Goal: Task Accomplishment & Management: Use online tool/utility

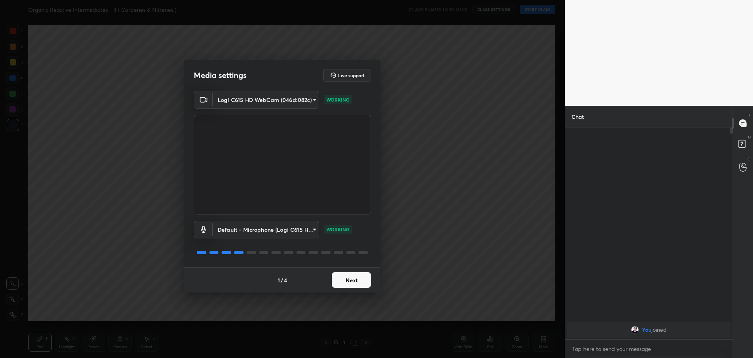
click at [361, 279] on button "Next" at bounding box center [351, 280] width 39 height 16
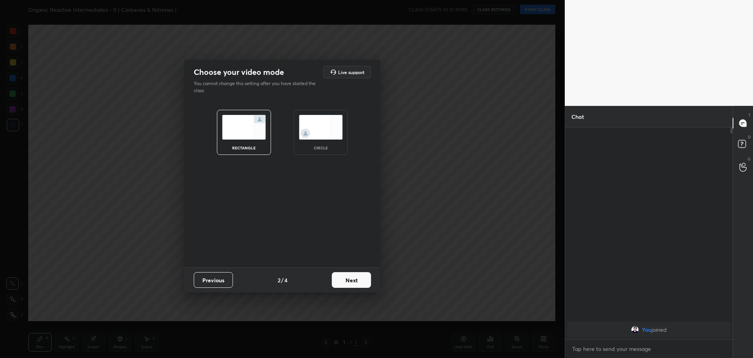
click at [317, 121] on img at bounding box center [321, 127] width 44 height 25
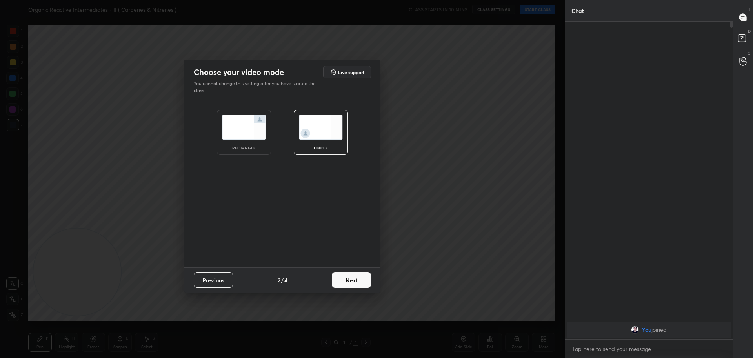
click at [349, 281] on button "Next" at bounding box center [351, 280] width 39 height 16
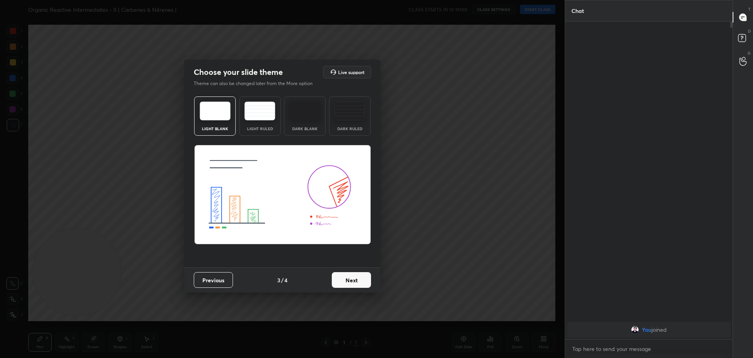
click at [349, 281] on button "Next" at bounding box center [351, 280] width 39 height 16
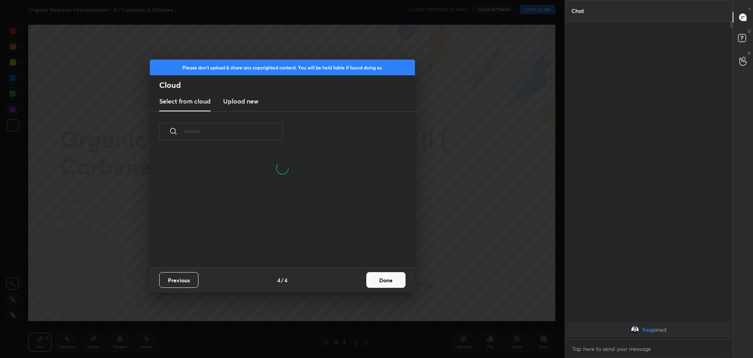
scroll to position [116, 252]
click at [250, 101] on h3 "Upload new" at bounding box center [240, 100] width 35 height 9
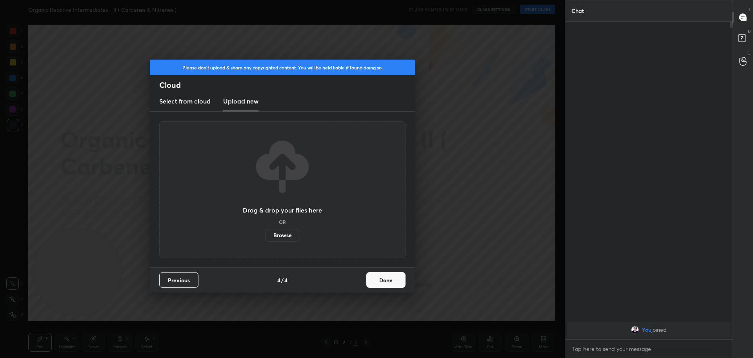
click at [279, 238] on label "Browse" at bounding box center [282, 235] width 35 height 13
click at [265, 238] on input "Browse" at bounding box center [265, 235] width 0 height 13
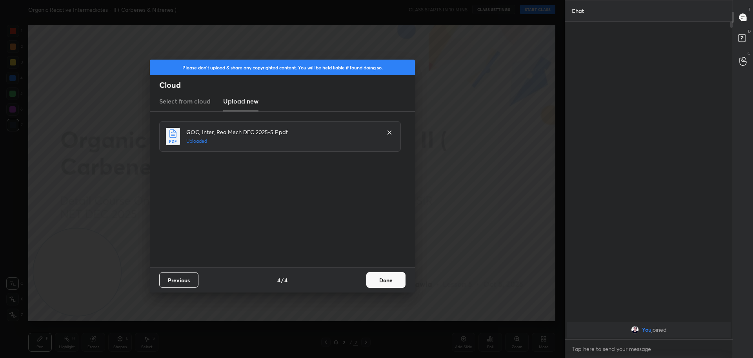
click at [381, 279] on button "Done" at bounding box center [385, 280] width 39 height 16
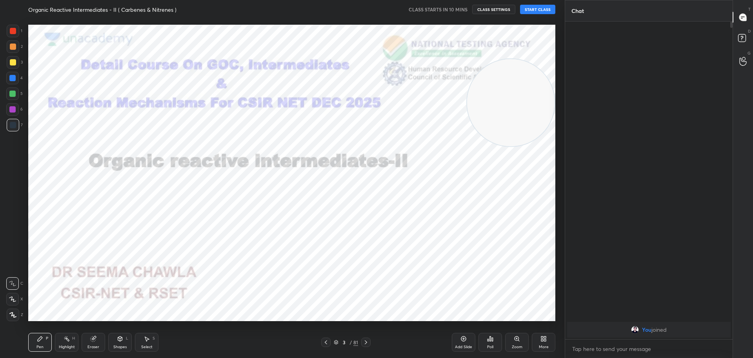
drag, startPoint x: 69, startPoint y: 291, endPoint x: 505, endPoint y: 121, distance: 467.6
click at [505, 121] on video at bounding box center [510, 102] width 87 height 87
click at [366, 344] on icon at bounding box center [366, 342] width 6 height 6
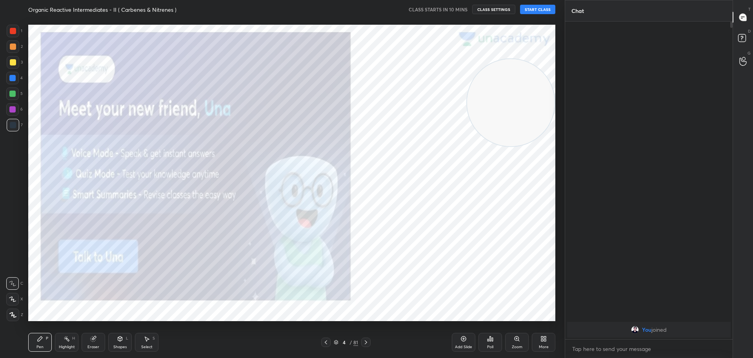
click at [366, 344] on icon at bounding box center [366, 342] width 6 height 6
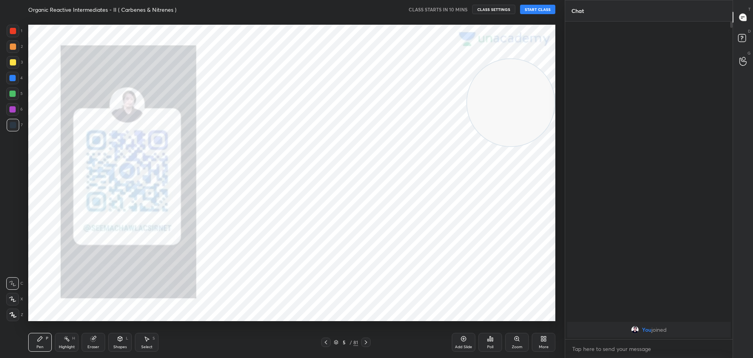
click at [366, 344] on icon at bounding box center [366, 342] width 6 height 6
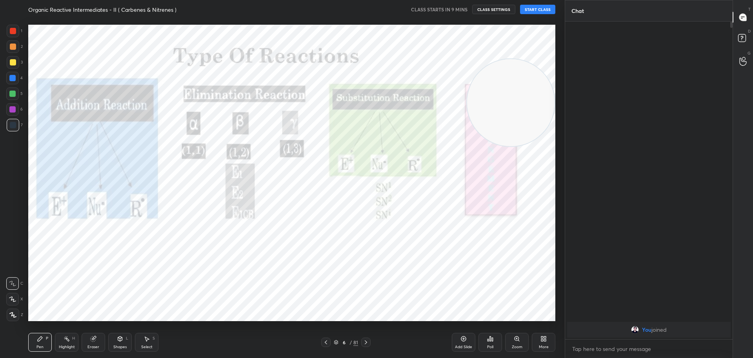
click at [366, 342] on icon at bounding box center [366, 342] width 6 height 6
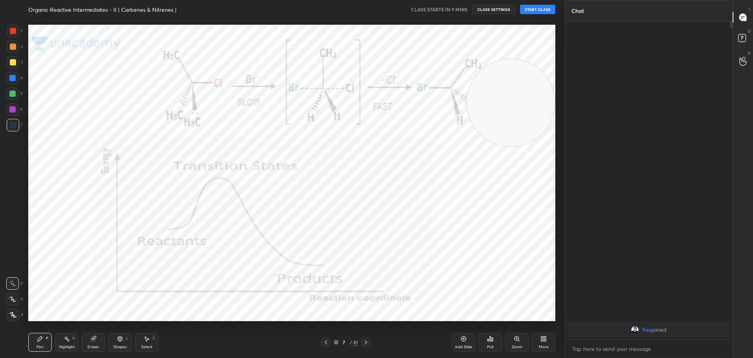
click at [366, 342] on icon at bounding box center [366, 342] width 6 height 6
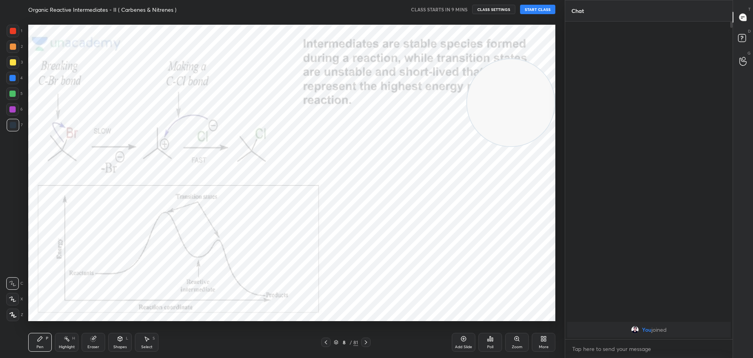
click at [366, 342] on icon at bounding box center [366, 342] width 6 height 6
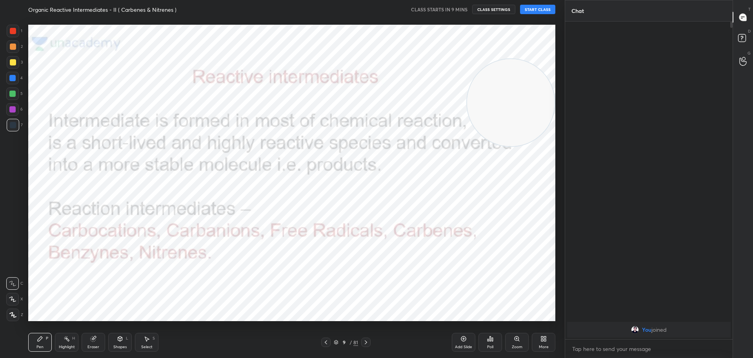
click at [366, 342] on icon at bounding box center [366, 342] width 6 height 6
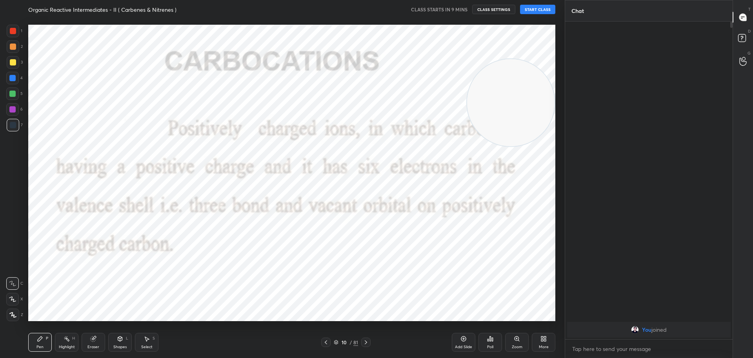
click at [366, 342] on icon at bounding box center [366, 342] width 6 height 6
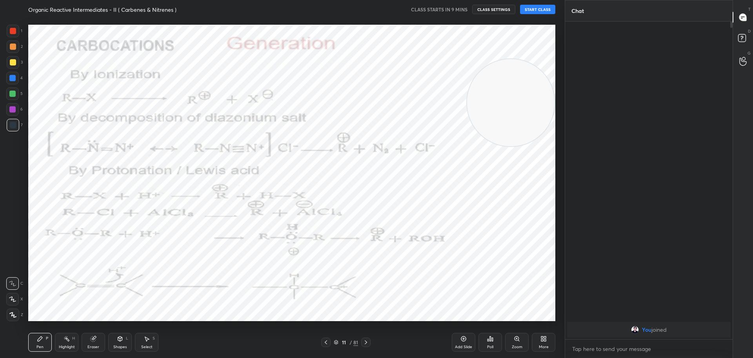
click at [366, 342] on icon at bounding box center [366, 342] width 6 height 6
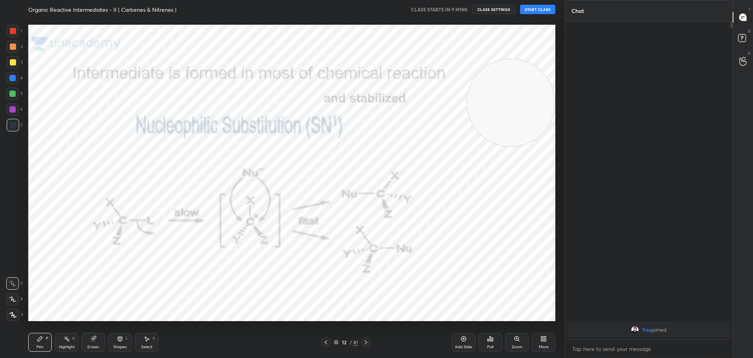
click at [366, 342] on icon at bounding box center [366, 342] width 6 height 6
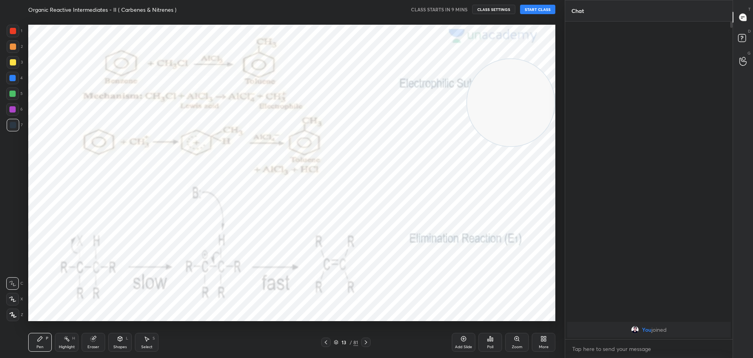
click at [366, 342] on icon at bounding box center [366, 342] width 6 height 6
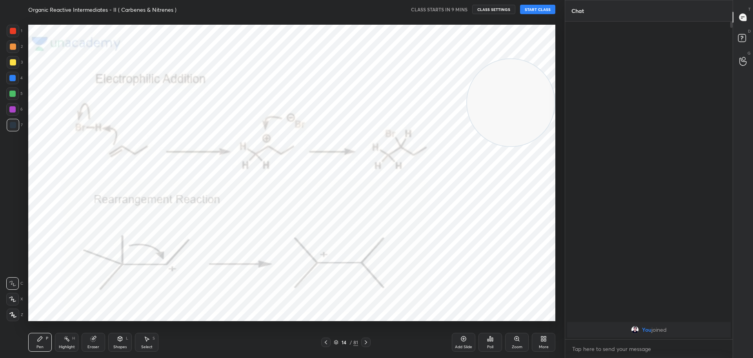
click at [366, 342] on icon at bounding box center [366, 342] width 6 height 6
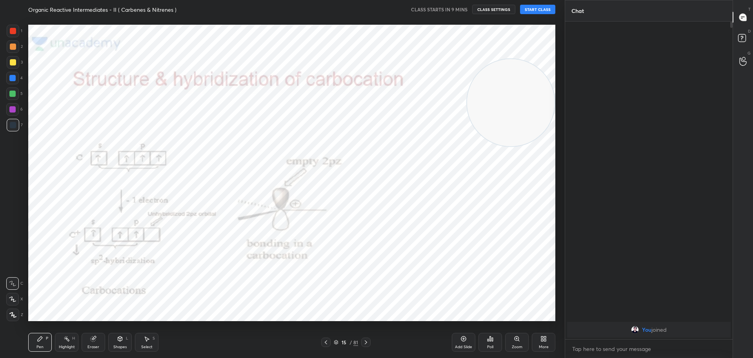
click at [366, 342] on icon at bounding box center [366, 342] width 6 height 6
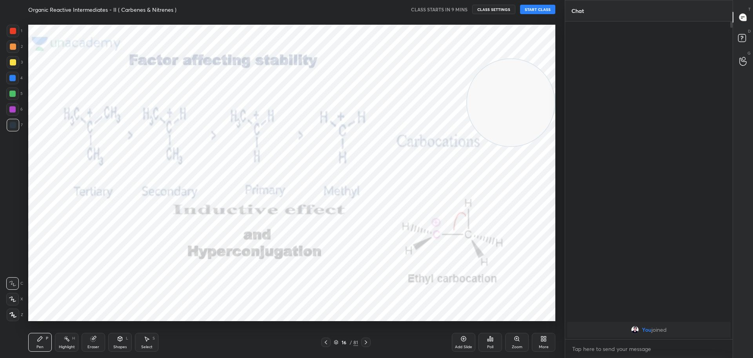
click at [366, 342] on icon at bounding box center [366, 342] width 6 height 6
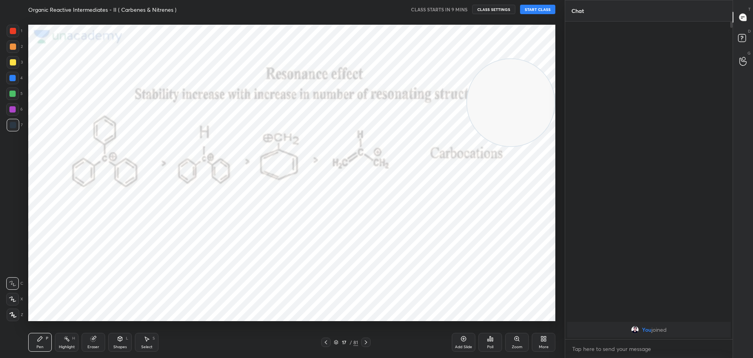
click at [366, 342] on icon at bounding box center [366, 342] width 6 height 6
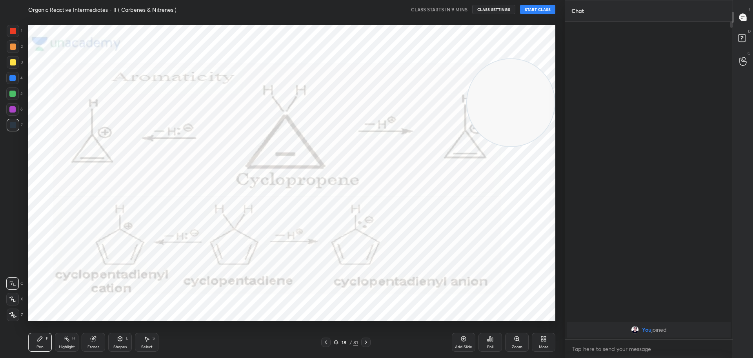
click at [366, 342] on icon at bounding box center [366, 342] width 6 height 6
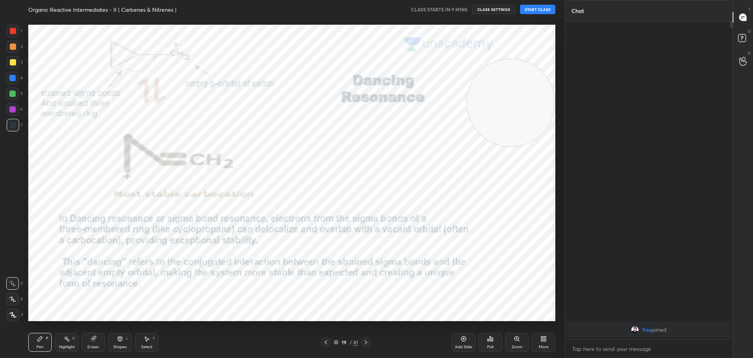
click at [366, 342] on icon at bounding box center [366, 342] width 6 height 6
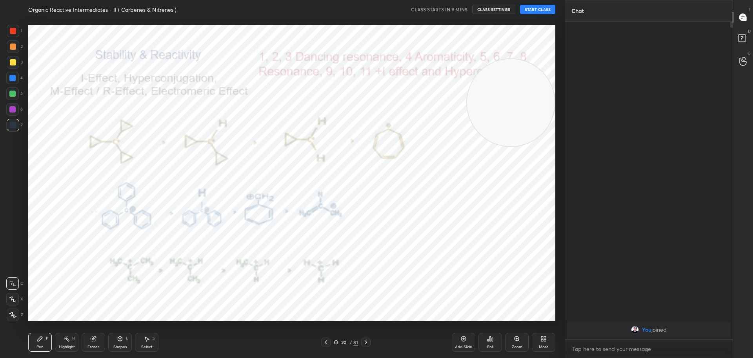
click at [366, 342] on icon at bounding box center [366, 342] width 6 height 6
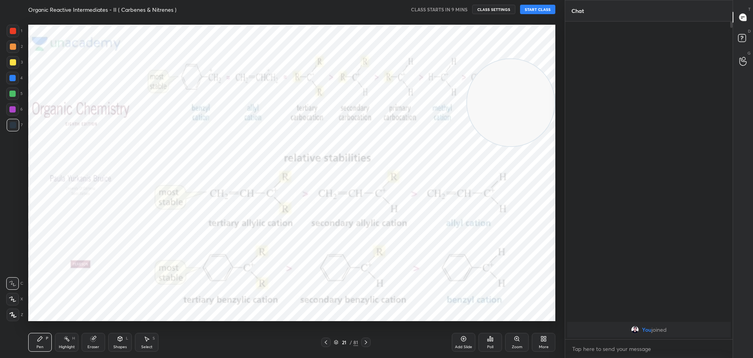
click at [366, 342] on icon at bounding box center [366, 342] width 6 height 6
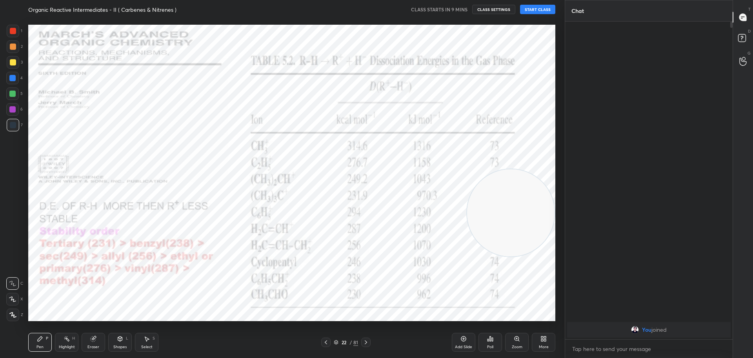
drag, startPoint x: 508, startPoint y: 127, endPoint x: 557, endPoint y: 237, distance: 120.7
click at [557, 237] on div "Setting up your live class" at bounding box center [291, 173] width 533 height 308
click at [367, 342] on icon at bounding box center [366, 342] width 6 height 6
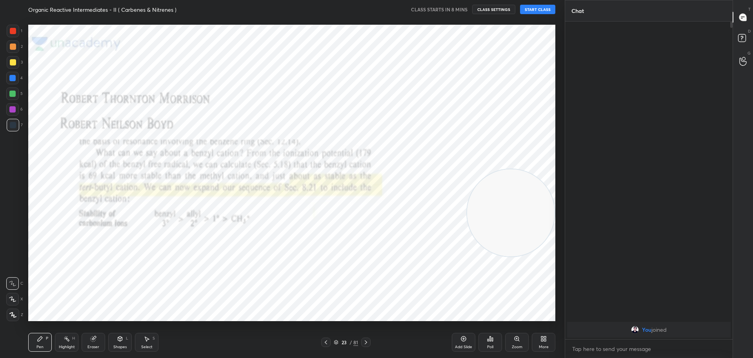
click at [368, 342] on icon at bounding box center [366, 342] width 6 height 6
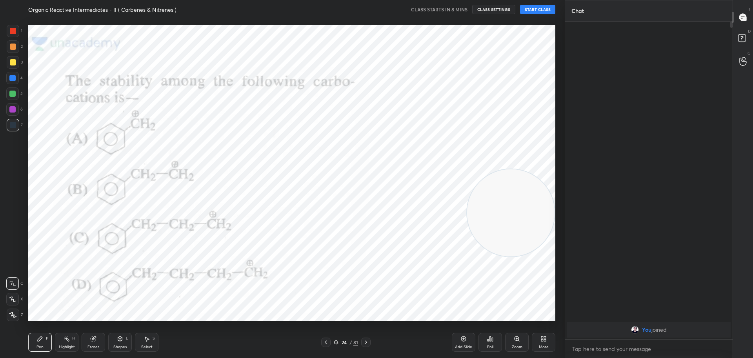
click at [366, 342] on icon at bounding box center [365, 342] width 2 height 4
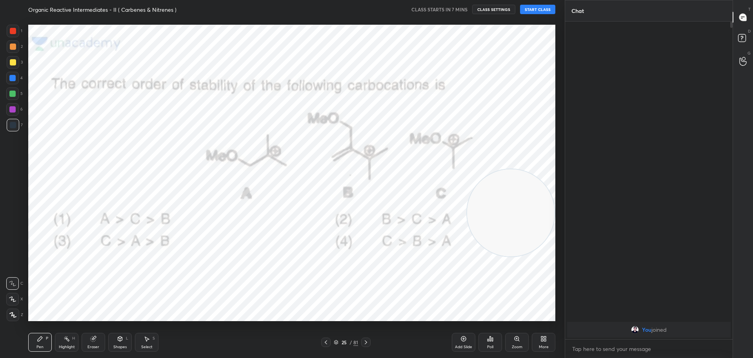
click at [326, 341] on icon at bounding box center [326, 342] width 6 height 6
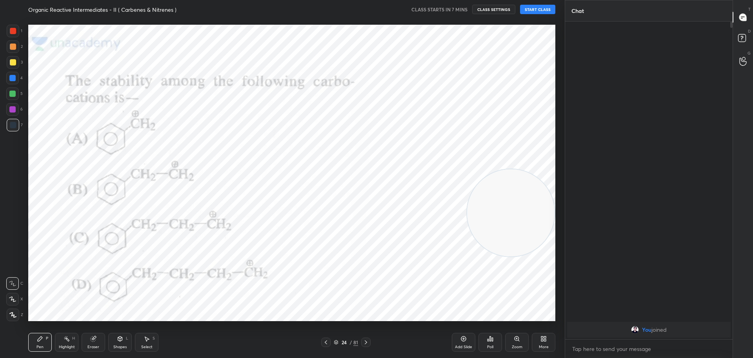
click at [365, 343] on icon at bounding box center [366, 342] width 6 height 6
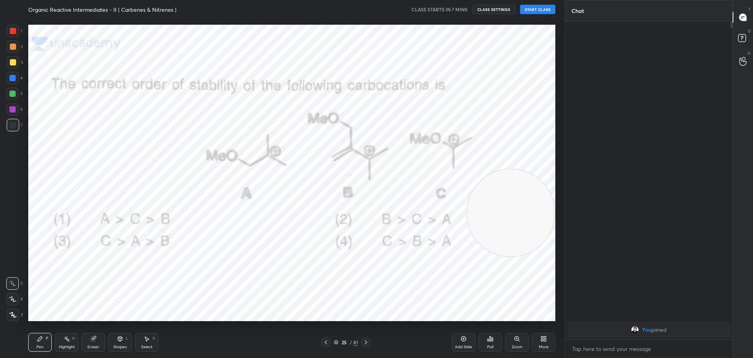
click at [324, 344] on icon at bounding box center [326, 342] width 6 height 6
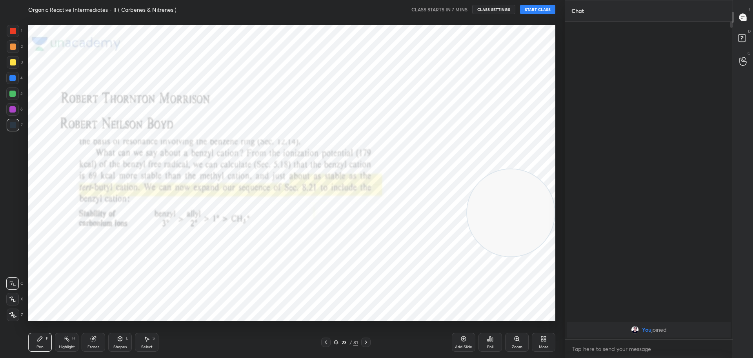
click at [363, 343] on icon at bounding box center [366, 342] width 6 height 6
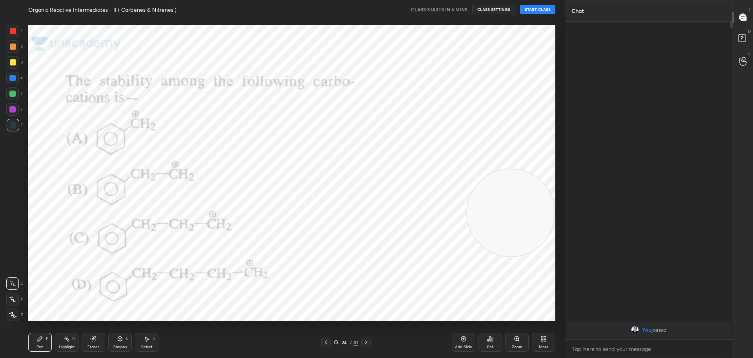
click at [367, 342] on icon at bounding box center [366, 342] width 6 height 6
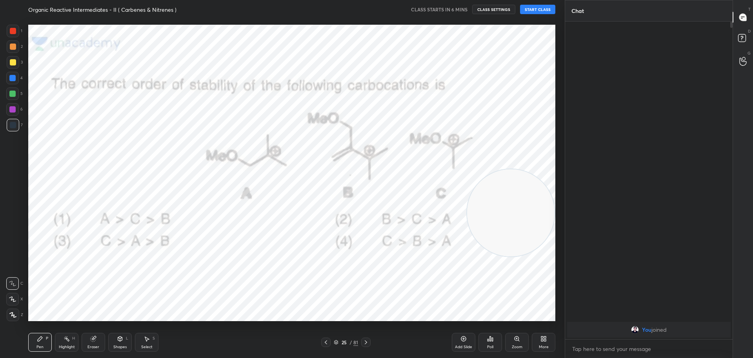
click at [367, 342] on icon at bounding box center [366, 342] width 6 height 6
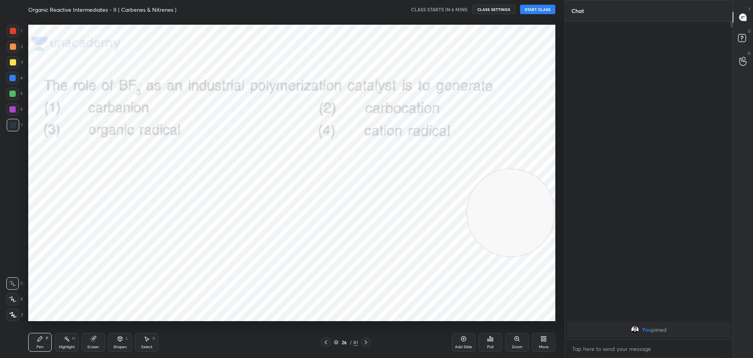
click at [367, 342] on icon at bounding box center [366, 342] width 6 height 6
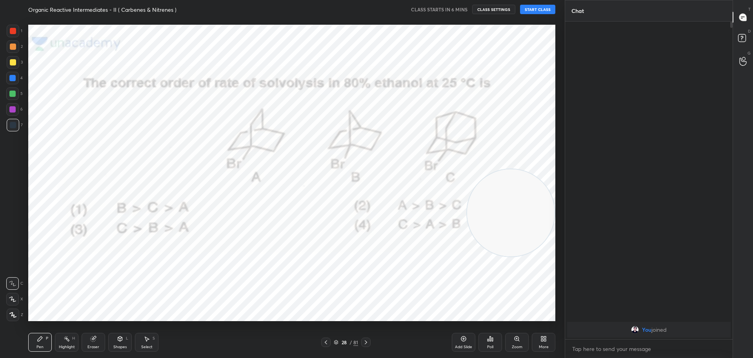
click at [324, 343] on icon at bounding box center [326, 342] width 6 height 6
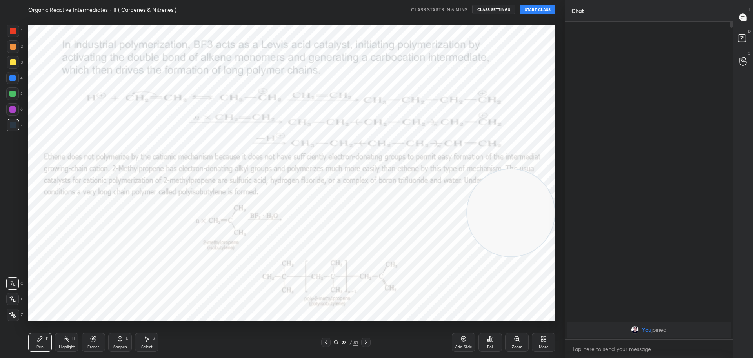
click at [324, 343] on icon at bounding box center [326, 342] width 6 height 6
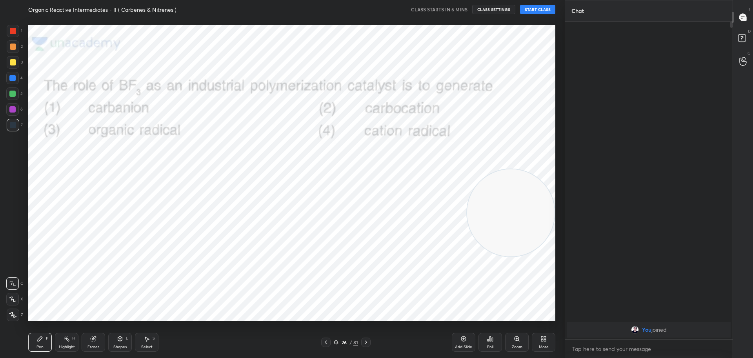
click at [324, 343] on icon at bounding box center [326, 342] width 6 height 6
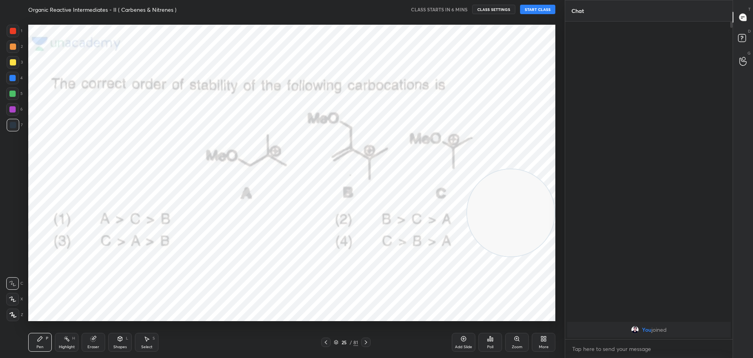
click at [324, 343] on icon at bounding box center [326, 342] width 6 height 6
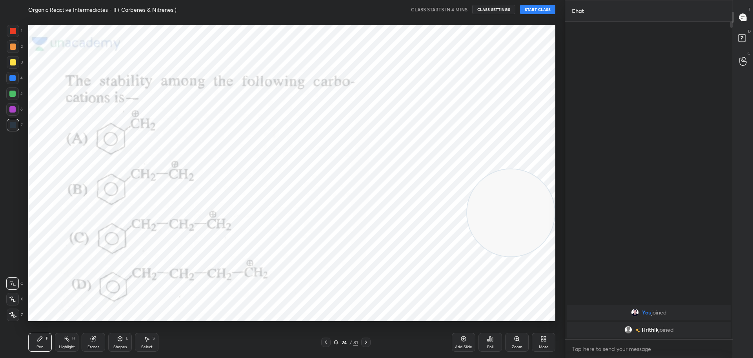
click at [366, 343] on icon at bounding box center [366, 342] width 6 height 6
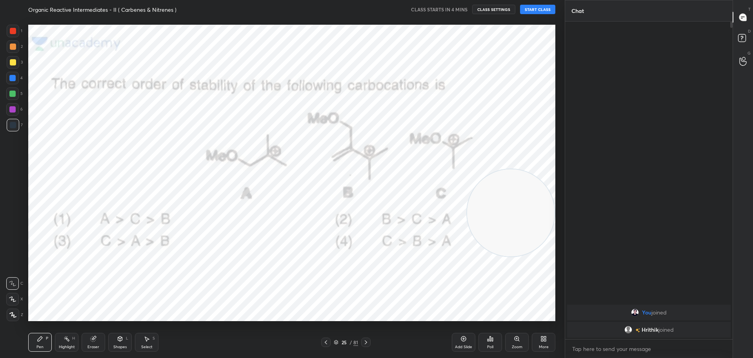
click at [366, 343] on icon at bounding box center [366, 342] width 6 height 6
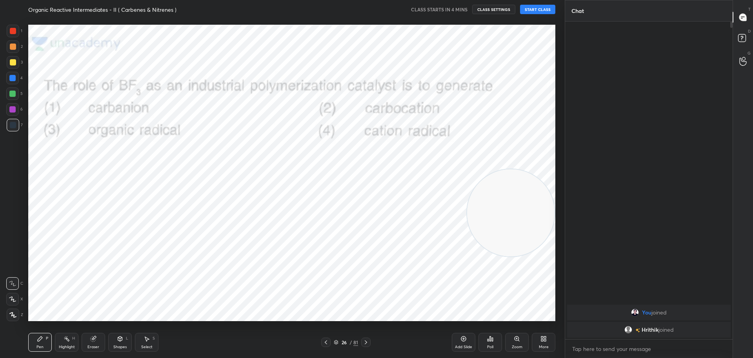
click at [366, 343] on icon at bounding box center [366, 342] width 6 height 6
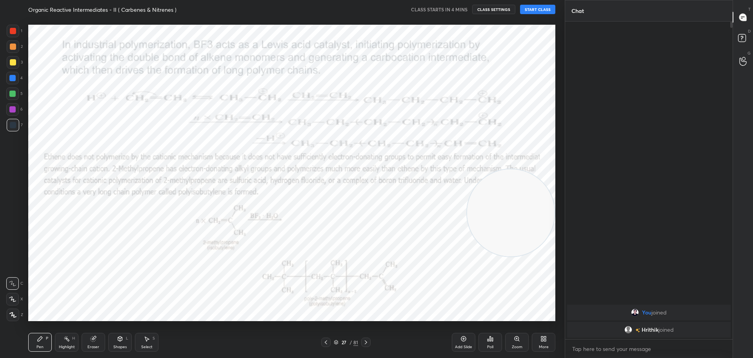
click at [366, 343] on icon at bounding box center [366, 342] width 6 height 6
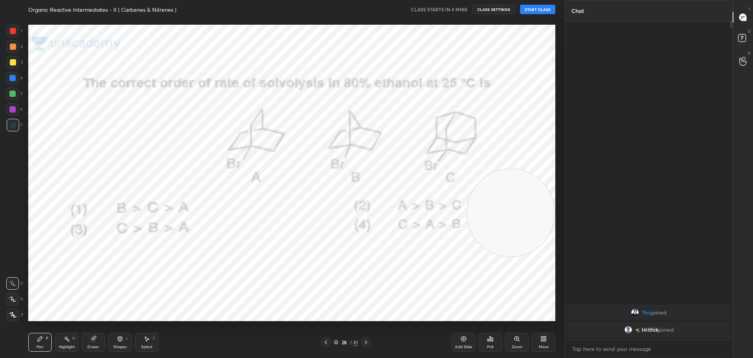
click at [366, 343] on icon at bounding box center [366, 342] width 6 height 6
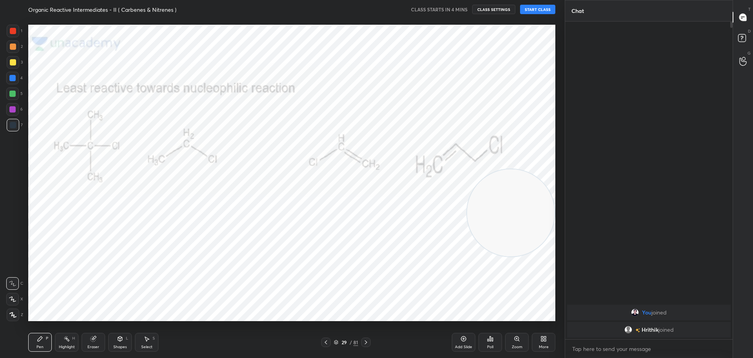
click at [366, 343] on icon at bounding box center [366, 342] width 6 height 6
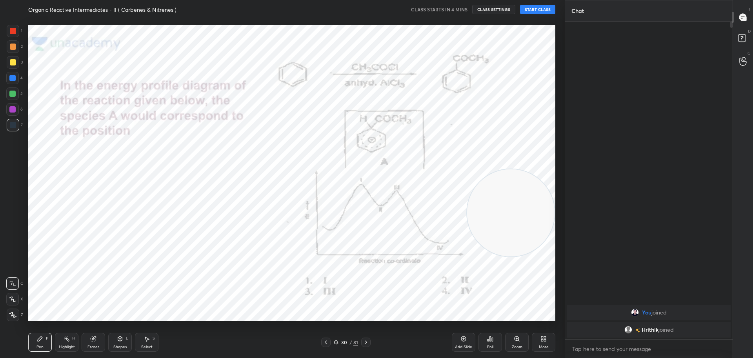
click at [366, 343] on icon at bounding box center [366, 342] width 6 height 6
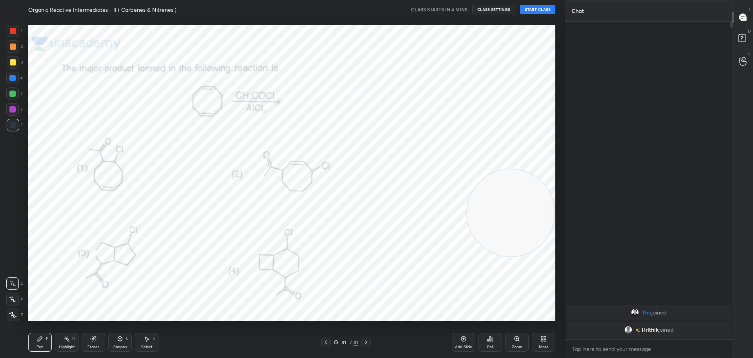
click at [366, 343] on icon at bounding box center [366, 342] width 6 height 6
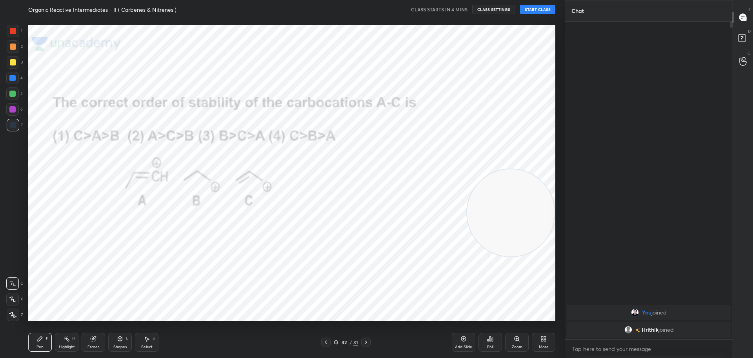
click at [366, 343] on icon at bounding box center [366, 342] width 6 height 6
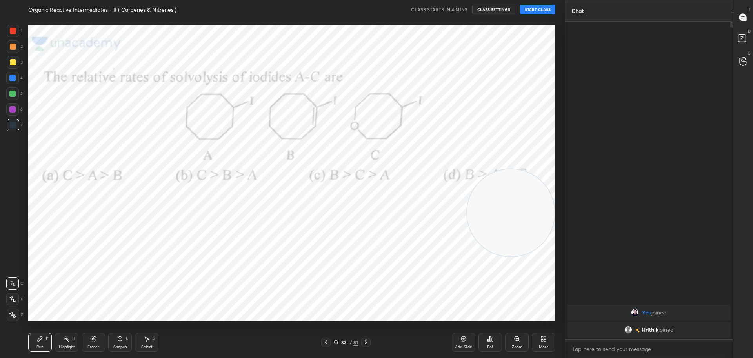
click at [366, 343] on icon at bounding box center [366, 342] width 6 height 6
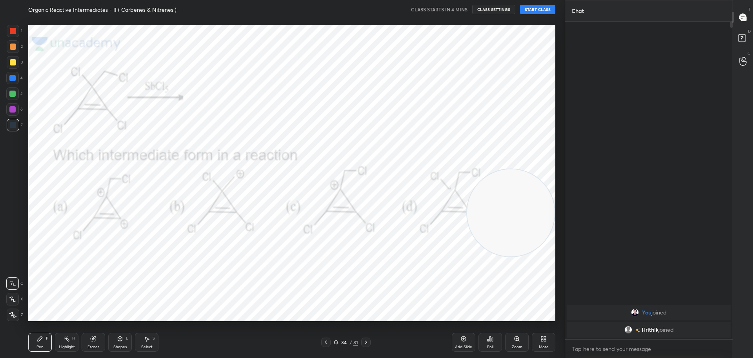
click at [366, 343] on icon at bounding box center [366, 342] width 6 height 6
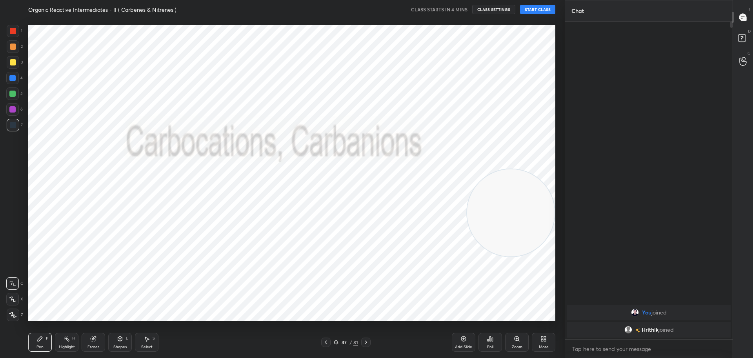
click at [366, 343] on icon at bounding box center [366, 342] width 6 height 6
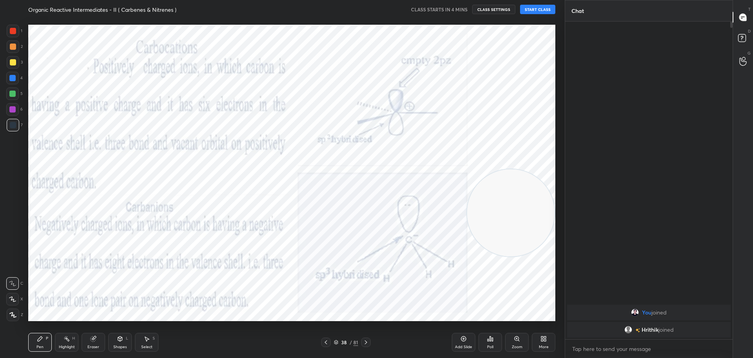
click at [324, 341] on icon at bounding box center [326, 342] width 6 height 6
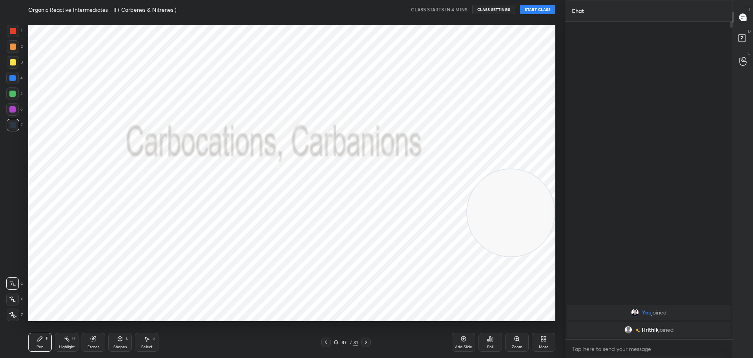
click at [324, 341] on icon at bounding box center [326, 342] width 6 height 6
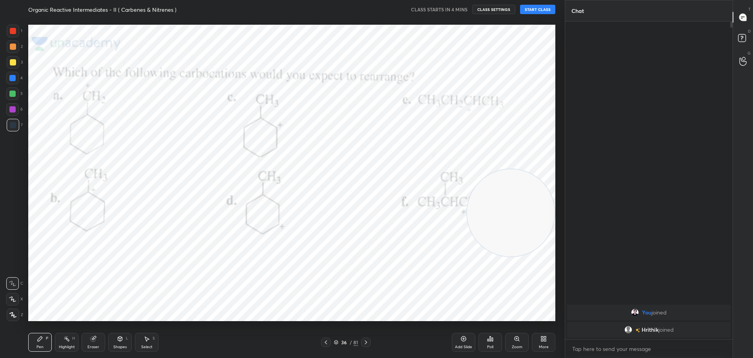
click at [324, 341] on icon at bounding box center [326, 342] width 6 height 6
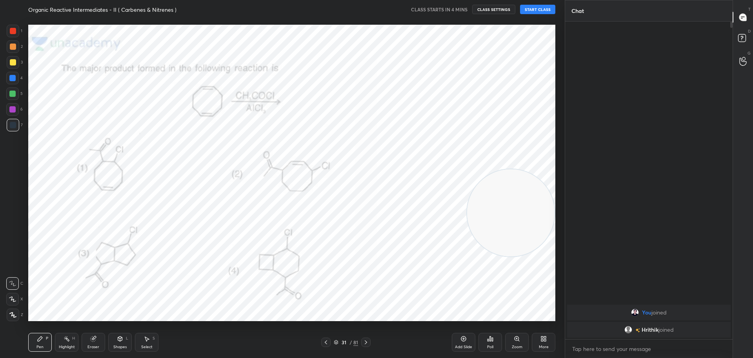
click at [324, 341] on icon at bounding box center [326, 342] width 6 height 6
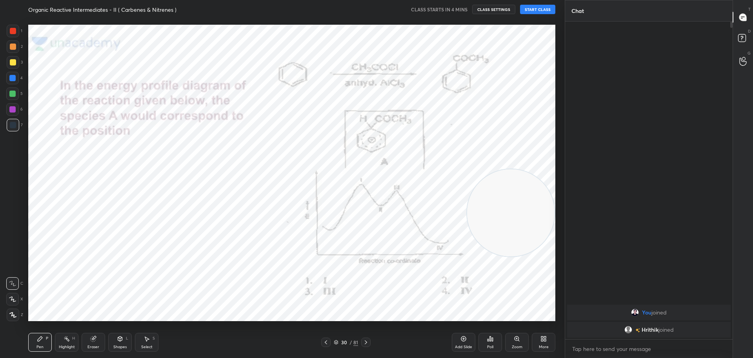
click at [324, 341] on icon at bounding box center [326, 342] width 6 height 6
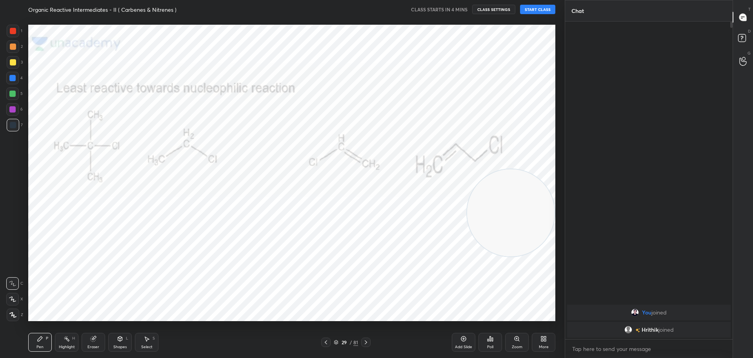
click at [324, 341] on icon at bounding box center [326, 342] width 6 height 6
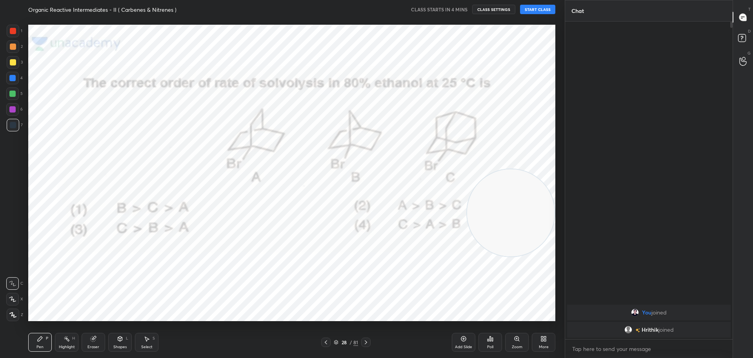
click at [324, 341] on icon at bounding box center [326, 342] width 6 height 6
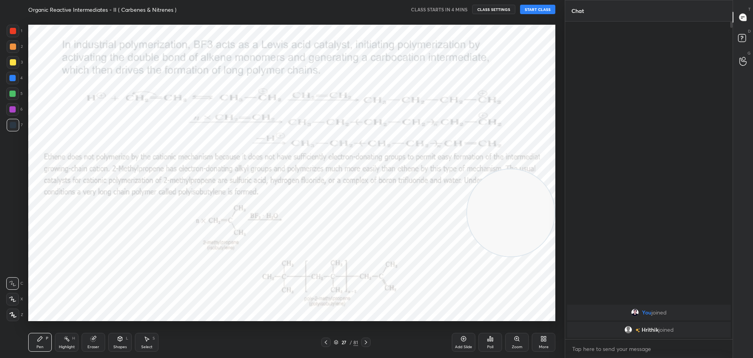
click at [324, 341] on icon at bounding box center [326, 342] width 6 height 6
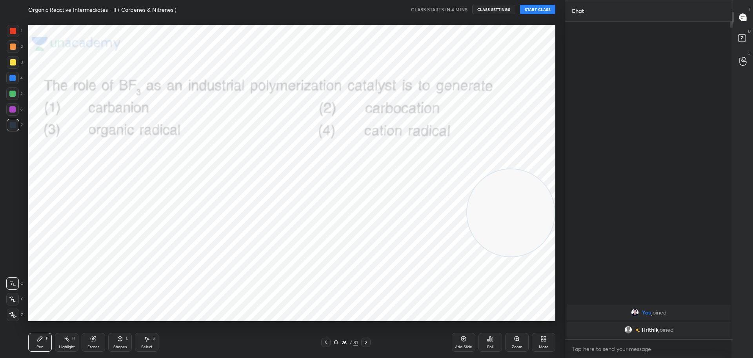
click at [324, 341] on icon at bounding box center [326, 342] width 6 height 6
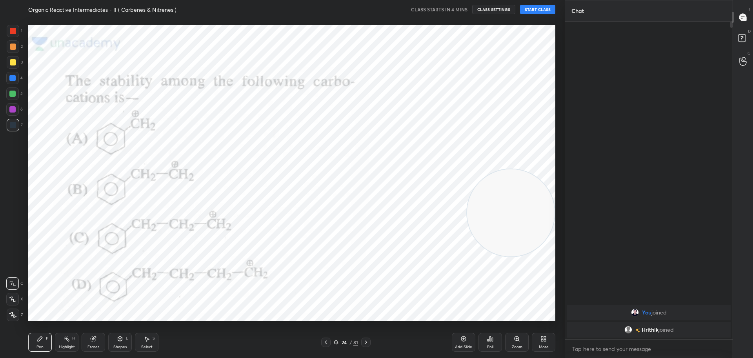
click at [324, 341] on icon at bounding box center [326, 342] width 6 height 6
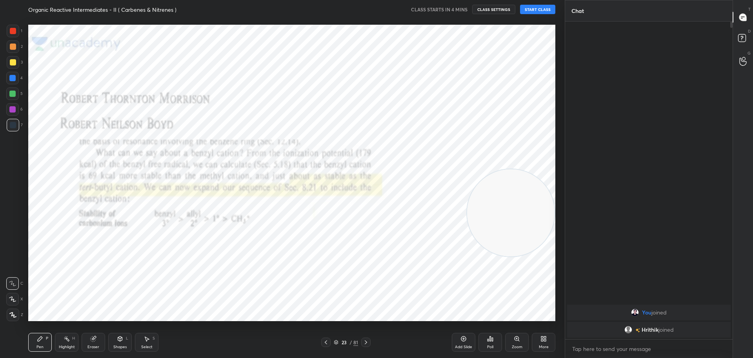
click at [324, 341] on icon at bounding box center [326, 342] width 6 height 6
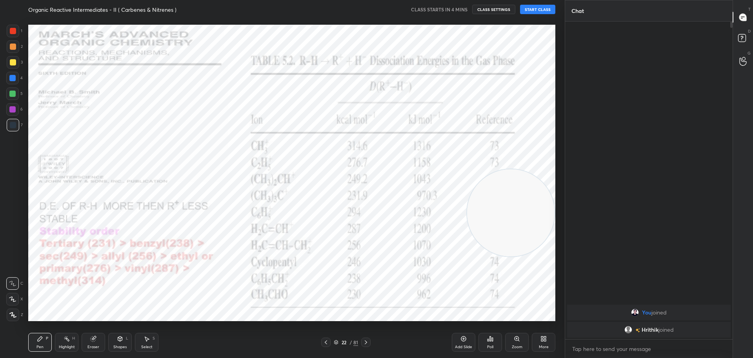
click at [324, 341] on icon at bounding box center [326, 342] width 6 height 6
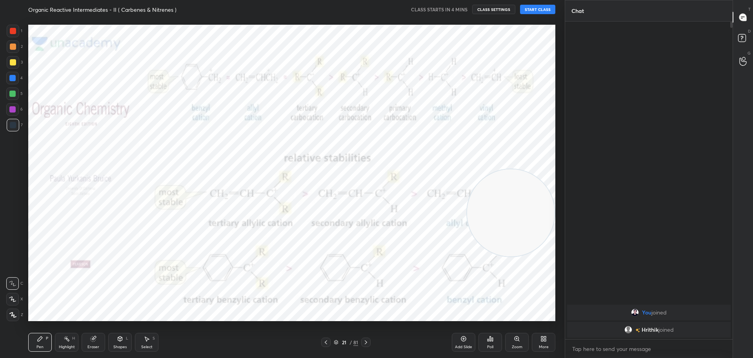
click at [324, 341] on icon at bounding box center [326, 342] width 6 height 6
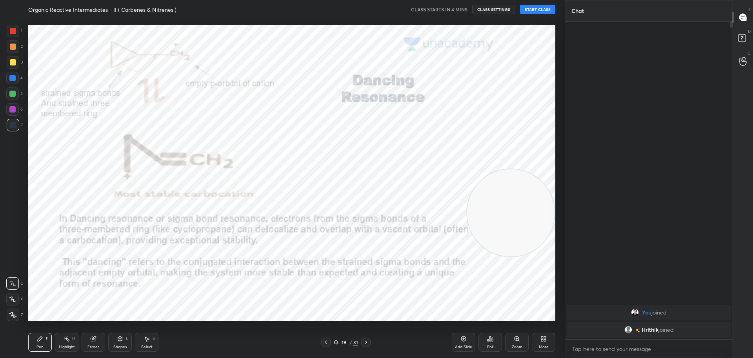
click at [324, 341] on icon at bounding box center [326, 342] width 6 height 6
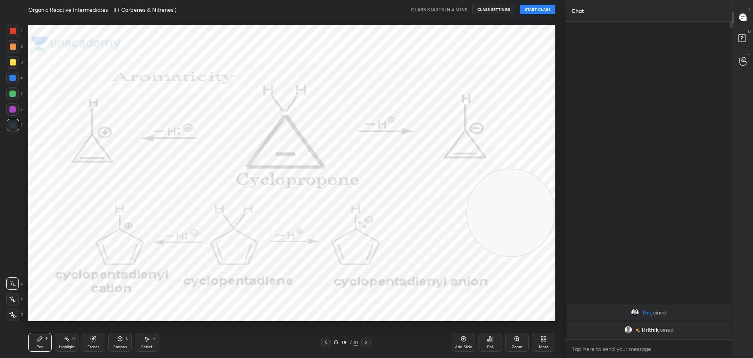
click at [324, 341] on icon at bounding box center [326, 342] width 6 height 6
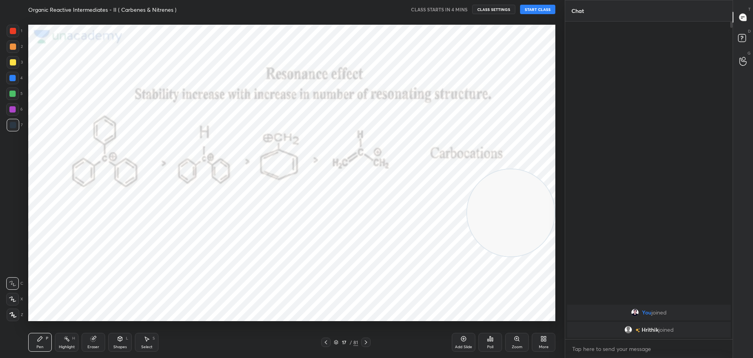
click at [324, 341] on icon at bounding box center [326, 342] width 6 height 6
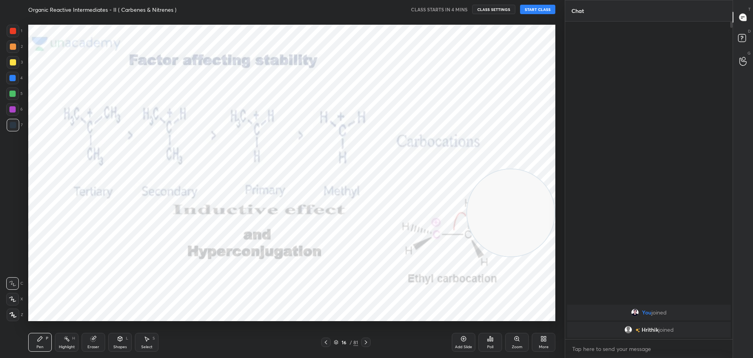
click at [324, 341] on icon at bounding box center [326, 342] width 6 height 6
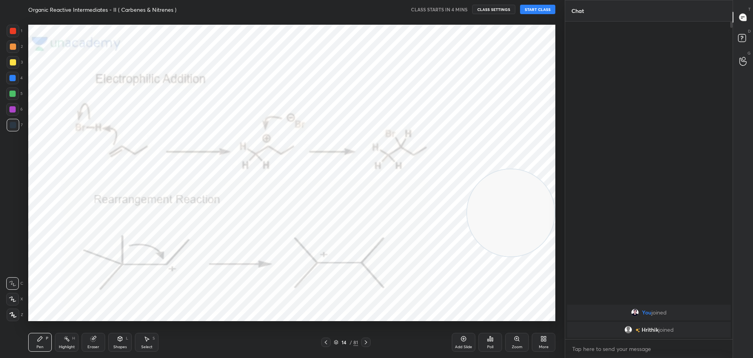
click at [324, 341] on icon at bounding box center [326, 342] width 6 height 6
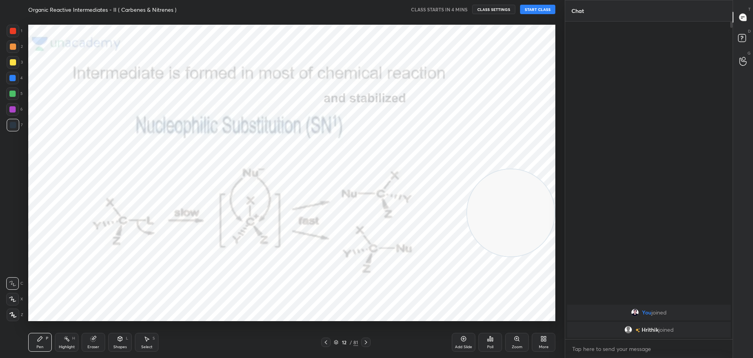
click at [324, 341] on icon at bounding box center [326, 342] width 6 height 6
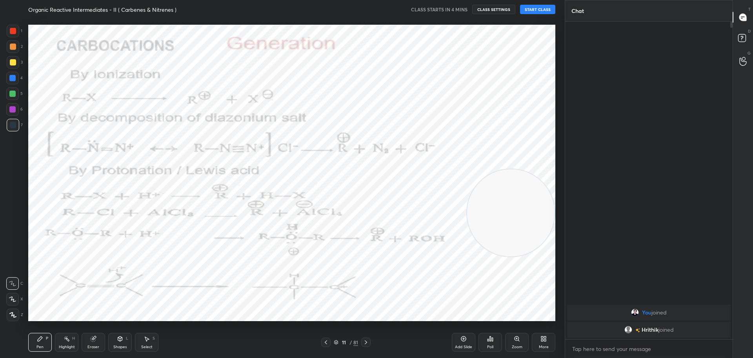
click at [324, 341] on icon at bounding box center [326, 342] width 6 height 6
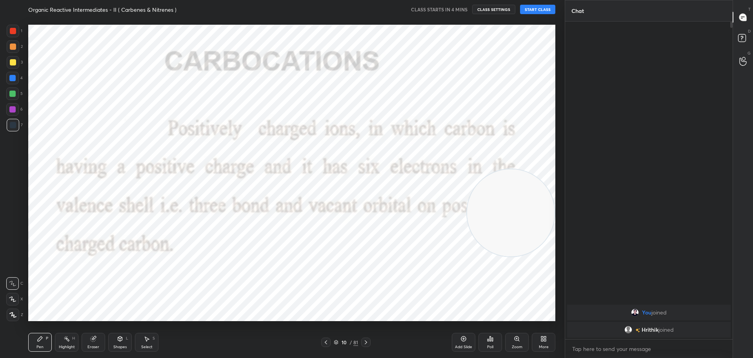
click at [324, 341] on icon at bounding box center [326, 342] width 6 height 6
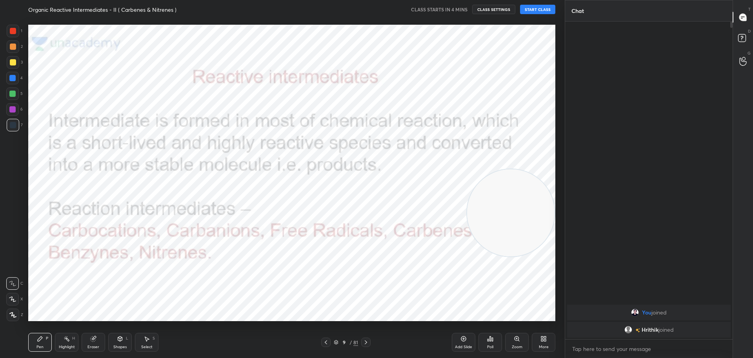
click at [324, 341] on icon at bounding box center [326, 342] width 6 height 6
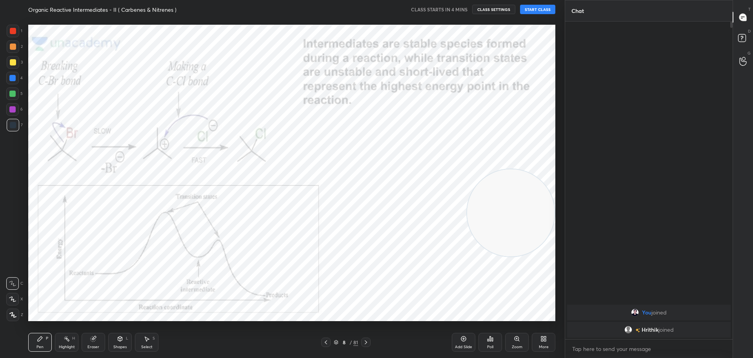
click at [324, 341] on icon at bounding box center [326, 342] width 6 height 6
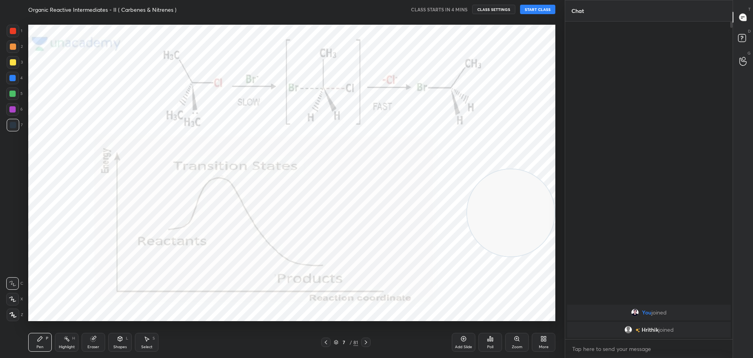
click at [324, 341] on icon at bounding box center [326, 342] width 6 height 6
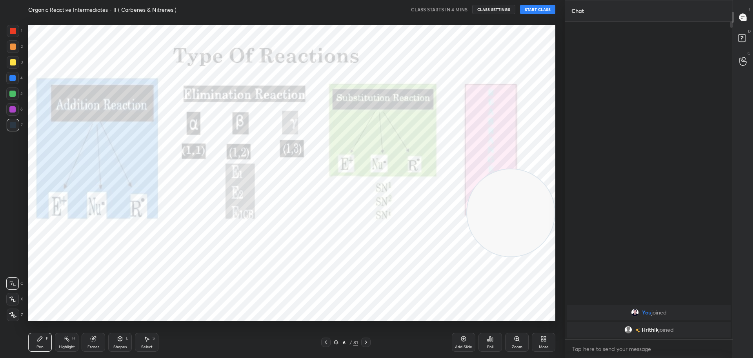
click at [323, 340] on icon at bounding box center [326, 342] width 6 height 6
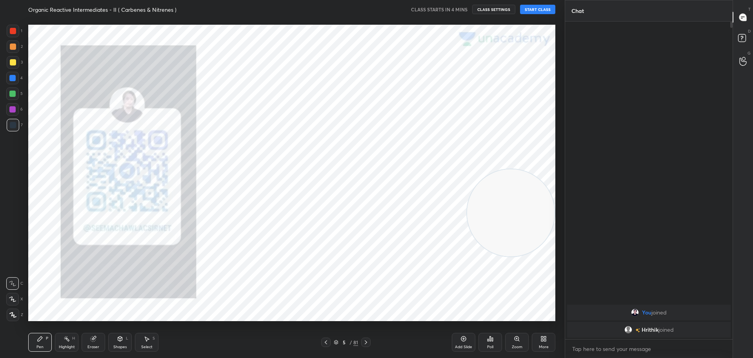
click at [323, 338] on div at bounding box center [325, 341] width 9 height 9
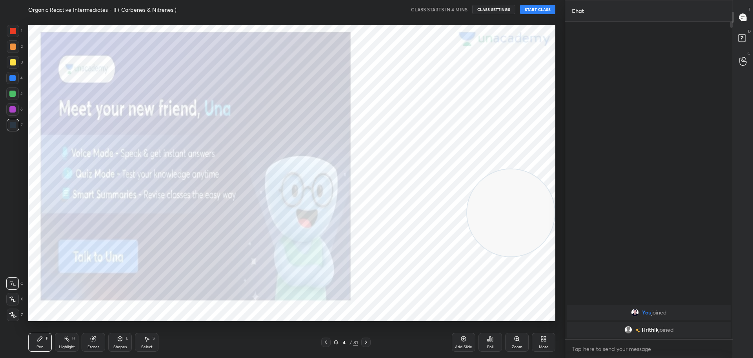
click at [323, 338] on div at bounding box center [325, 341] width 9 height 9
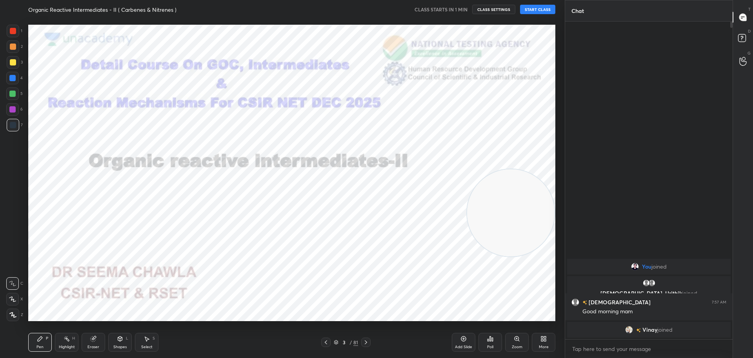
scroll to position [299, 165]
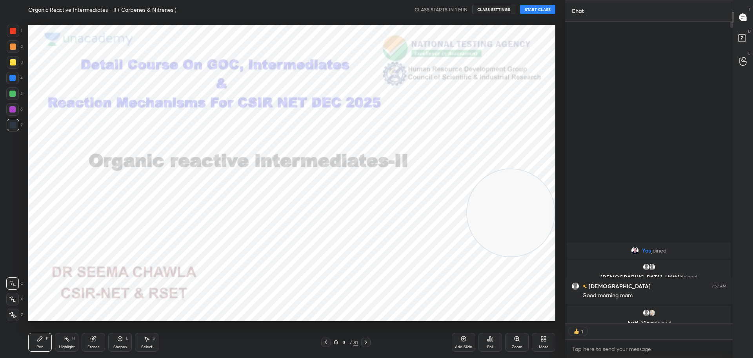
type textarea "x"
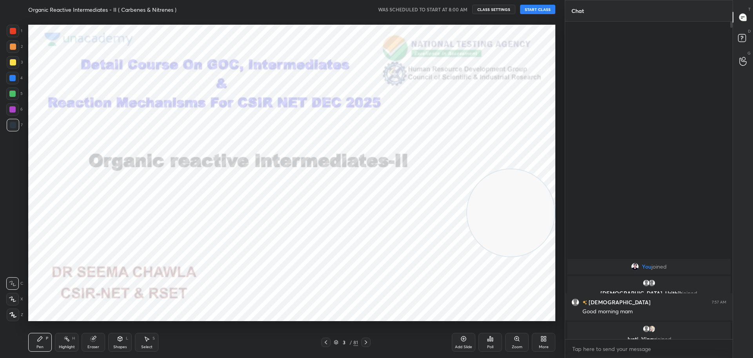
click at [528, 7] on button "START CLASS" at bounding box center [537, 9] width 35 height 9
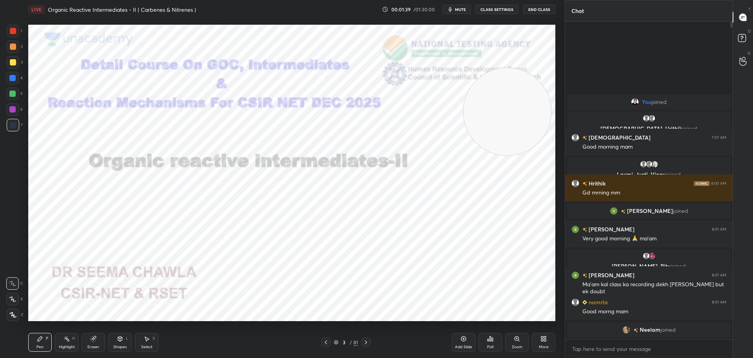
drag, startPoint x: 500, startPoint y: 235, endPoint x: 497, endPoint y: 133, distance: 101.6
click at [497, 133] on video at bounding box center [506, 111] width 87 height 87
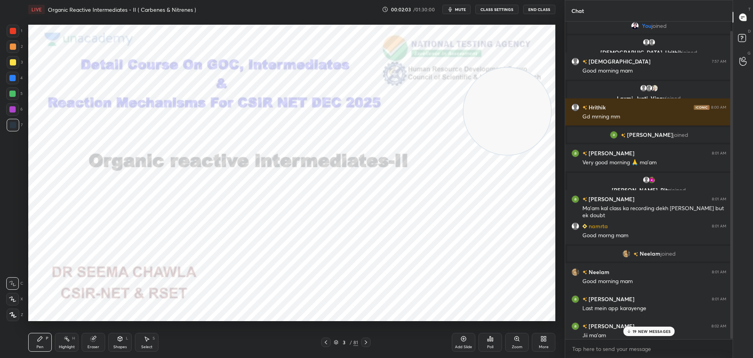
scroll to position [10, 0]
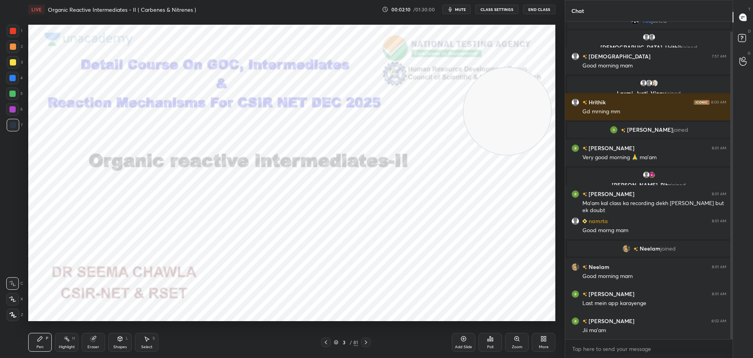
click at [13, 29] on div at bounding box center [13, 31] width 6 height 6
click at [366, 341] on icon at bounding box center [366, 342] width 6 height 6
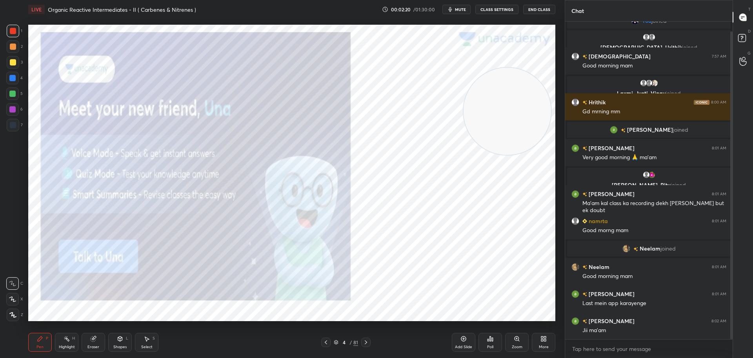
scroll to position [18, 0]
click at [367, 341] on icon at bounding box center [366, 342] width 6 height 6
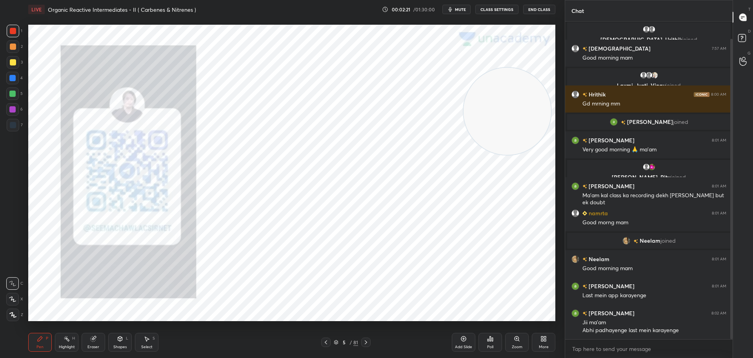
click at [368, 342] on icon at bounding box center [366, 342] width 6 height 6
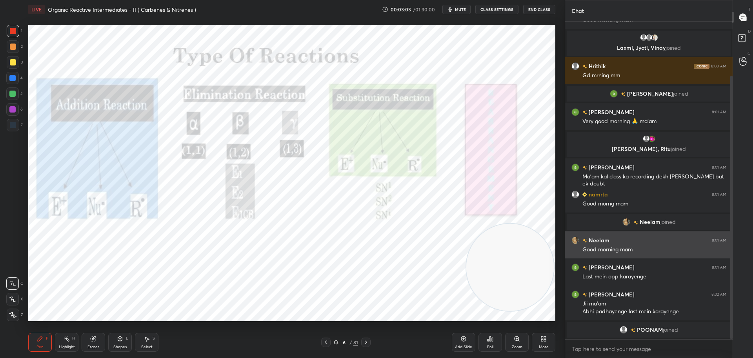
scroll to position [92, 0]
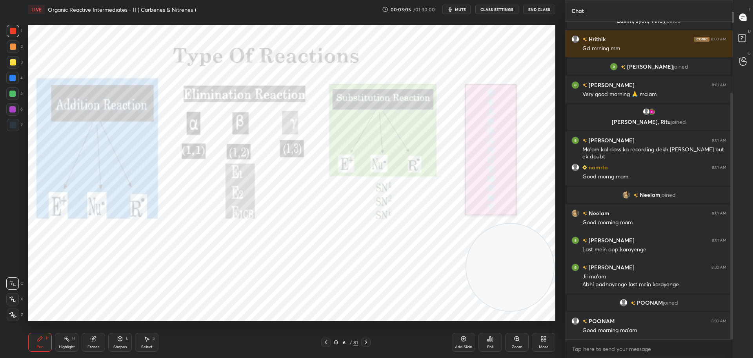
click at [368, 342] on icon at bounding box center [366, 342] width 6 height 6
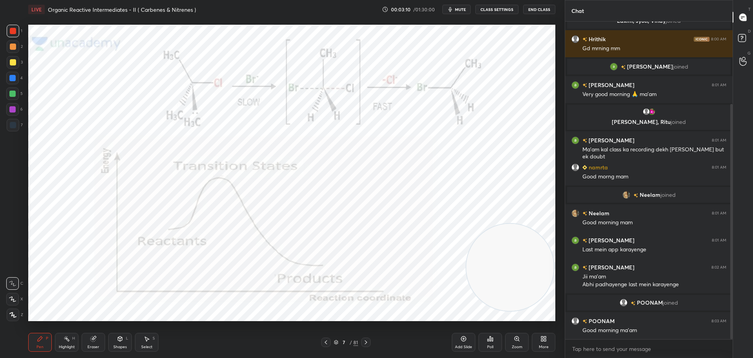
scroll to position [111, 0]
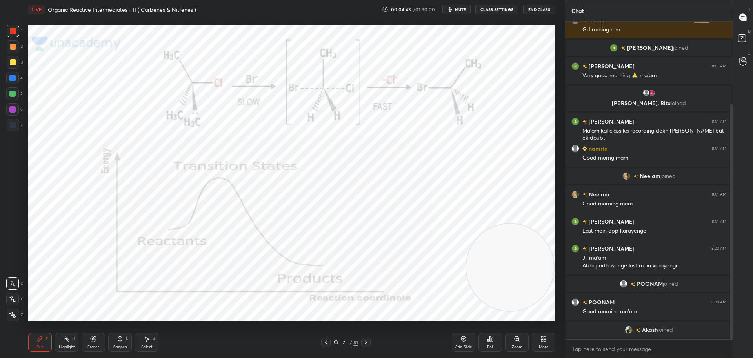
click at [366, 343] on icon at bounding box center [365, 342] width 2 height 4
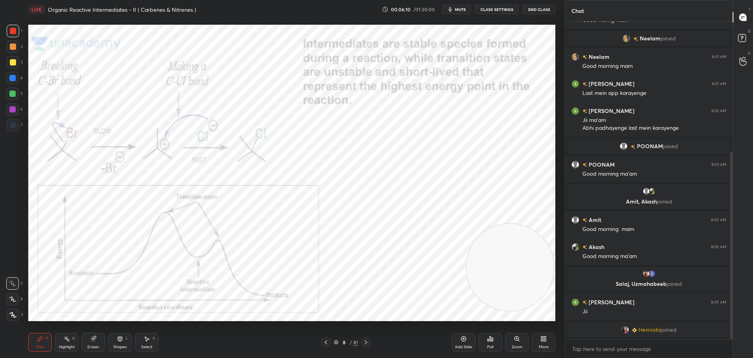
scroll to position [230, 0]
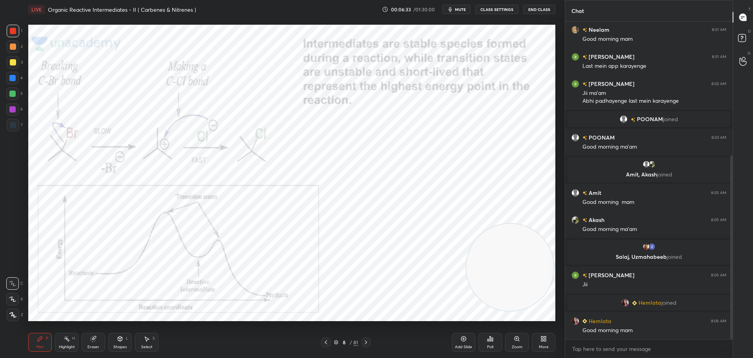
click at [368, 341] on icon at bounding box center [366, 342] width 6 height 6
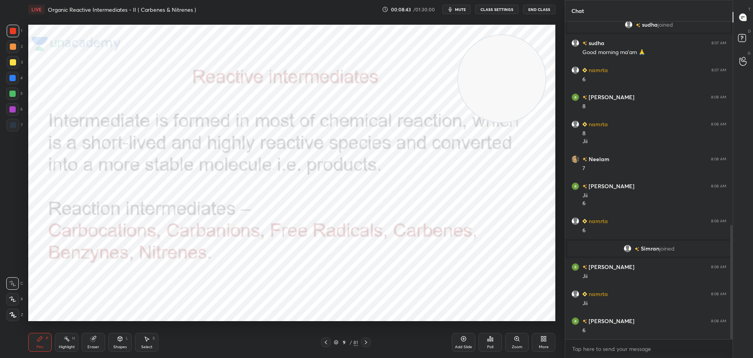
scroll to position [593, 0]
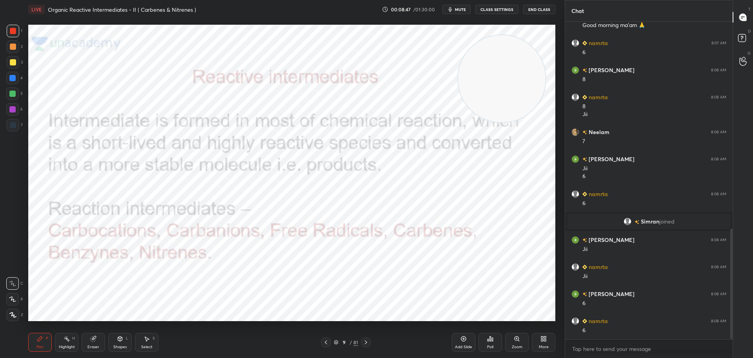
click at [368, 341] on icon at bounding box center [366, 342] width 6 height 6
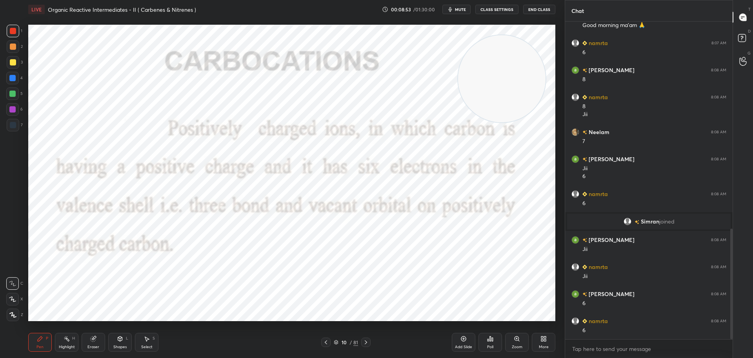
click at [366, 342] on icon at bounding box center [365, 342] width 2 height 4
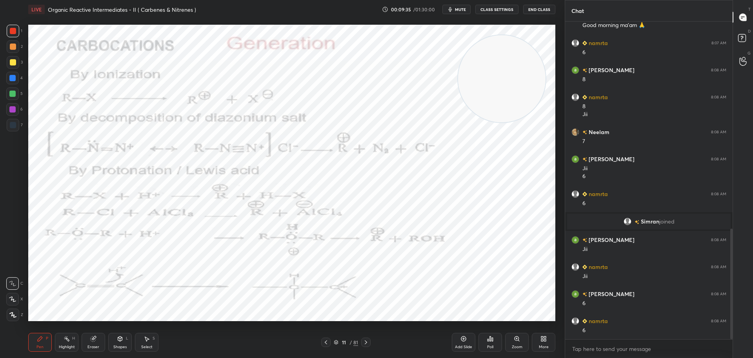
click at [366, 339] on div at bounding box center [365, 341] width 9 height 9
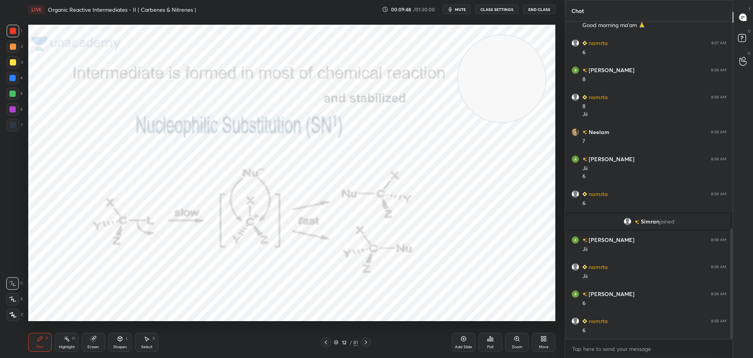
click at [367, 343] on icon at bounding box center [366, 342] width 6 height 6
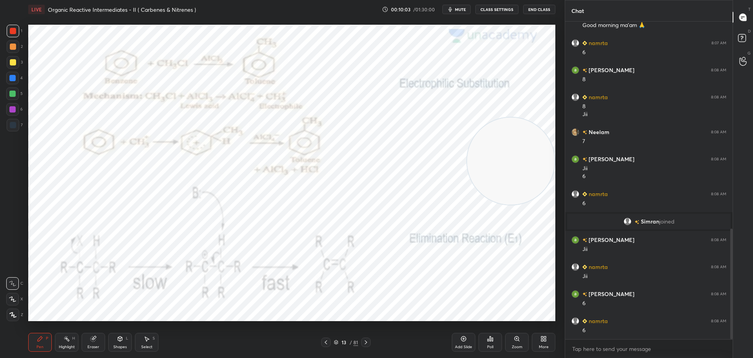
click at [365, 343] on icon at bounding box center [366, 342] width 6 height 6
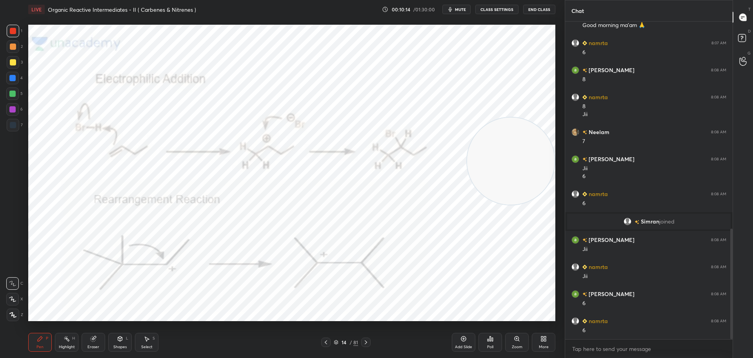
click at [366, 342] on icon at bounding box center [366, 342] width 6 height 6
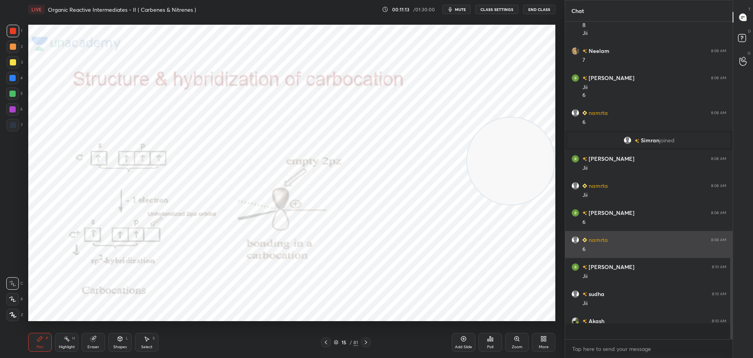
scroll to position [675, 0]
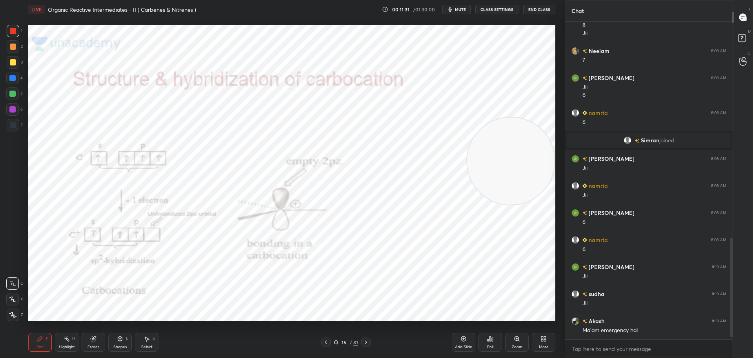
click at [369, 341] on div at bounding box center [365, 341] width 9 height 9
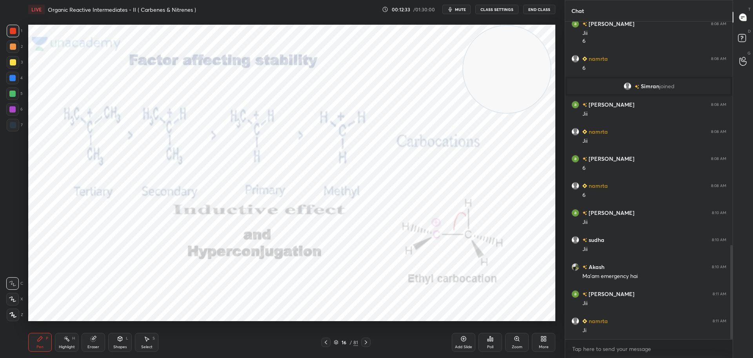
scroll to position [756, 0]
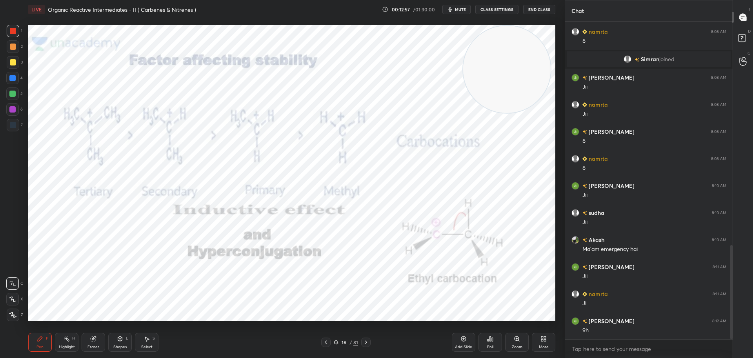
click at [366, 341] on icon at bounding box center [366, 342] width 6 height 6
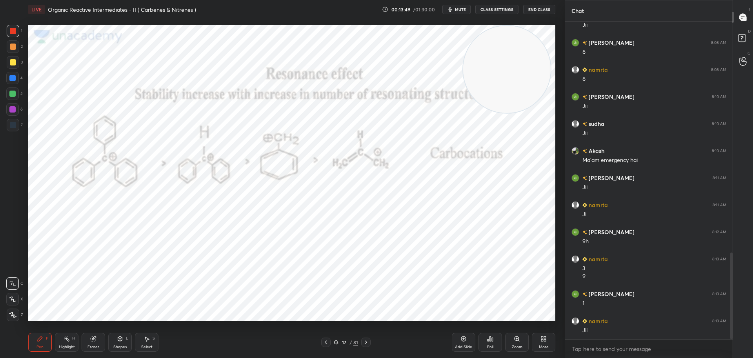
scroll to position [872, 0]
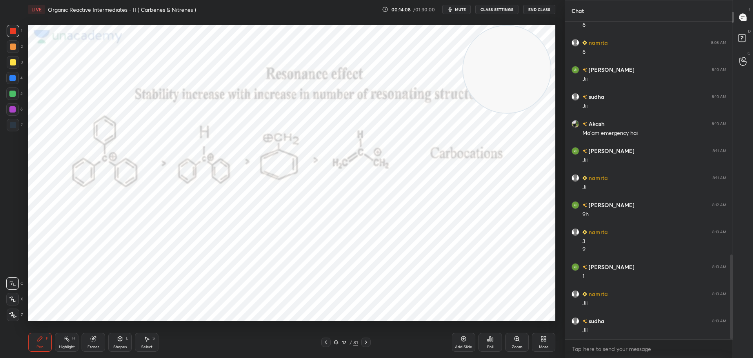
click at [365, 340] on icon at bounding box center [366, 342] width 6 height 6
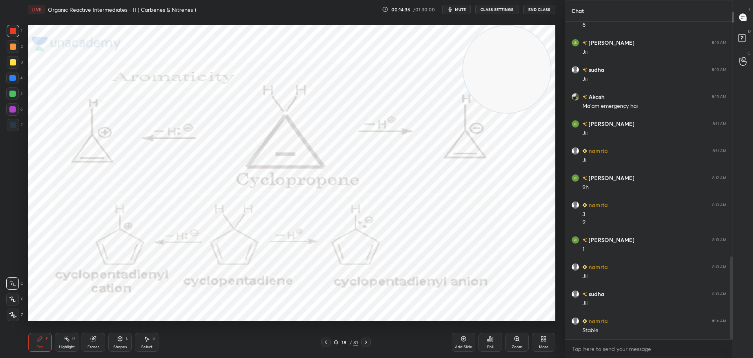
scroll to position [926, 0]
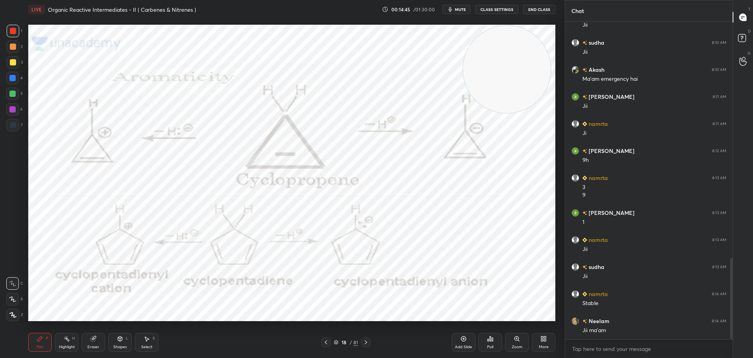
click at [367, 341] on icon at bounding box center [366, 342] width 6 height 6
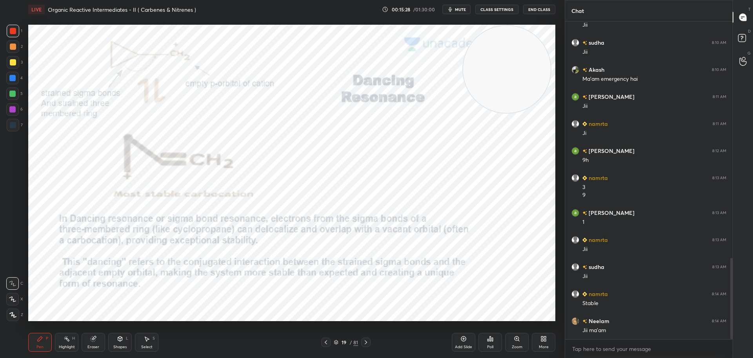
click at [368, 343] on icon at bounding box center [366, 342] width 6 height 6
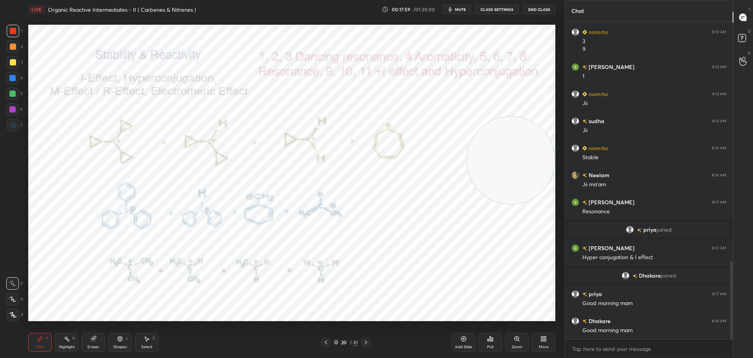
scroll to position [972, 0]
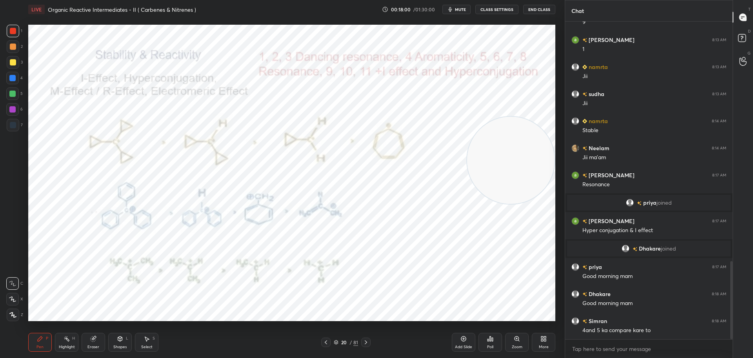
click at [368, 341] on icon at bounding box center [366, 342] width 6 height 6
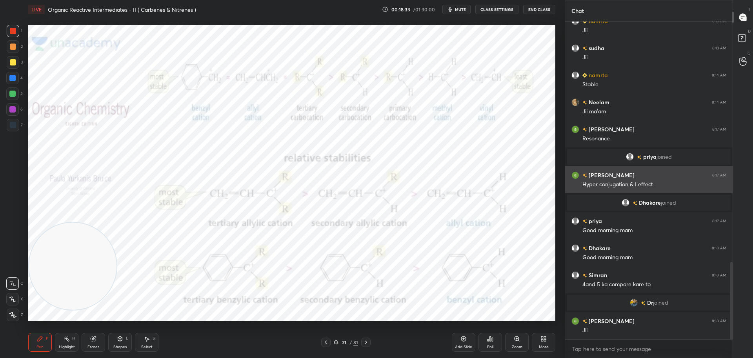
scroll to position [988, 0]
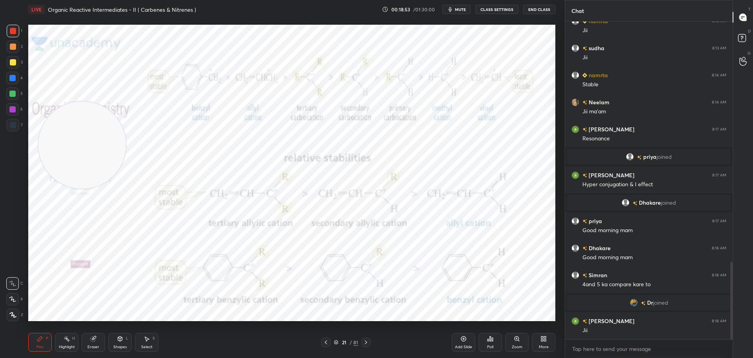
click at [328, 341] on icon at bounding box center [326, 342] width 6 height 6
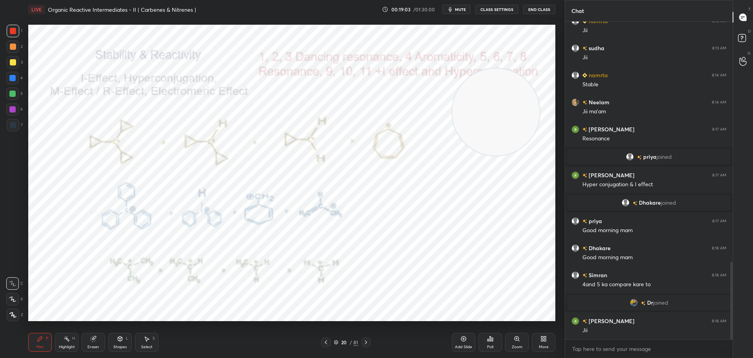
click at [366, 342] on icon at bounding box center [365, 342] width 2 height 4
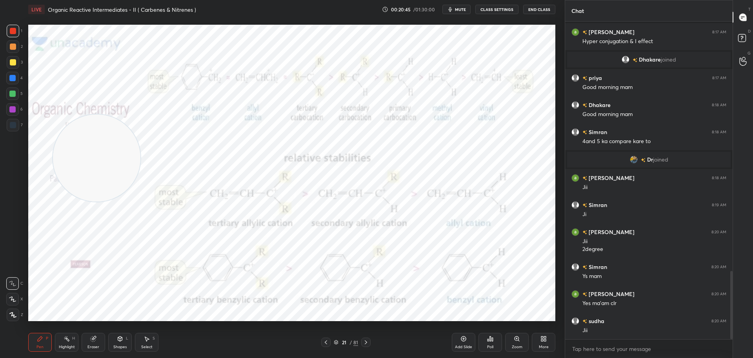
scroll to position [1159, 0]
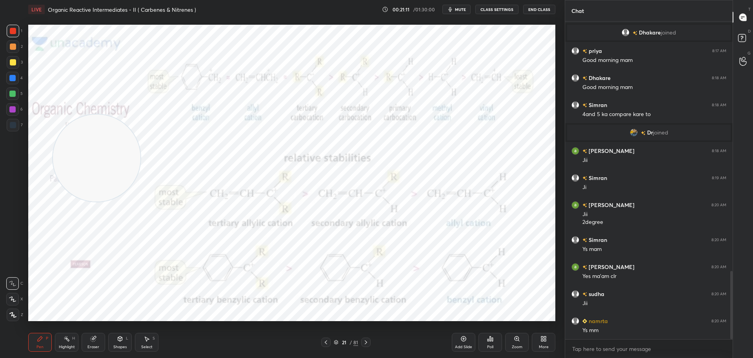
click at [366, 341] on icon at bounding box center [366, 342] width 6 height 6
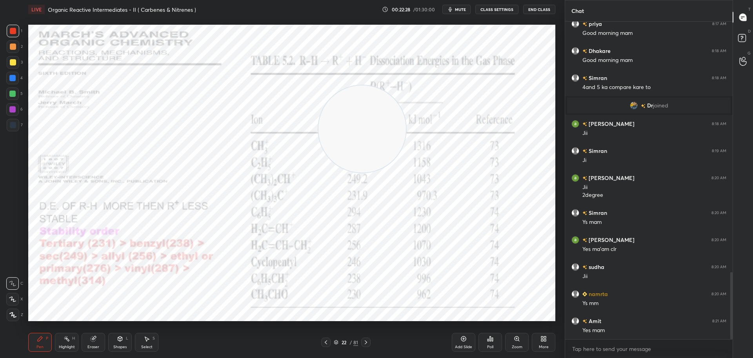
scroll to position [1213, 0]
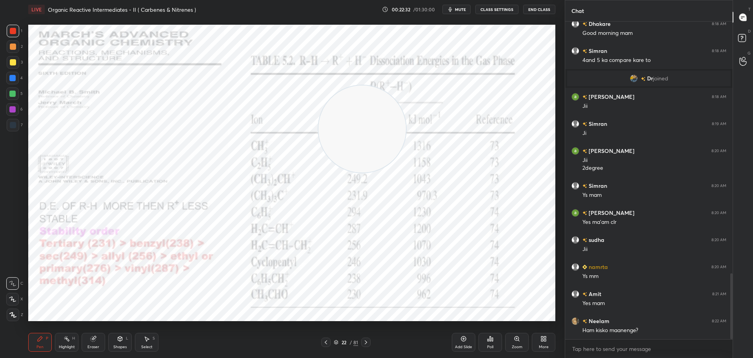
click at [330, 343] on div at bounding box center [325, 341] width 9 height 9
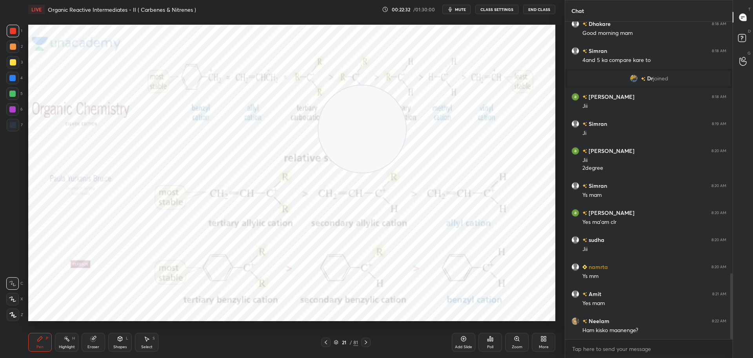
click at [327, 343] on icon at bounding box center [326, 342] width 6 height 6
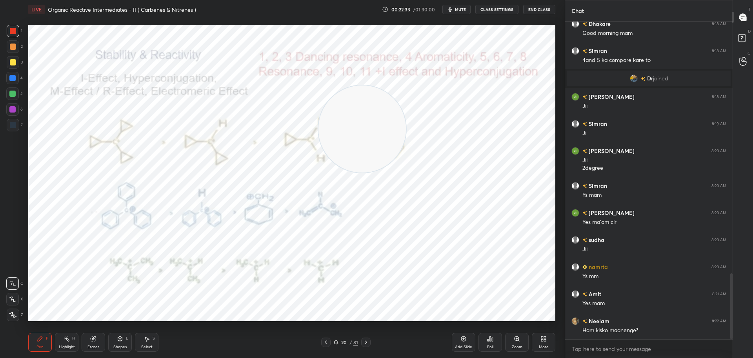
click at [369, 343] on div at bounding box center [365, 341] width 9 height 9
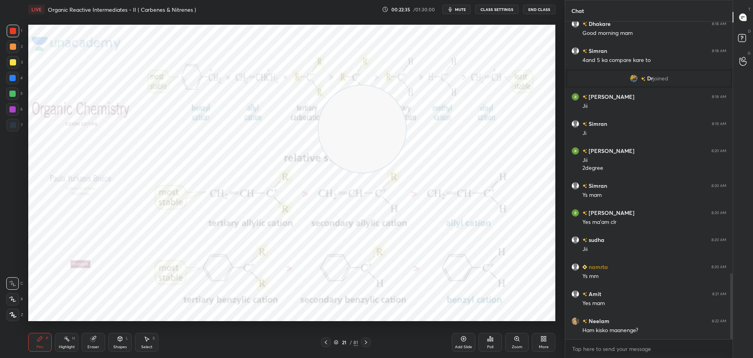
click at [329, 342] on div at bounding box center [325, 341] width 9 height 9
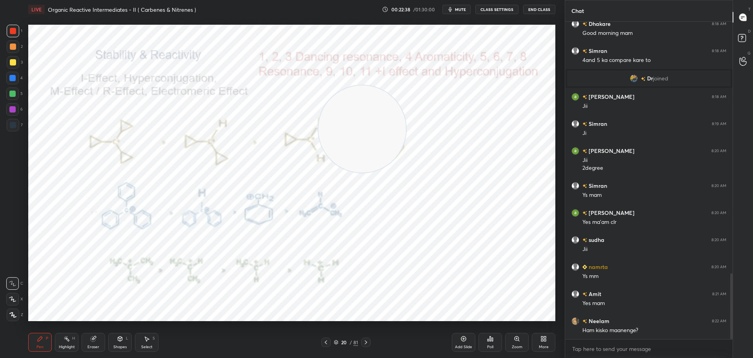
click at [366, 339] on div at bounding box center [365, 341] width 9 height 9
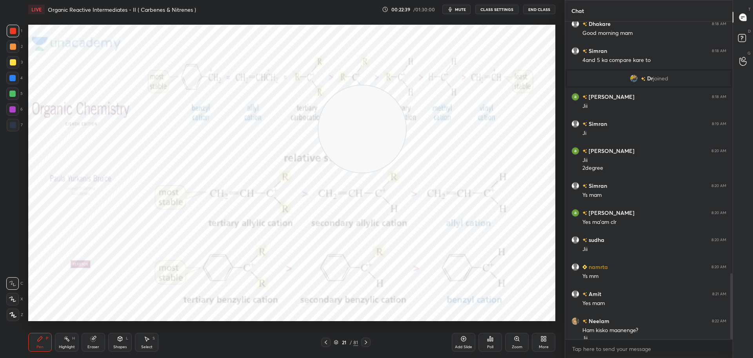
scroll to position [1220, 0]
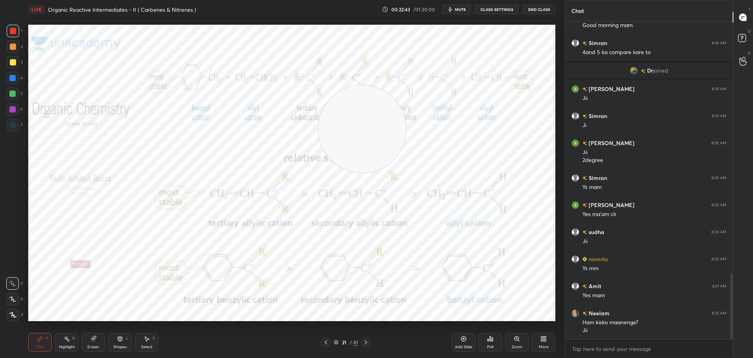
click at [367, 341] on icon at bounding box center [366, 342] width 6 height 6
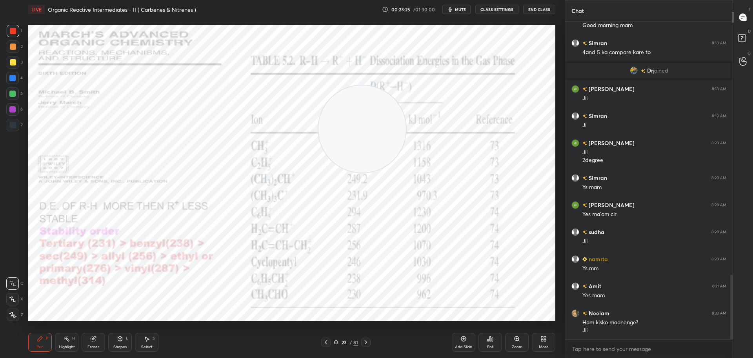
scroll to position [1248, 0]
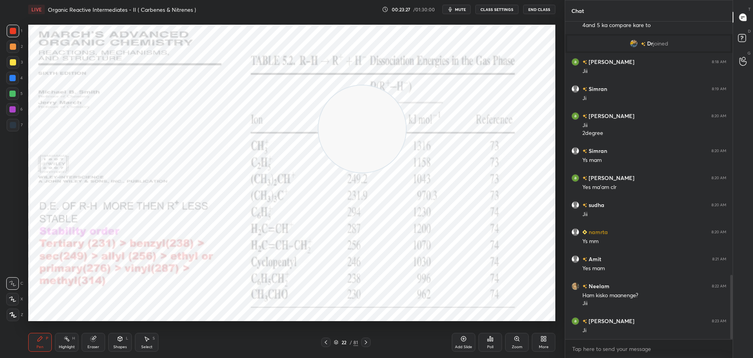
click at [368, 342] on icon at bounding box center [366, 342] width 6 height 6
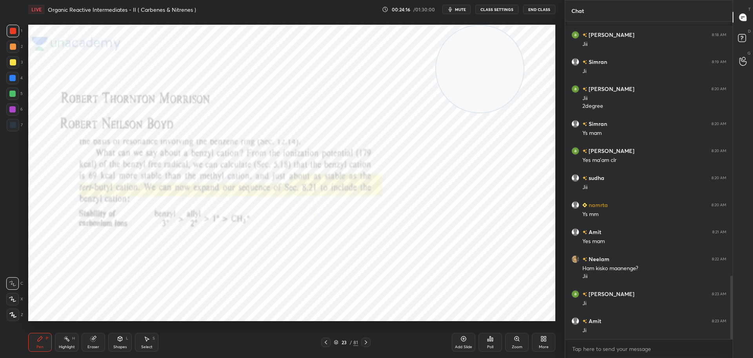
scroll to position [1302, 0]
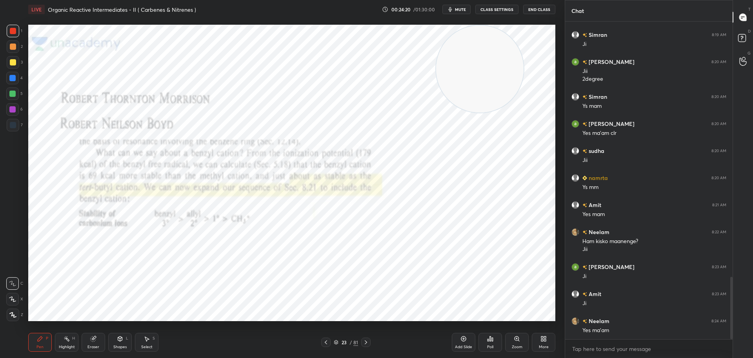
click at [368, 341] on icon at bounding box center [366, 342] width 6 height 6
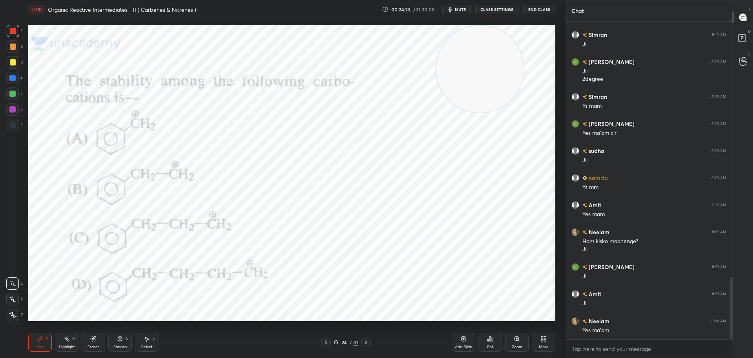
click at [491, 334] on div "Poll" at bounding box center [490, 342] width 24 height 19
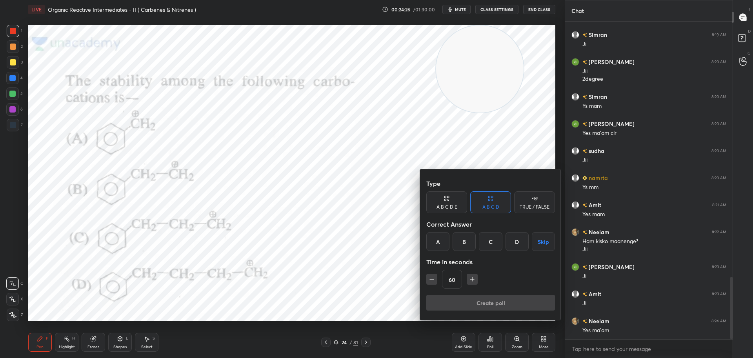
click at [437, 239] on div "A" at bounding box center [437, 241] width 23 height 19
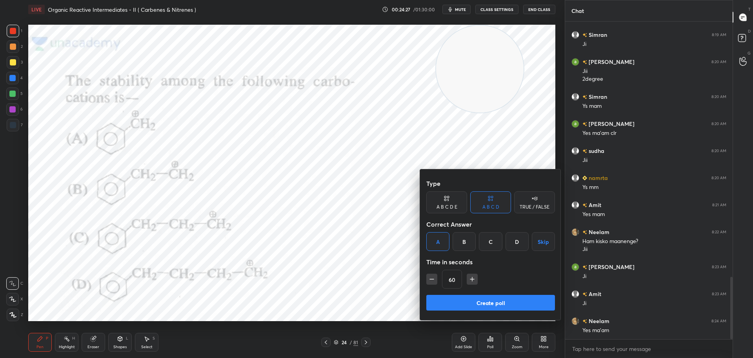
click at [481, 300] on button "Create poll" at bounding box center [490, 303] width 129 height 16
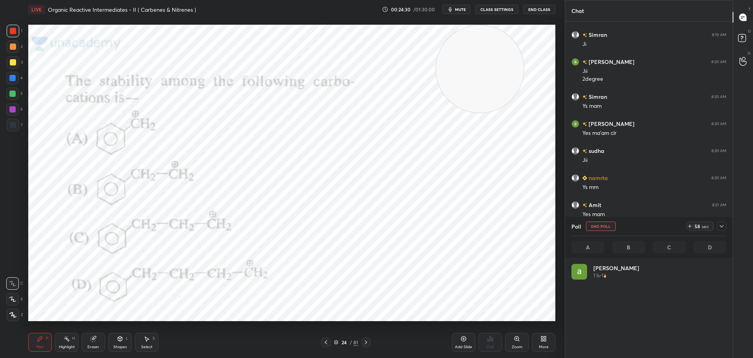
scroll to position [92, 152]
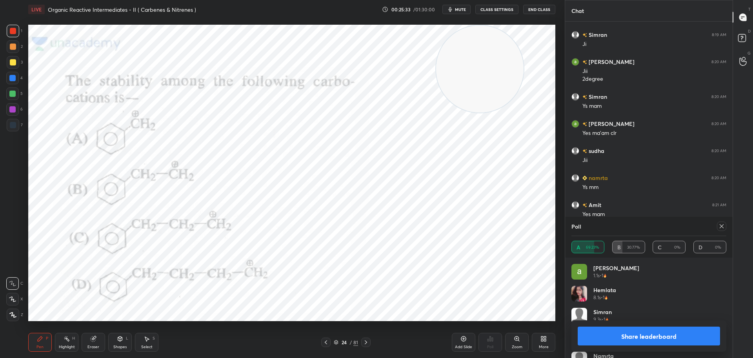
click at [723, 225] on icon at bounding box center [721, 226] width 6 height 6
type textarea "x"
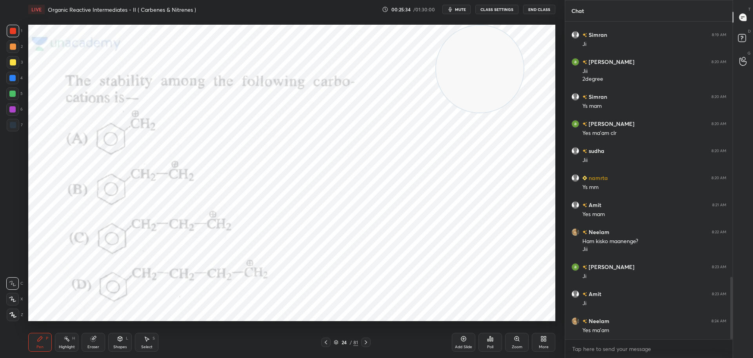
scroll to position [3, 3]
click at [367, 341] on icon at bounding box center [366, 342] width 6 height 6
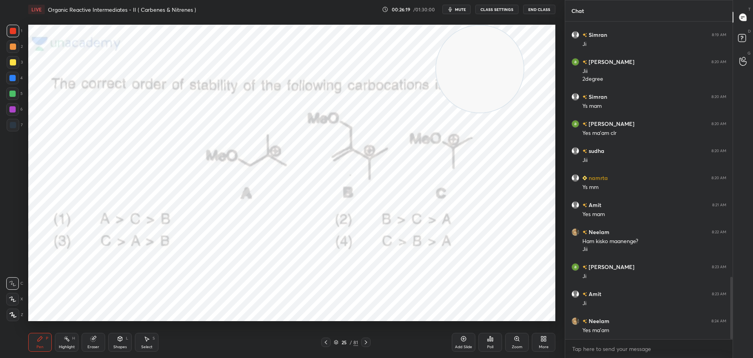
click at [492, 341] on icon at bounding box center [490, 338] width 6 height 6
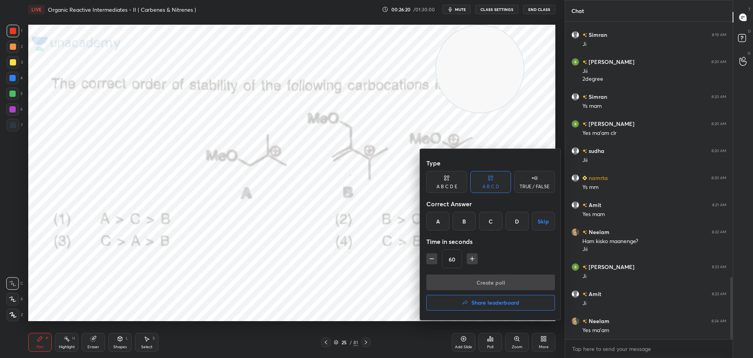
click at [471, 259] on icon "button" at bounding box center [472, 259] width 4 height 0
type input "75"
click at [472, 258] on icon "button" at bounding box center [472, 259] width 8 height 8
type input "90"
click at [519, 218] on div "D" at bounding box center [516, 221] width 23 height 19
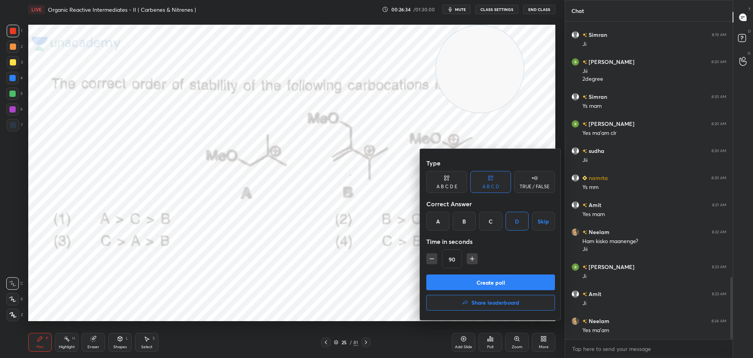
click at [495, 281] on button "Create poll" at bounding box center [490, 282] width 129 height 16
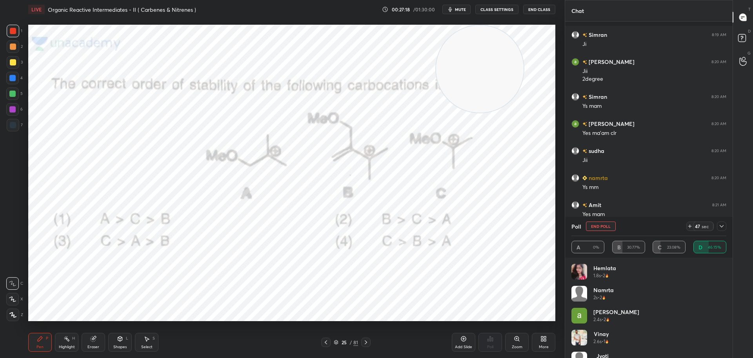
scroll to position [1361, 0]
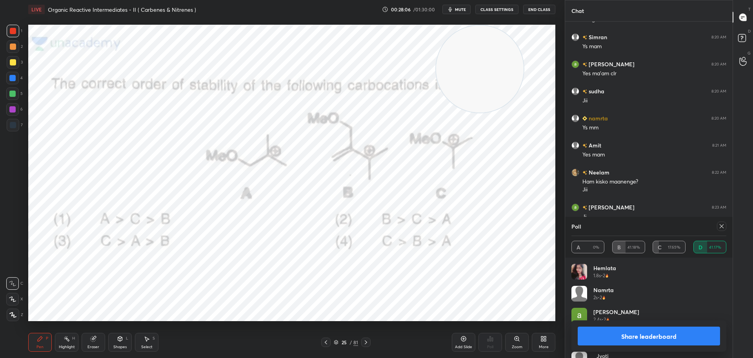
click at [719, 226] on icon at bounding box center [721, 226] width 6 height 6
type textarea "x"
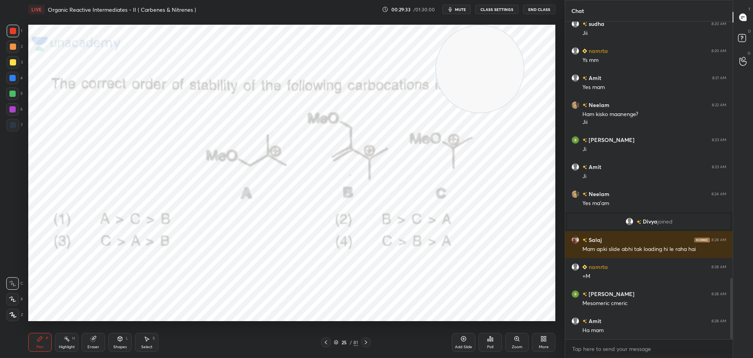
scroll to position [1336, 0]
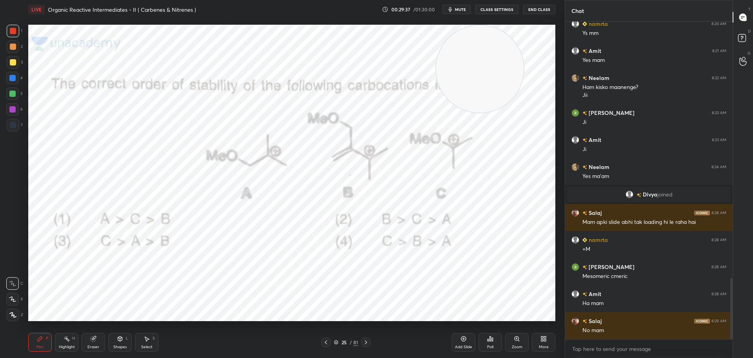
click at [366, 342] on icon at bounding box center [365, 342] width 2 height 4
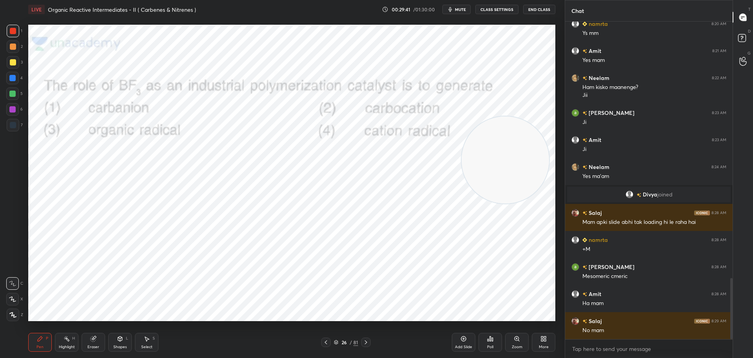
click at [492, 337] on icon at bounding box center [491, 339] width 1 height 4
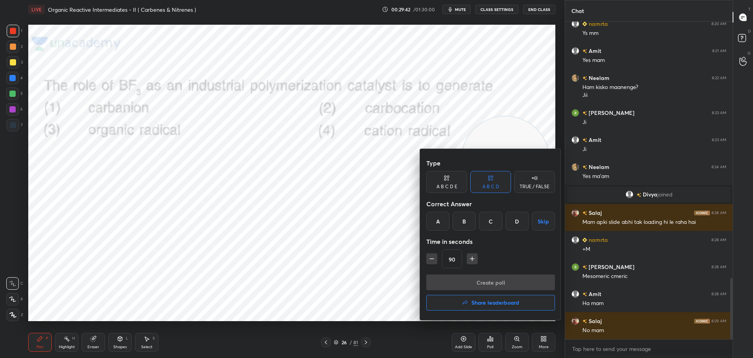
click at [430, 259] on icon "button" at bounding box center [432, 259] width 8 height 8
type input "75"
click at [432, 259] on icon "button" at bounding box center [432, 259] width 8 height 8
type input "60"
click at [464, 217] on div "B" at bounding box center [463, 221] width 23 height 19
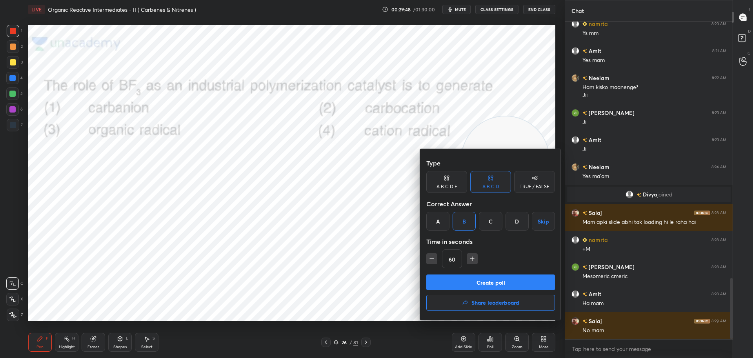
click at [486, 282] on button "Create poll" at bounding box center [490, 282] width 129 height 16
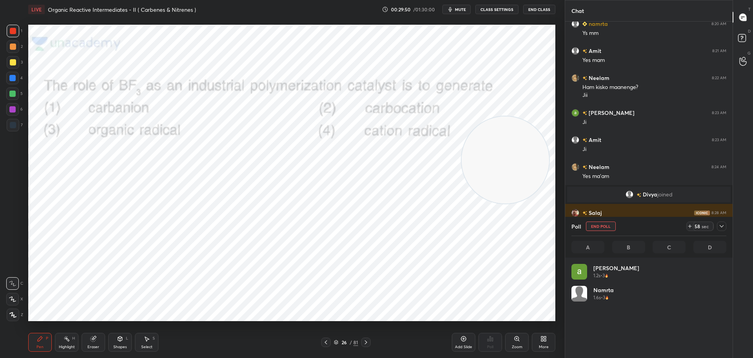
scroll to position [92, 152]
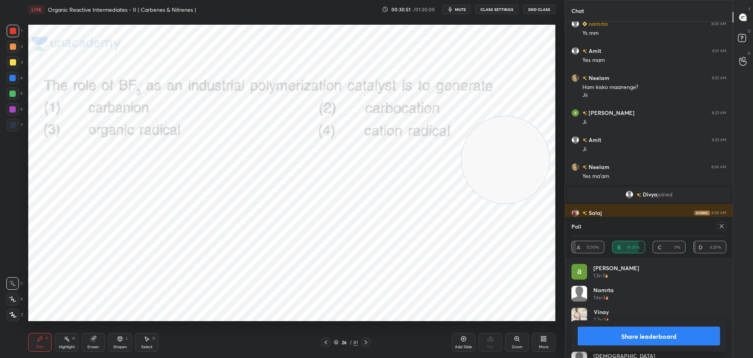
click at [723, 227] on icon at bounding box center [721, 226] width 6 height 6
type textarea "x"
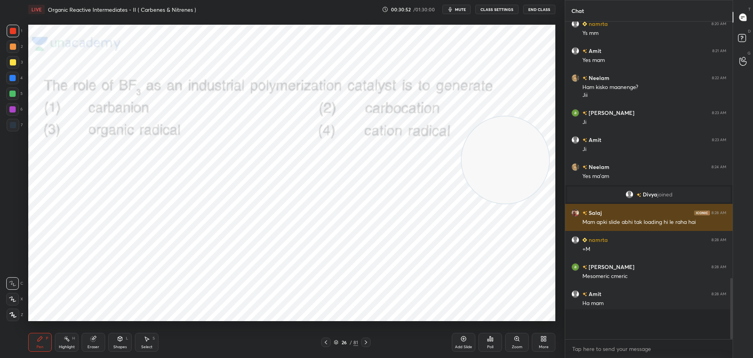
scroll to position [257, 165]
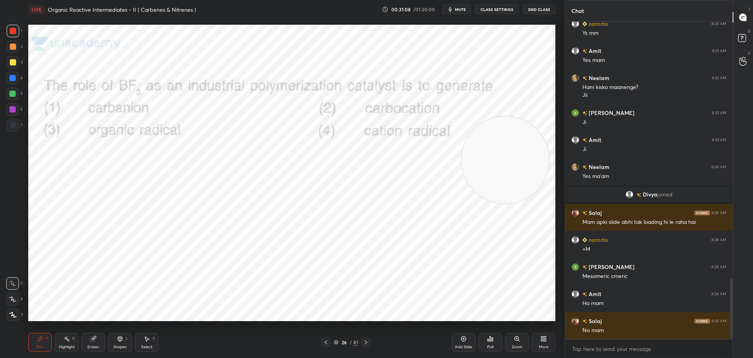
click at [367, 340] on icon at bounding box center [366, 342] width 6 height 6
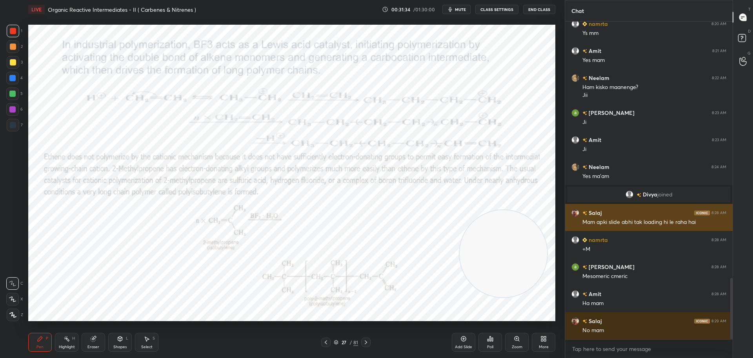
scroll to position [1370, 0]
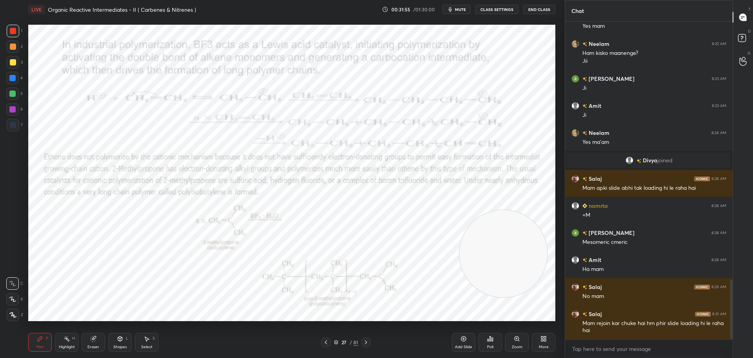
click at [366, 341] on icon at bounding box center [366, 342] width 6 height 6
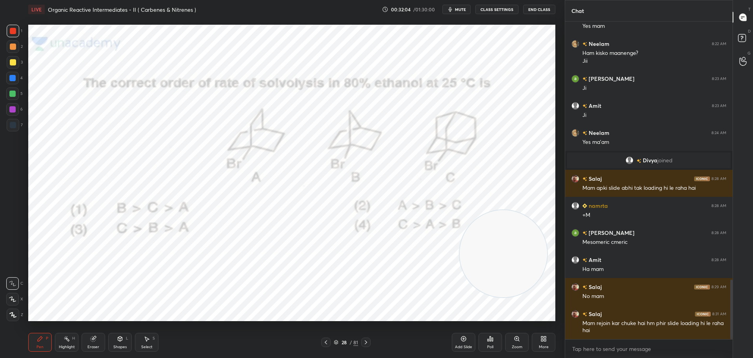
click at [490, 341] on icon at bounding box center [490, 338] width 1 height 5
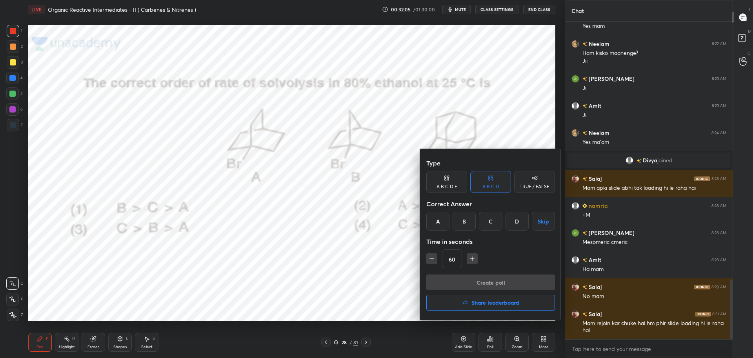
click at [474, 258] on icon "button" at bounding box center [472, 259] width 8 height 8
type input "75"
click at [515, 220] on div "D" at bounding box center [516, 221] width 23 height 19
click at [488, 277] on button "Create poll" at bounding box center [490, 282] width 129 height 16
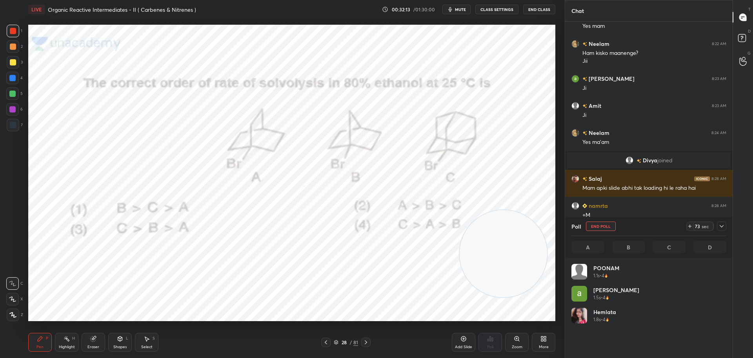
scroll to position [92, 152]
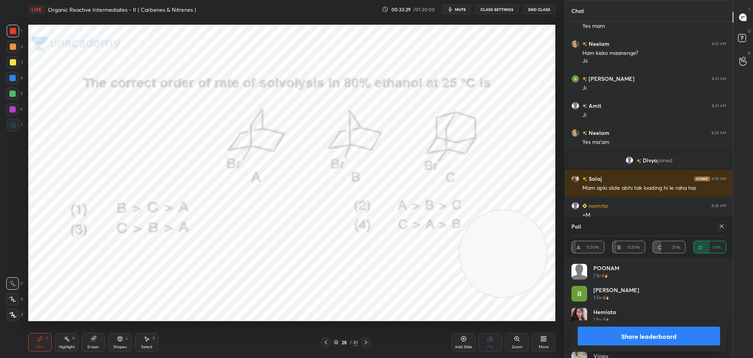
click at [722, 224] on icon at bounding box center [721, 226] width 6 height 6
type textarea "x"
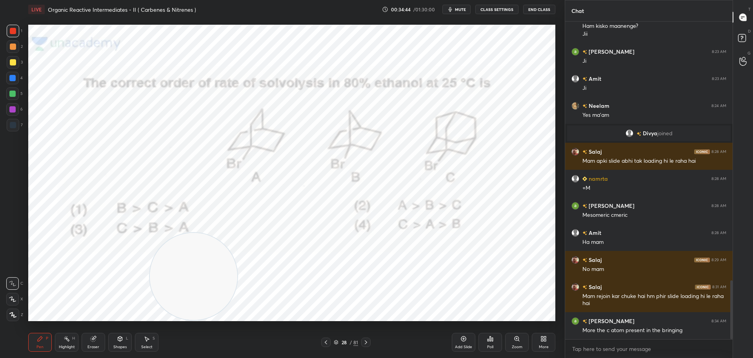
scroll to position [1405, 0]
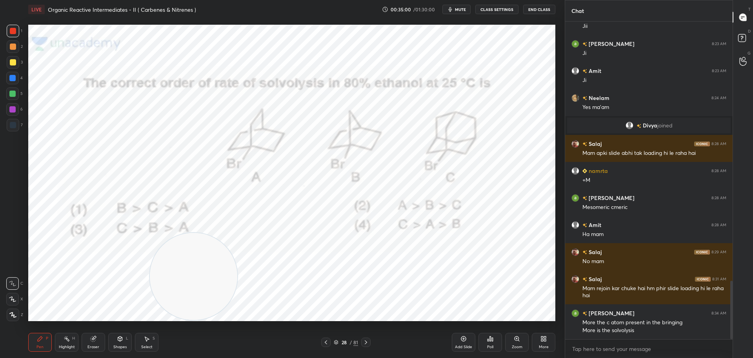
click at [367, 340] on icon at bounding box center [366, 342] width 6 height 6
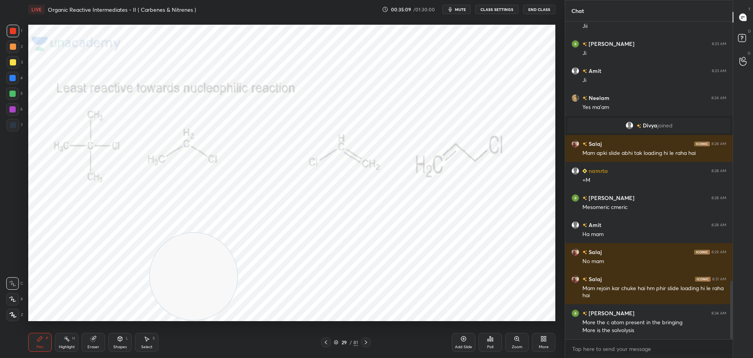
click at [492, 337] on icon at bounding box center [491, 339] width 1 height 4
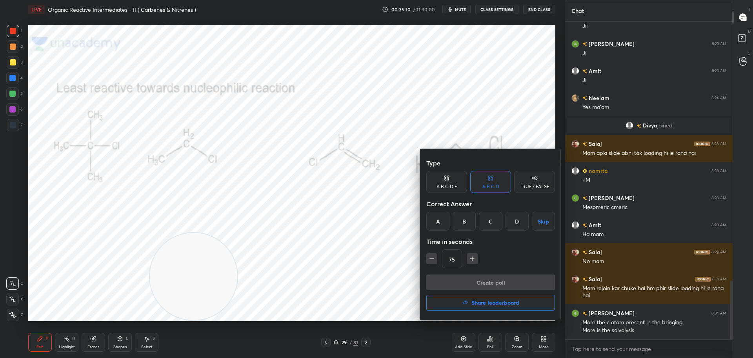
click at [438, 261] on div "75" at bounding box center [490, 258] width 129 height 19
click at [435, 259] on icon "button" at bounding box center [432, 259] width 8 height 8
type input "60"
click at [491, 220] on div "C" at bounding box center [490, 221] width 23 height 19
click at [474, 283] on button "Create poll" at bounding box center [490, 282] width 129 height 16
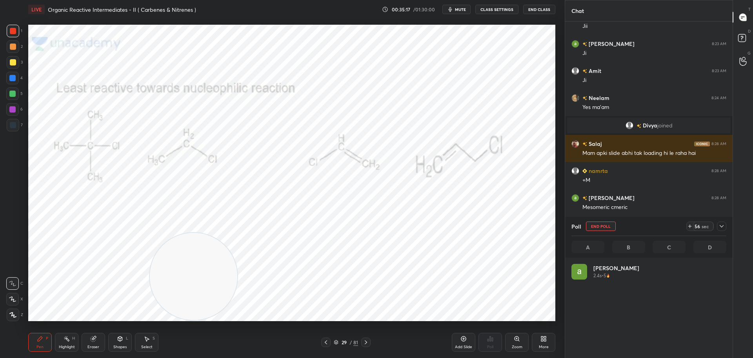
scroll to position [92, 152]
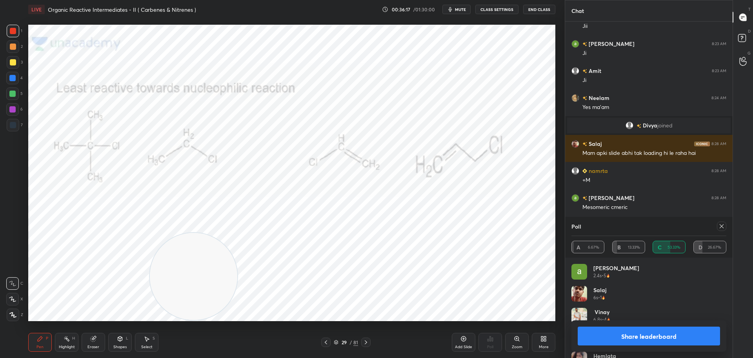
click at [722, 224] on icon at bounding box center [721, 226] width 6 height 6
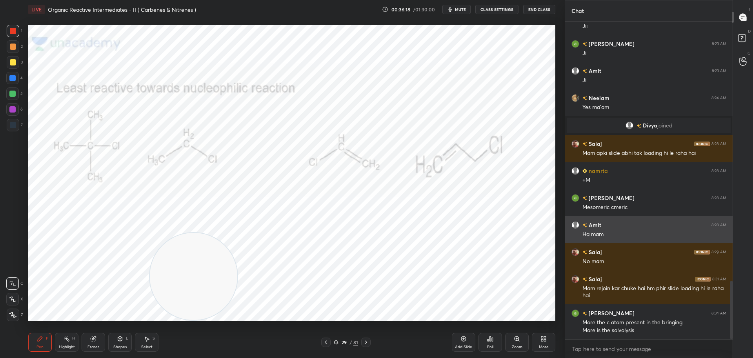
scroll to position [3, 3]
click at [368, 341] on icon at bounding box center [366, 342] width 6 height 6
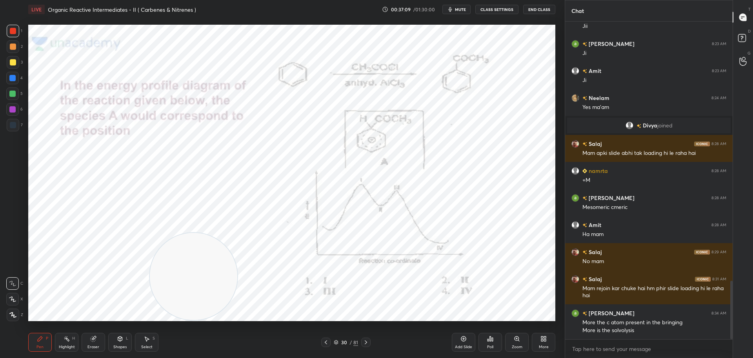
click at [491, 341] on icon at bounding box center [490, 338] width 6 height 6
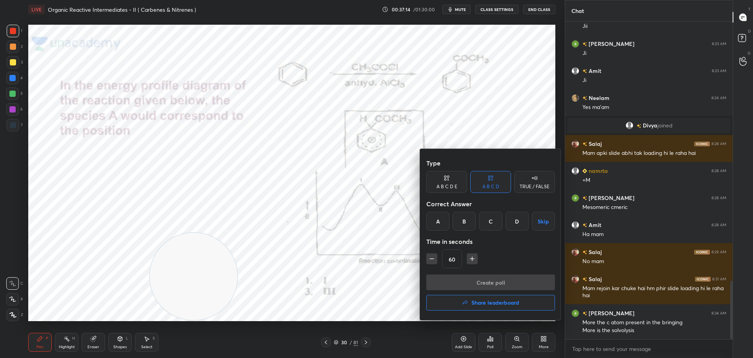
click at [467, 217] on div "B" at bounding box center [463, 221] width 23 height 19
click at [472, 284] on button "Create poll" at bounding box center [490, 282] width 129 height 16
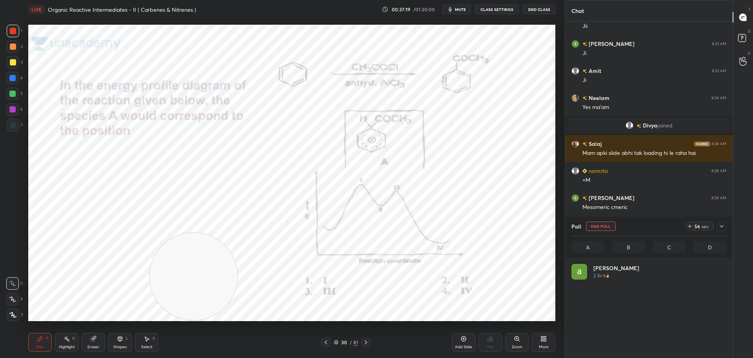
scroll to position [92, 152]
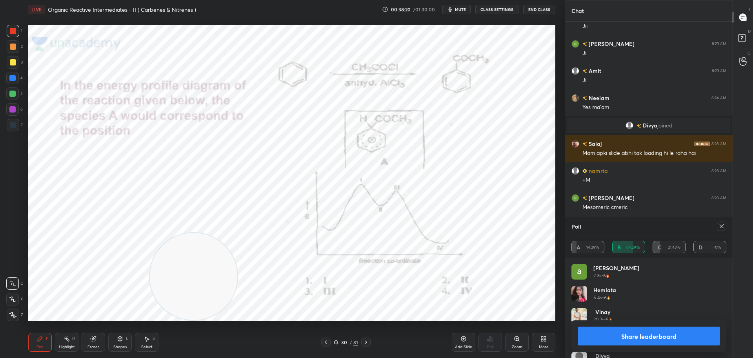
click at [722, 225] on icon at bounding box center [721, 226] width 6 height 6
type textarea "x"
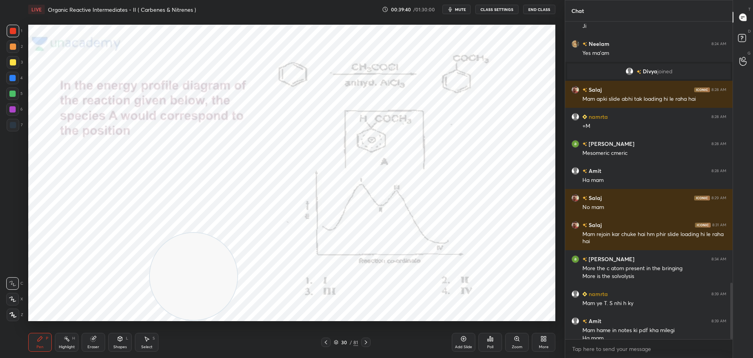
scroll to position [1467, 0]
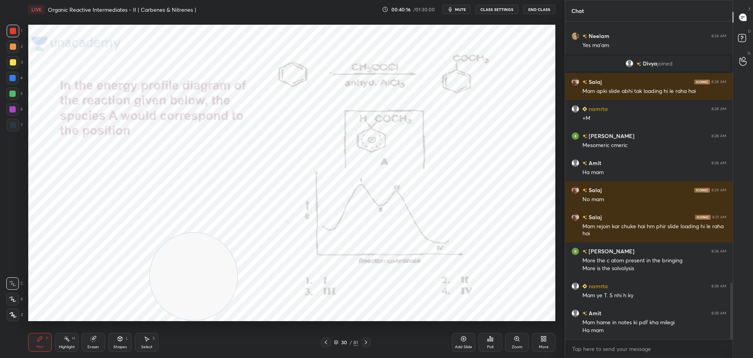
click at [369, 341] on div at bounding box center [365, 341] width 9 height 9
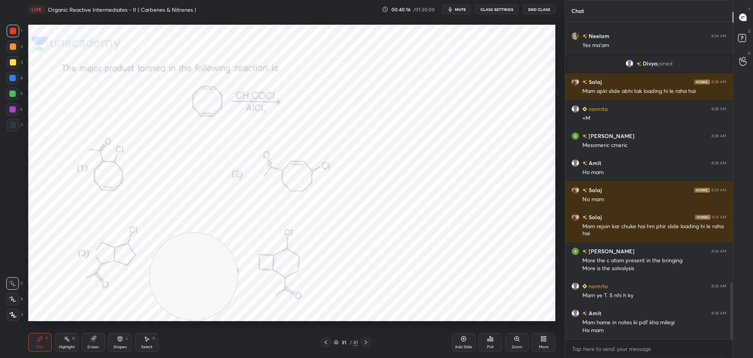
scroll to position [1494, 0]
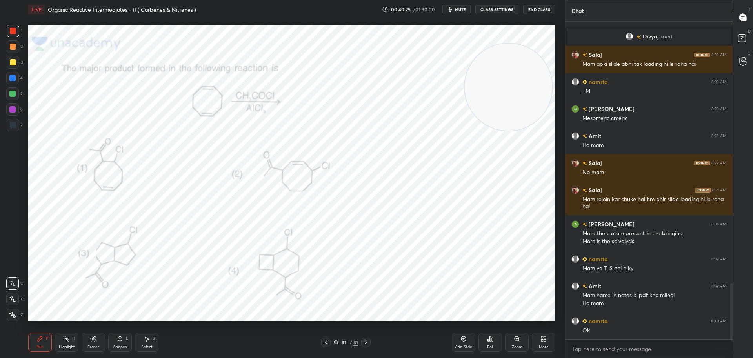
click at [494, 346] on div "Poll" at bounding box center [490, 342] width 24 height 19
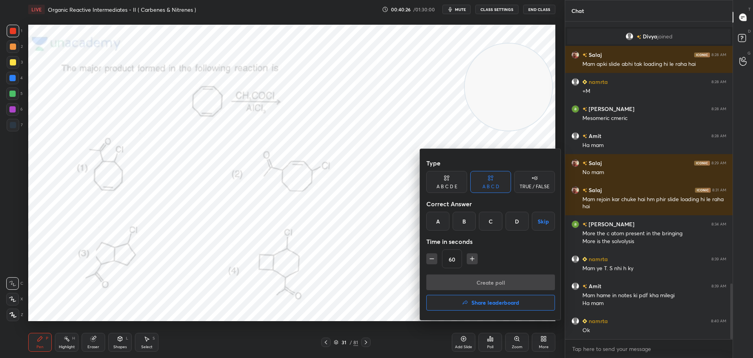
click at [472, 258] on icon "button" at bounding box center [472, 259] width 0 height 4
type input "75"
click at [472, 258] on icon "button" at bounding box center [472, 259] width 0 height 4
click at [474, 259] on icon "button" at bounding box center [472, 259] width 8 height 8
type input "105"
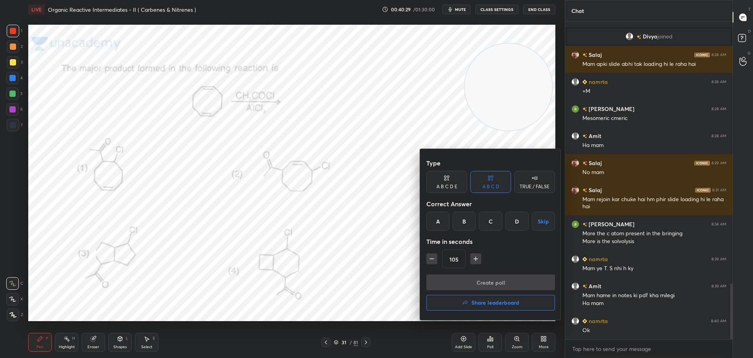
click at [495, 220] on div "C" at bounding box center [490, 221] width 23 height 19
click at [484, 281] on button "Create poll" at bounding box center [490, 282] width 129 height 16
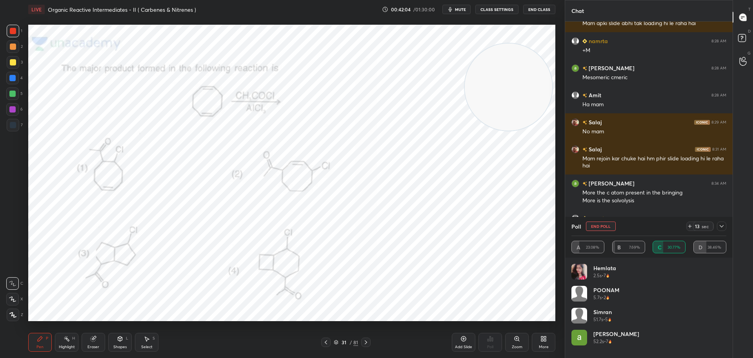
scroll to position [1554, 0]
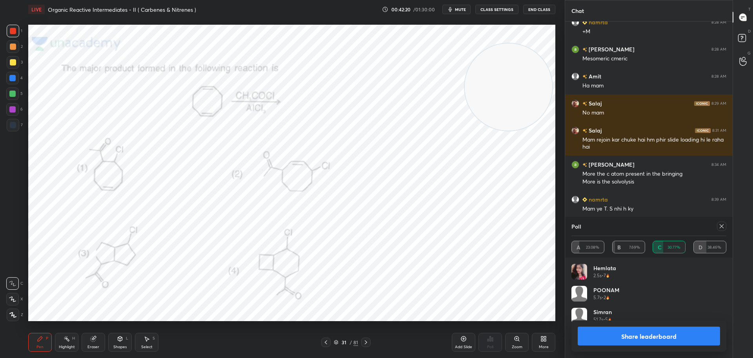
click at [720, 223] on icon at bounding box center [721, 226] width 6 height 6
type textarea "x"
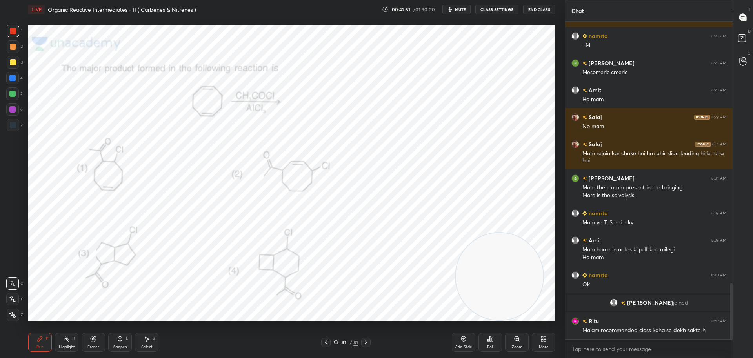
scroll to position [1510, 0]
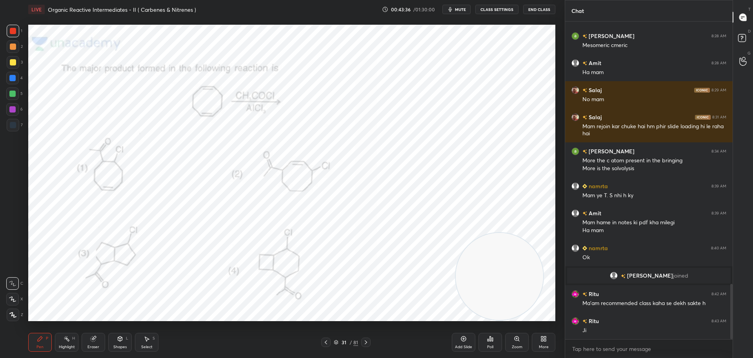
click at [13, 125] on div at bounding box center [13, 125] width 6 height 6
click at [13, 29] on div at bounding box center [13, 31] width 6 height 6
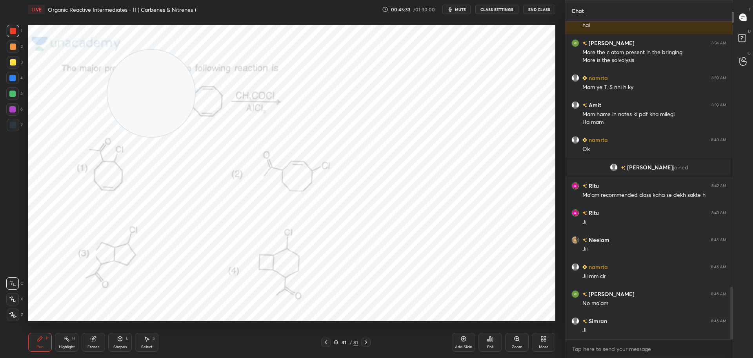
scroll to position [1645, 0]
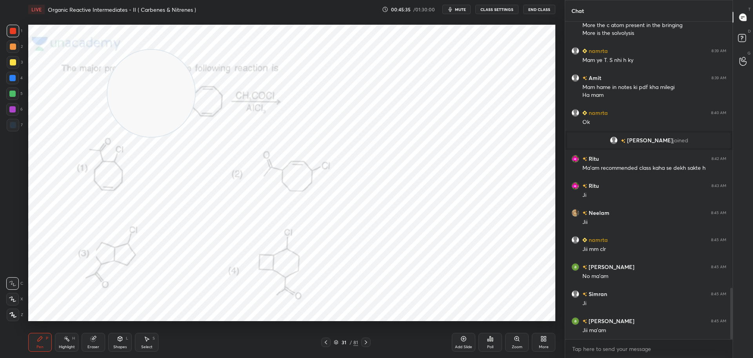
click at [367, 343] on icon at bounding box center [366, 342] width 6 height 6
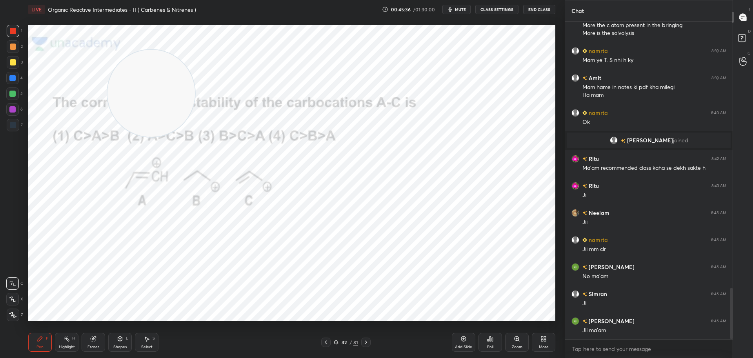
scroll to position [1672, 0]
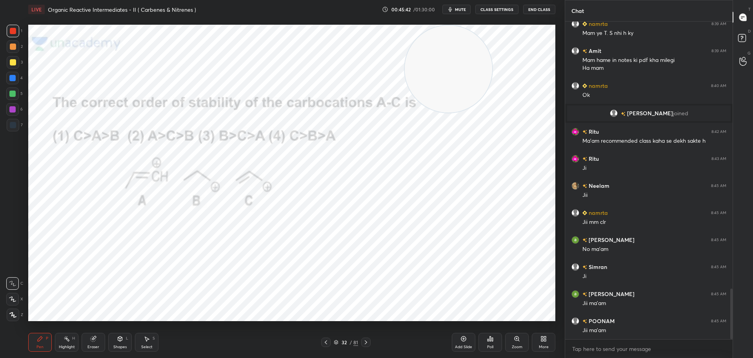
click at [491, 337] on icon at bounding box center [490, 338] width 6 height 6
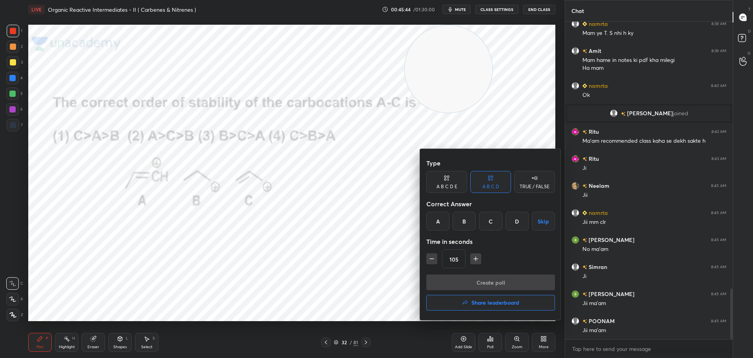
click at [427, 257] on button "button" at bounding box center [431, 258] width 11 height 11
type input "90"
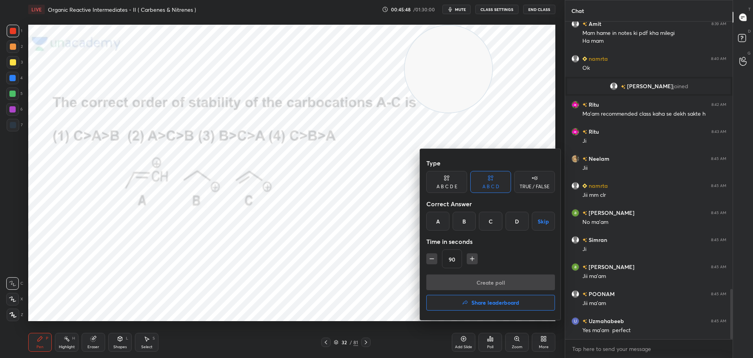
click at [516, 221] on div "D" at bounding box center [516, 221] width 23 height 19
click at [500, 279] on button "Create poll" at bounding box center [490, 282] width 129 height 16
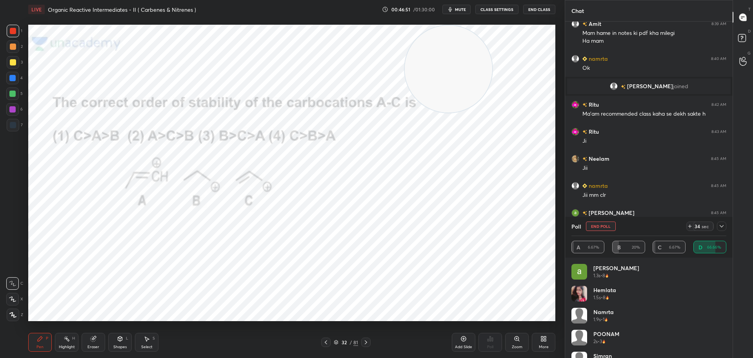
scroll to position [1767, 0]
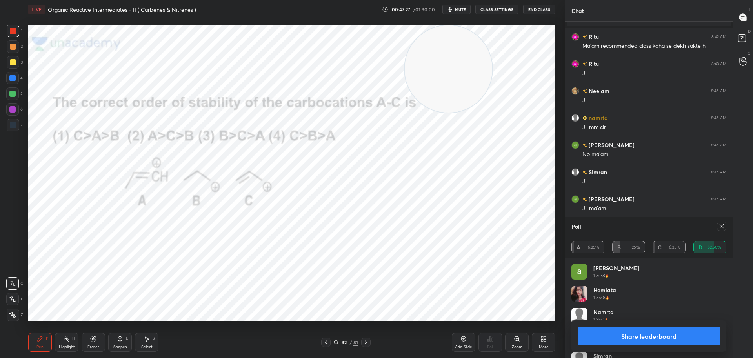
click at [719, 225] on icon at bounding box center [721, 226] width 6 height 6
type textarea "x"
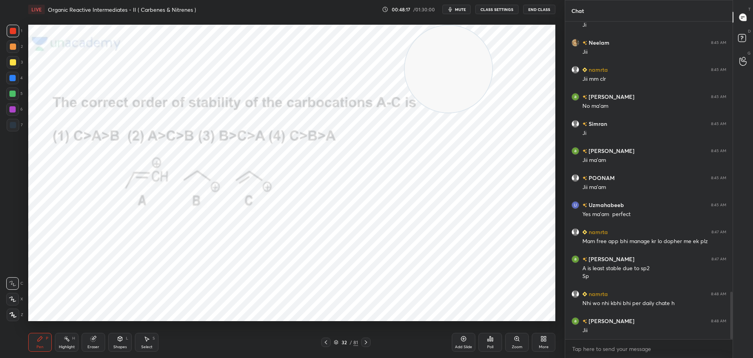
scroll to position [1823, 0]
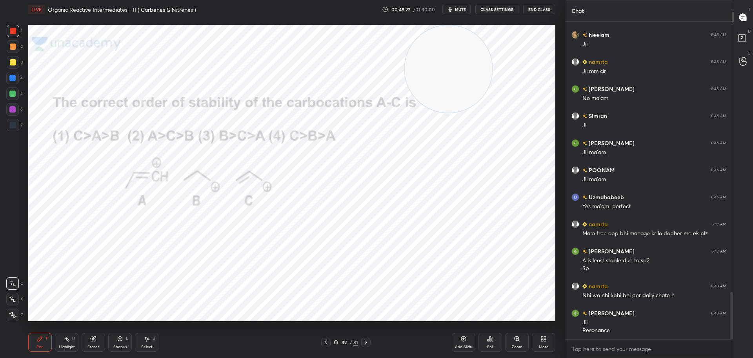
click at [365, 341] on icon at bounding box center [366, 342] width 6 height 6
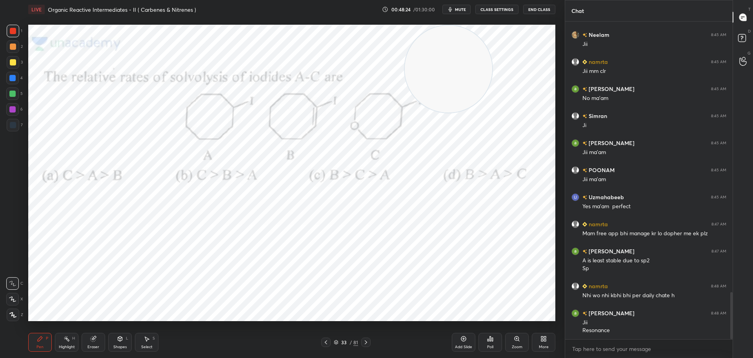
click at [491, 337] on icon at bounding box center [490, 338] width 6 height 6
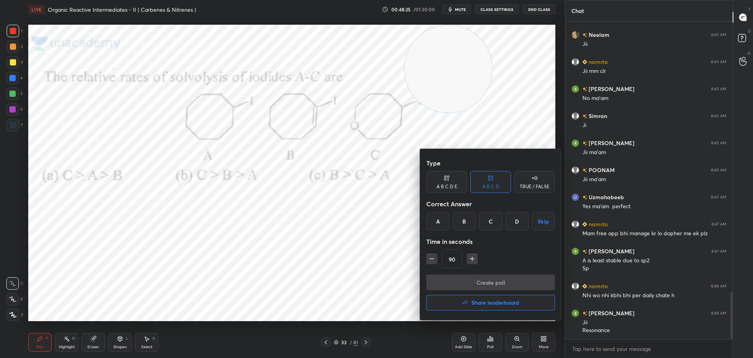
click at [473, 255] on icon "button" at bounding box center [472, 259] width 8 height 8
type input "105"
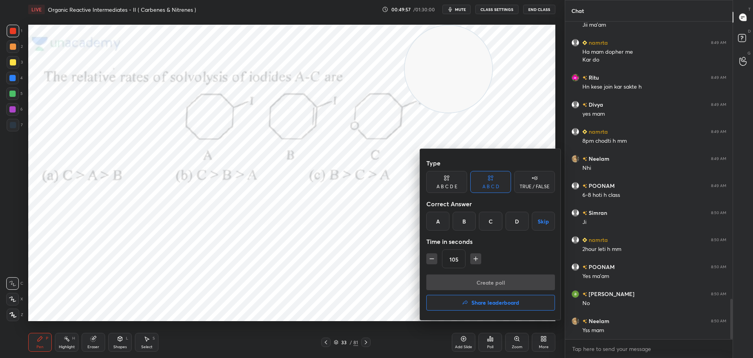
scroll to position [2224, 0]
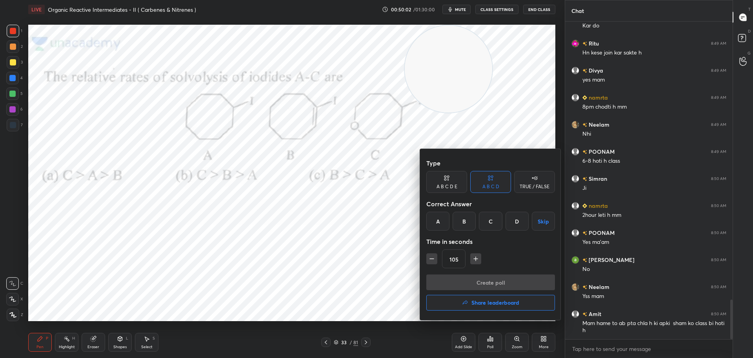
click at [442, 218] on div "A" at bounding box center [437, 221] width 23 height 19
click at [465, 280] on button "Create poll" at bounding box center [490, 282] width 129 height 16
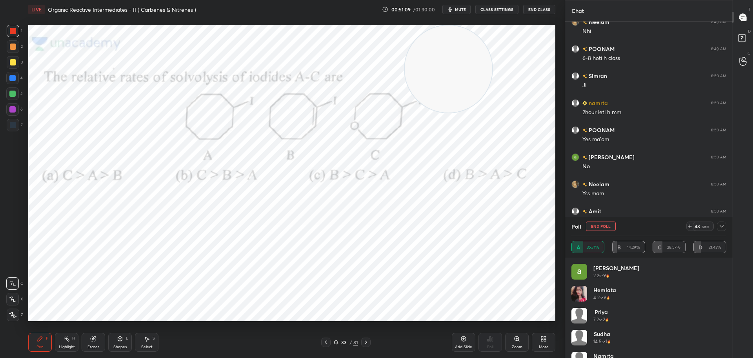
scroll to position [2354, 0]
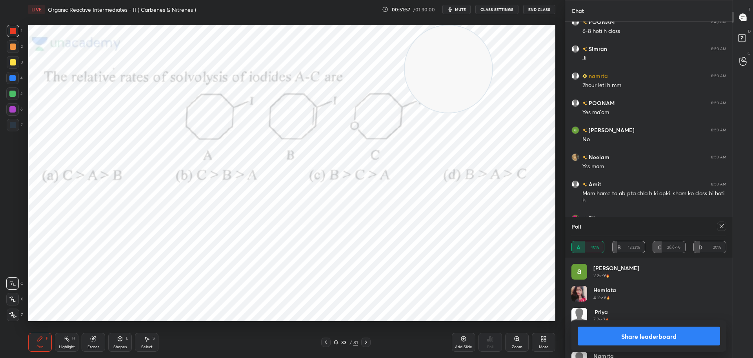
click at [722, 225] on icon at bounding box center [721, 226] width 6 height 6
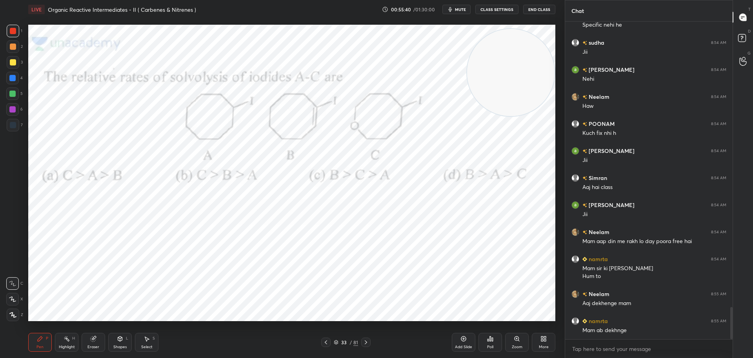
scroll to position [2862, 0]
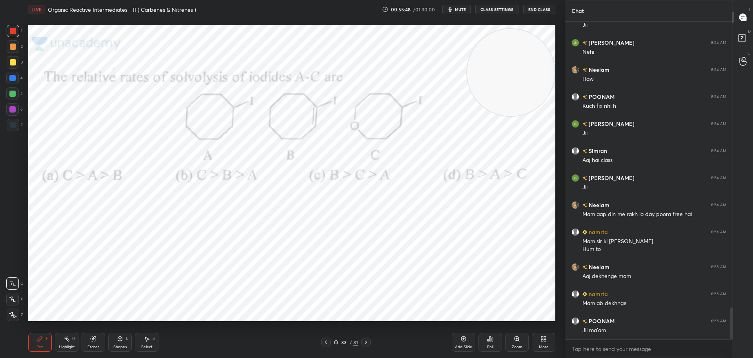
click at [368, 338] on div at bounding box center [365, 341] width 9 height 9
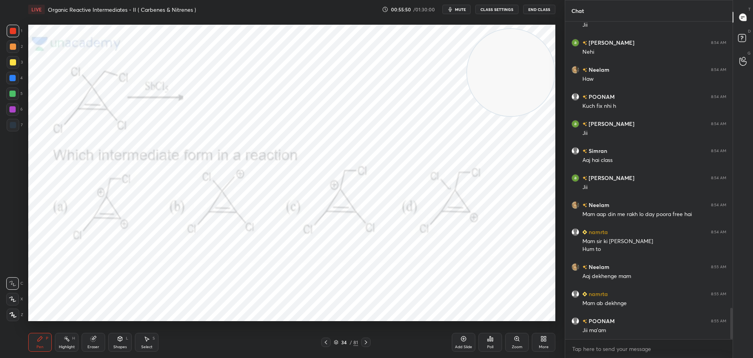
scroll to position [2889, 0]
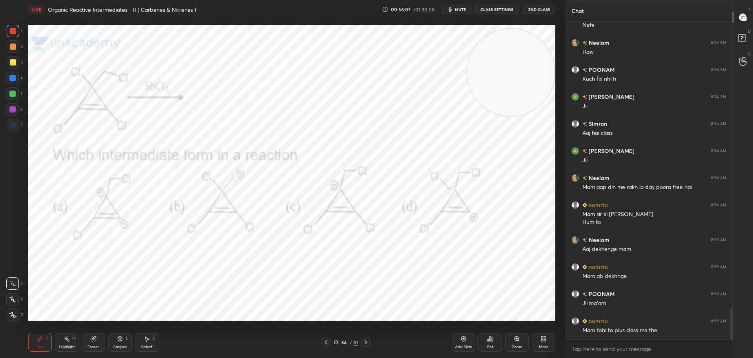
click at [491, 342] on div "Poll" at bounding box center [490, 342] width 24 height 19
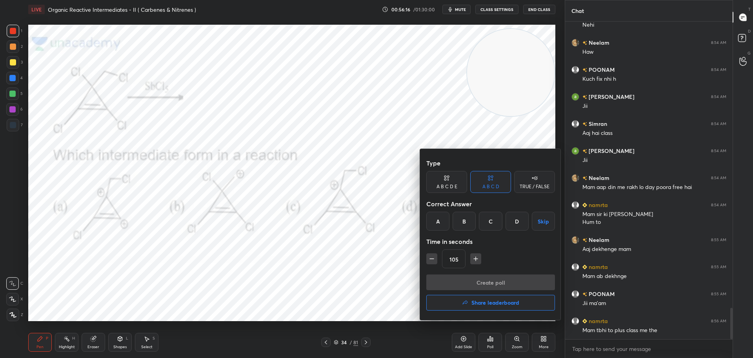
click at [491, 222] on div "C" at bounding box center [490, 221] width 23 height 19
click at [490, 279] on button "Create poll" at bounding box center [490, 282] width 129 height 16
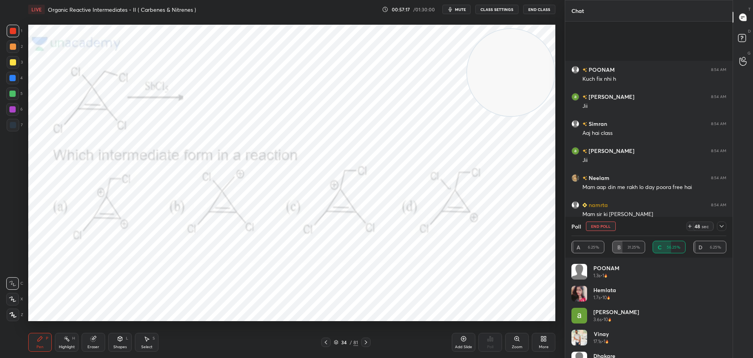
scroll to position [2971, 0]
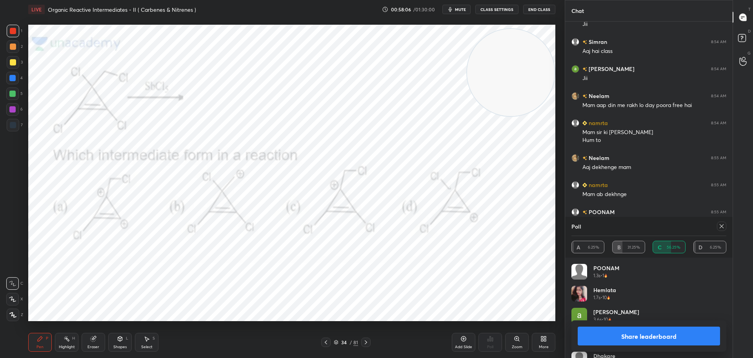
click at [717, 226] on div at bounding box center [720, 225] width 9 height 9
type textarea "x"
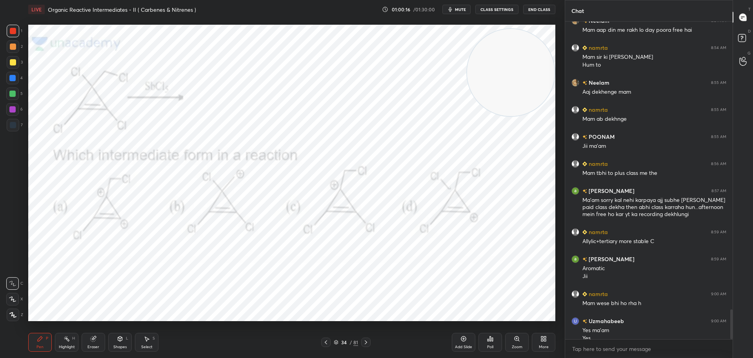
scroll to position [3054, 0]
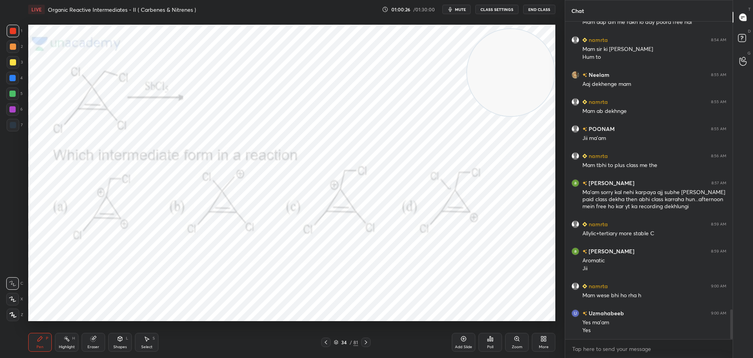
click at [368, 341] on icon at bounding box center [366, 342] width 6 height 6
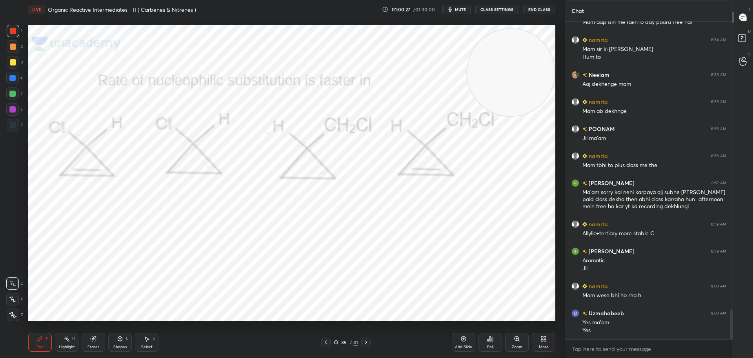
scroll to position [3062, 0]
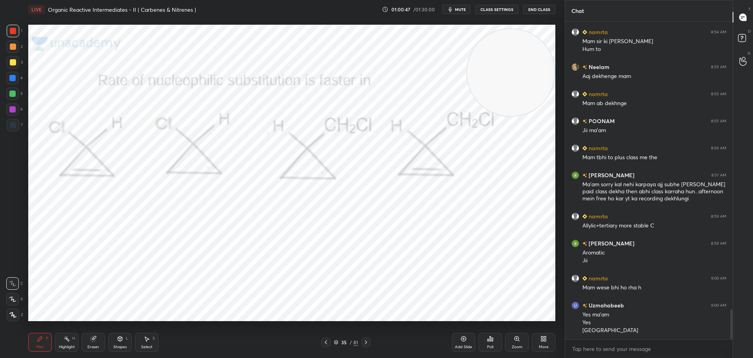
click at [486, 341] on div "Poll" at bounding box center [490, 342] width 24 height 19
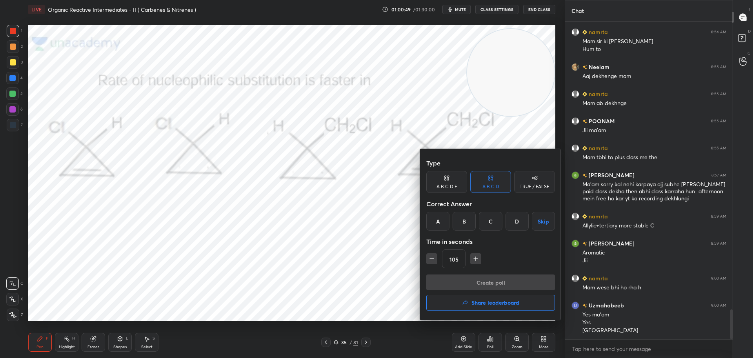
click at [431, 257] on icon "button" at bounding box center [432, 259] width 8 height 8
click at [432, 257] on icon "button" at bounding box center [432, 259] width 8 height 8
click at [429, 262] on icon "button" at bounding box center [432, 259] width 8 height 8
type input "60"
click at [438, 221] on div "A" at bounding box center [437, 221] width 23 height 19
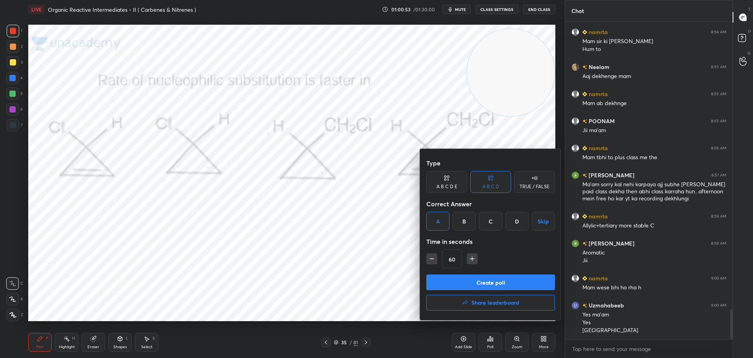
click at [442, 278] on button "Create poll" at bounding box center [490, 282] width 129 height 16
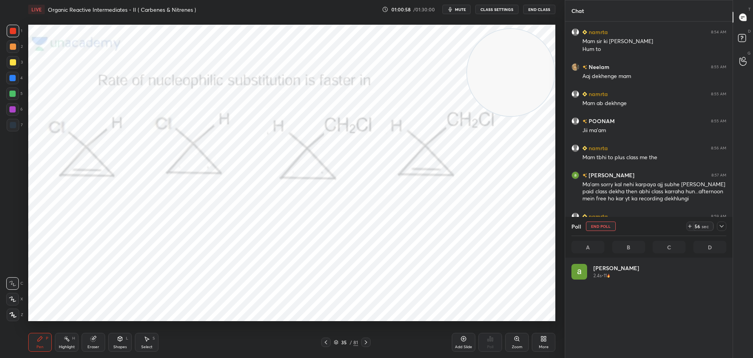
scroll to position [92, 152]
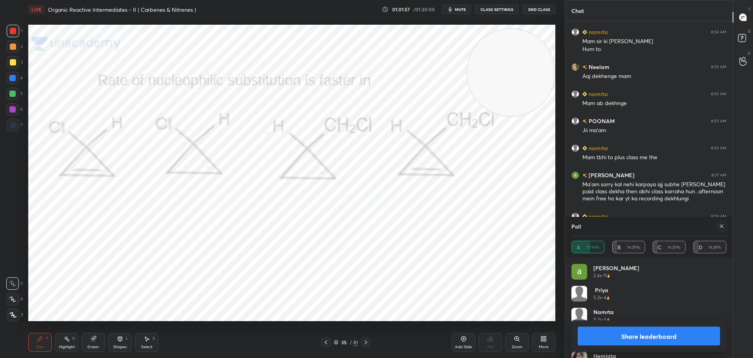
click at [721, 227] on icon at bounding box center [721, 226] width 6 height 6
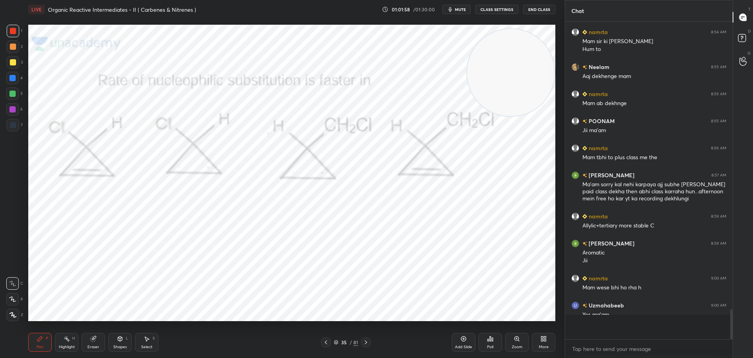
scroll to position [258, 165]
click at [367, 342] on icon at bounding box center [366, 342] width 6 height 6
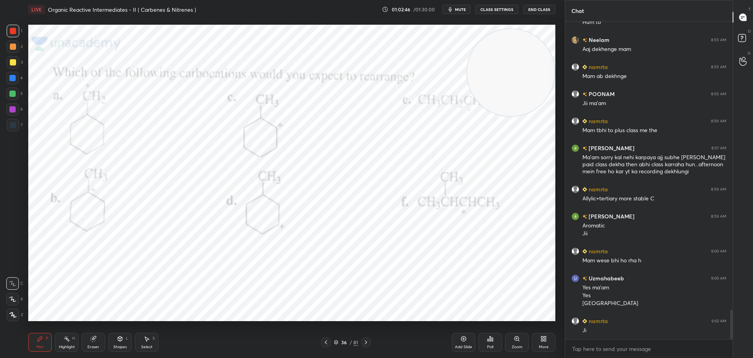
click at [94, 341] on icon at bounding box center [93, 338] width 5 height 5
click at [10, 313] on span "Erase all" at bounding box center [13, 314] width 12 height 5
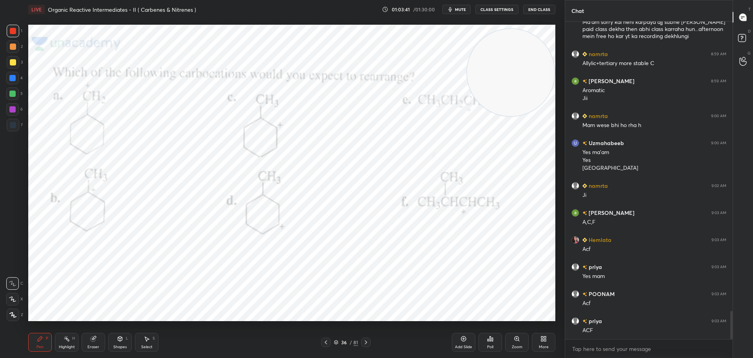
scroll to position [3251, 0]
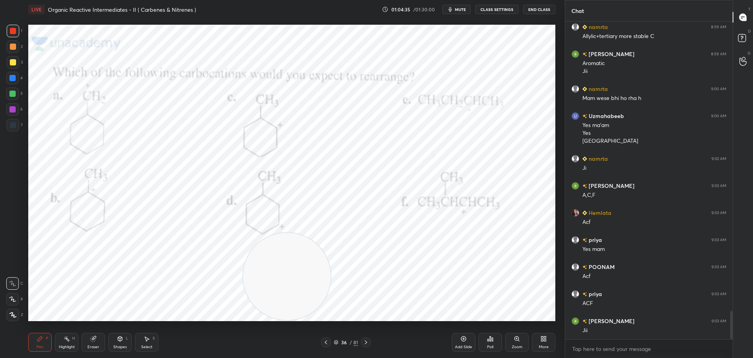
click at [366, 340] on icon at bounding box center [366, 342] width 6 height 6
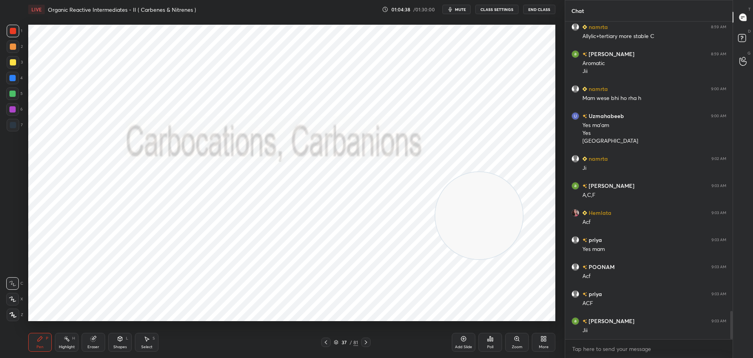
scroll to position [3278, 0]
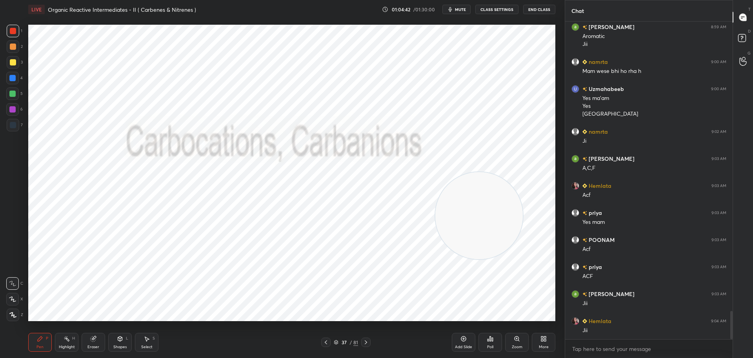
click at [366, 341] on icon at bounding box center [366, 342] width 6 height 6
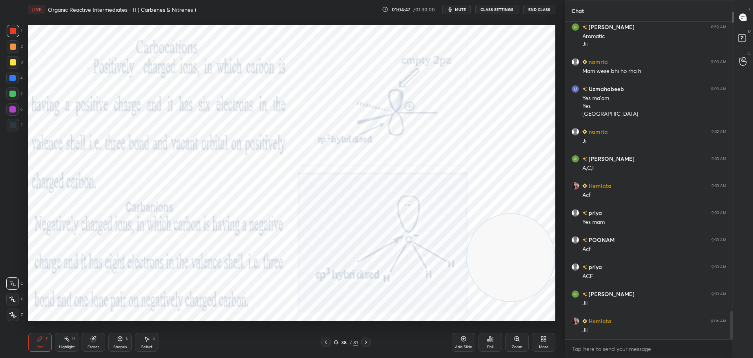
scroll to position [3305, 0]
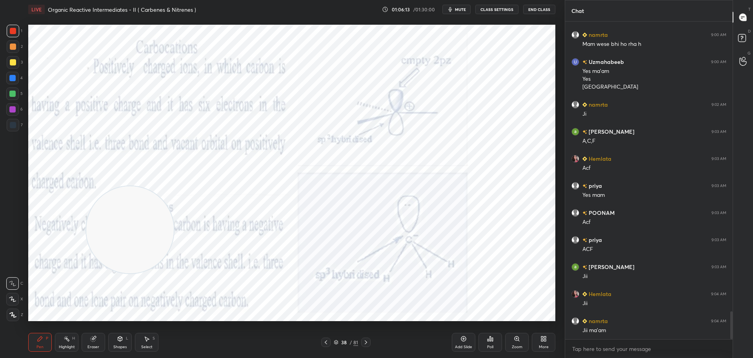
click at [369, 342] on div at bounding box center [365, 341] width 9 height 9
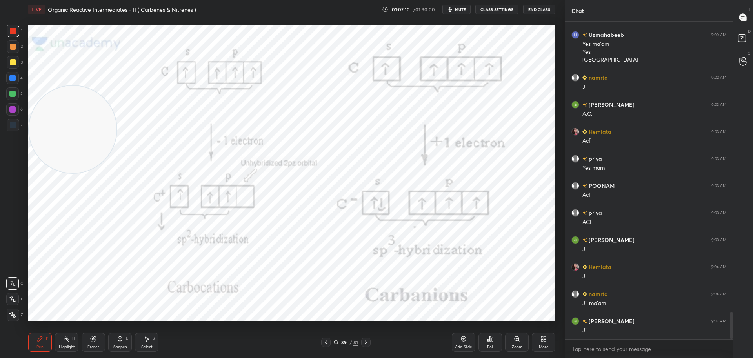
scroll to position [3359, 0]
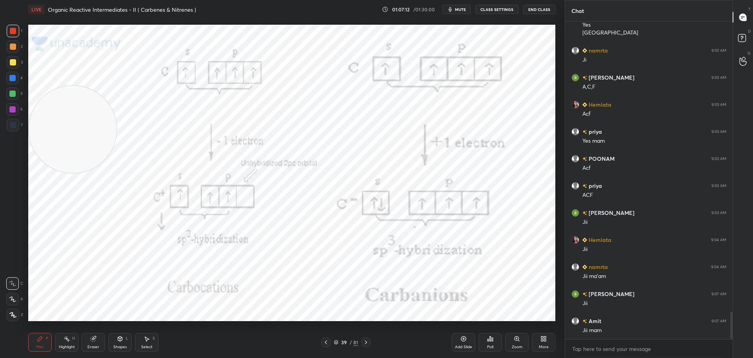
click at [367, 341] on icon at bounding box center [366, 342] width 6 height 6
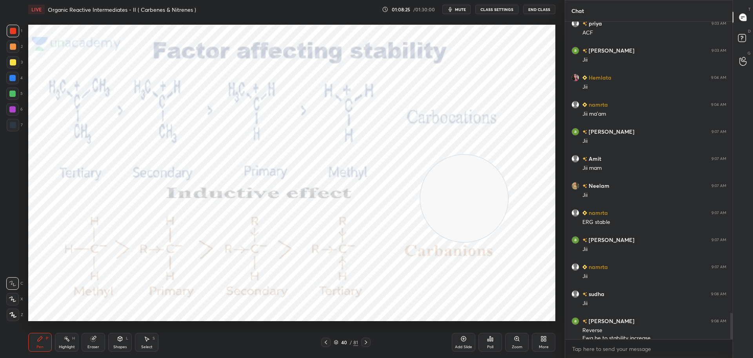
scroll to position [3529, 0]
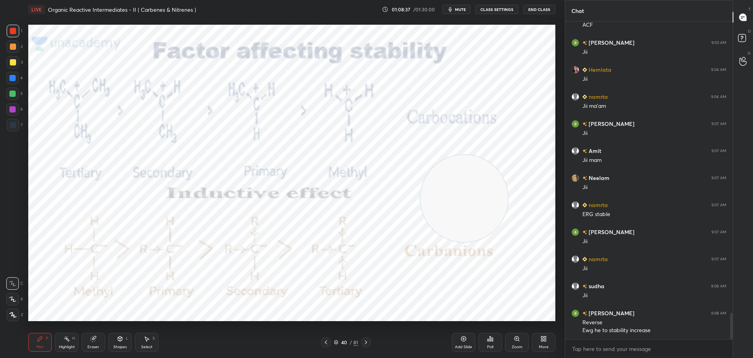
click at [491, 199] on video at bounding box center [463, 198] width 87 height 87
click at [491, 126] on video at bounding box center [510, 87] width 87 height 87
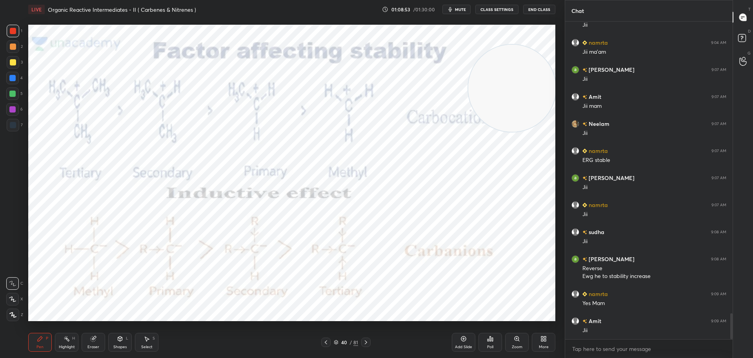
scroll to position [3610, 0]
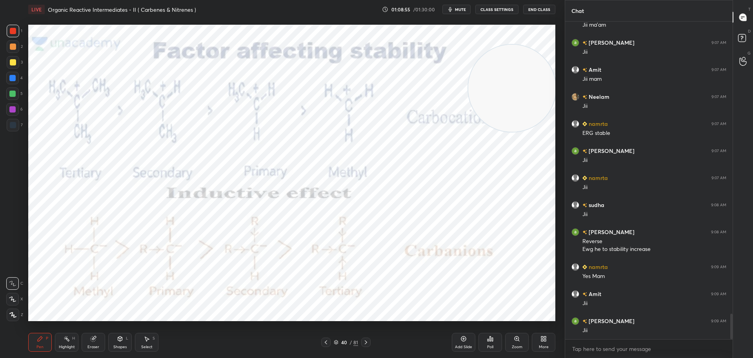
click at [366, 340] on icon at bounding box center [366, 342] width 6 height 6
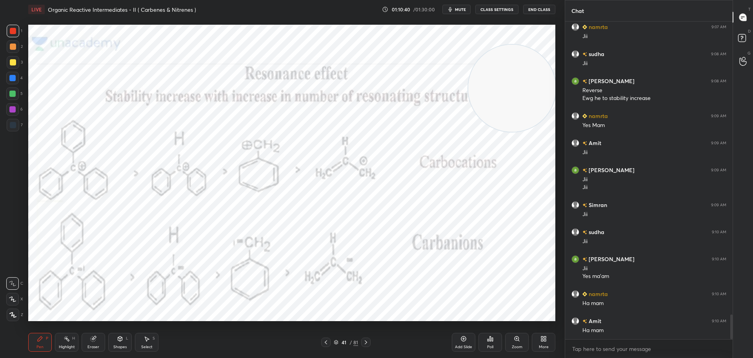
scroll to position [3788, 0]
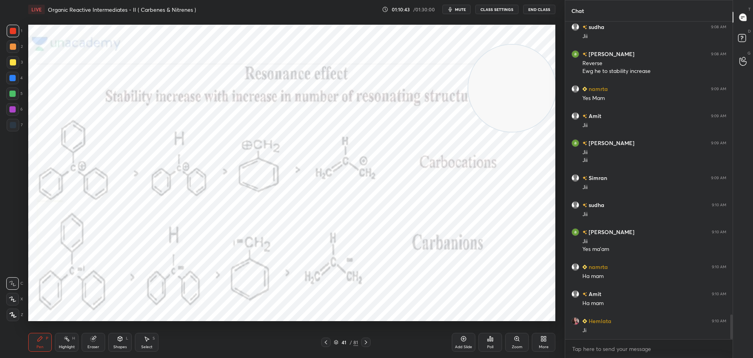
click at [364, 340] on icon at bounding box center [366, 342] width 6 height 6
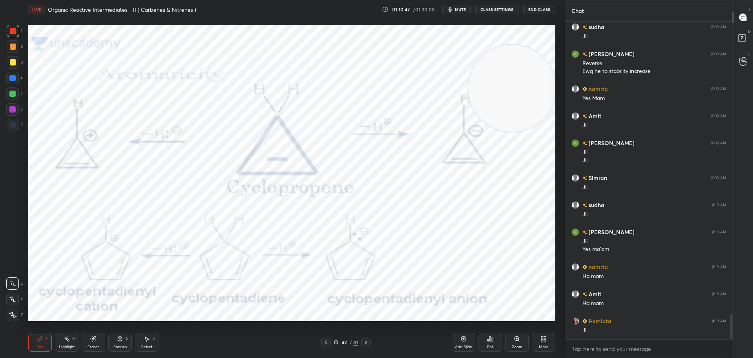
click at [368, 342] on icon at bounding box center [366, 342] width 6 height 6
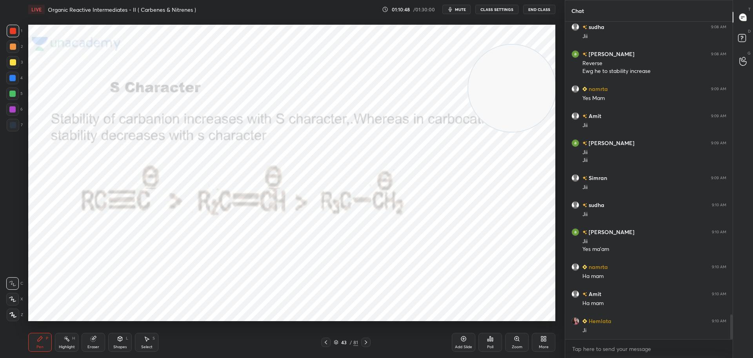
scroll to position [3815, 0]
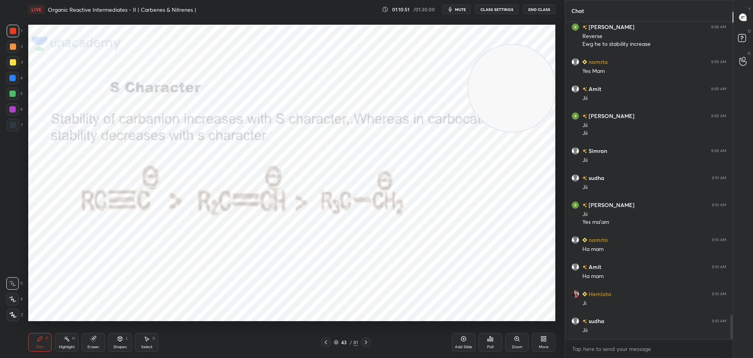
click at [327, 343] on icon at bounding box center [326, 342] width 6 height 6
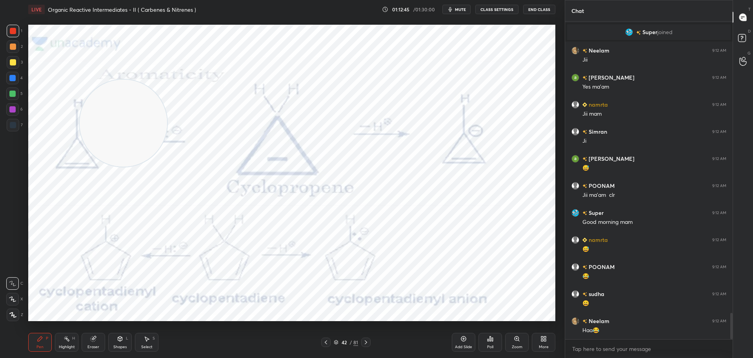
scroll to position [299, 165]
click at [365, 343] on icon at bounding box center [366, 342] width 6 height 6
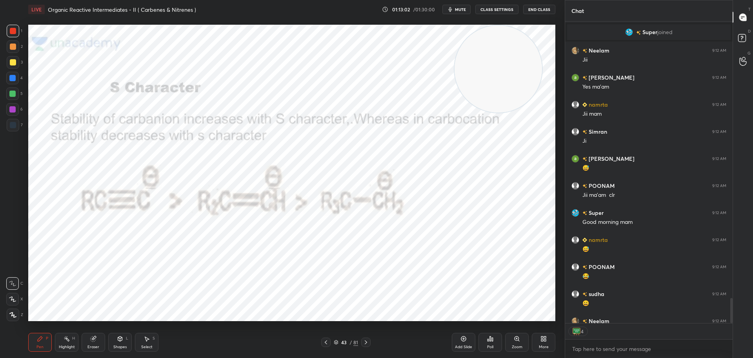
type textarea "x"
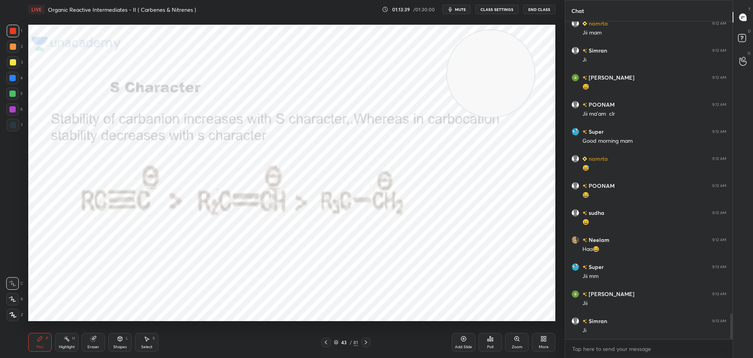
scroll to position [3621, 0]
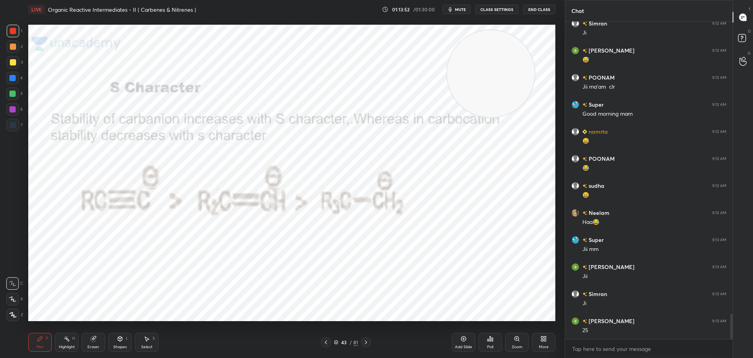
click at [367, 337] on div at bounding box center [365, 341] width 9 height 9
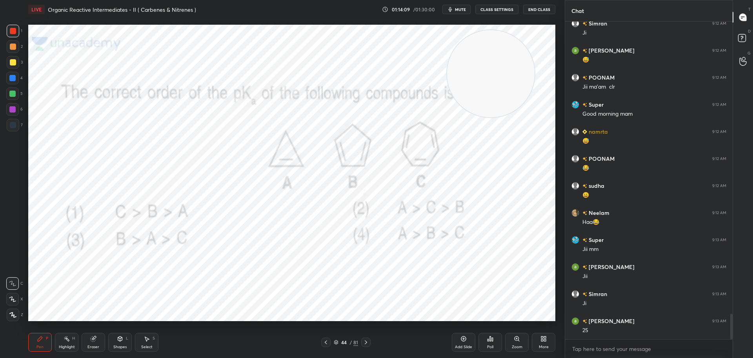
click at [491, 333] on div "Poll" at bounding box center [490, 342] width 24 height 19
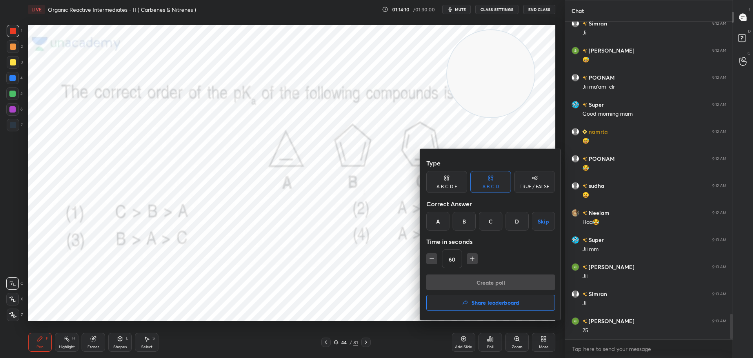
click at [471, 256] on icon "button" at bounding box center [472, 259] width 8 height 8
click at [475, 257] on icon "button" at bounding box center [472, 259] width 8 height 8
type input "90"
click at [409, 256] on div at bounding box center [376, 179] width 753 height 358
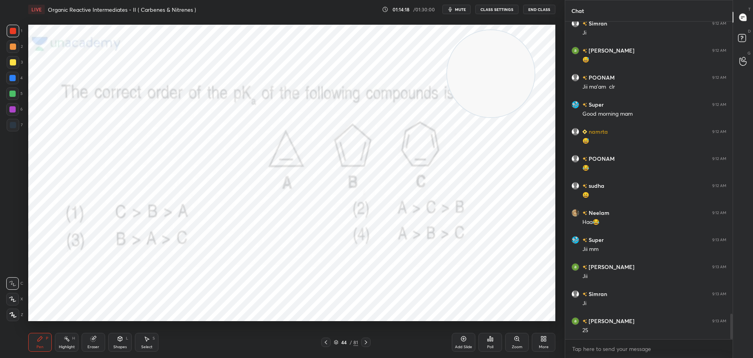
click at [493, 335] on div "Poll" at bounding box center [490, 342] width 24 height 19
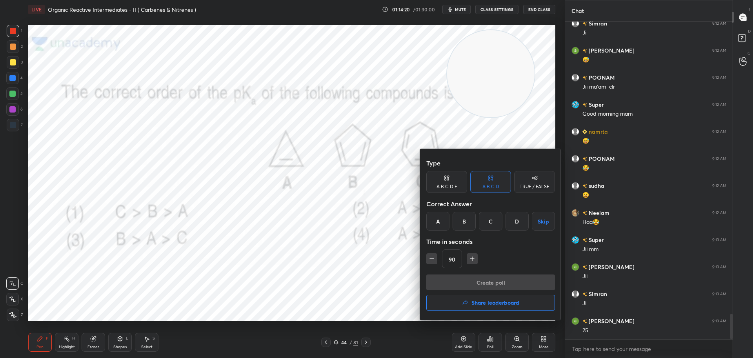
click at [463, 220] on div "B" at bounding box center [463, 221] width 23 height 19
click at [482, 282] on button "Create poll" at bounding box center [490, 282] width 129 height 16
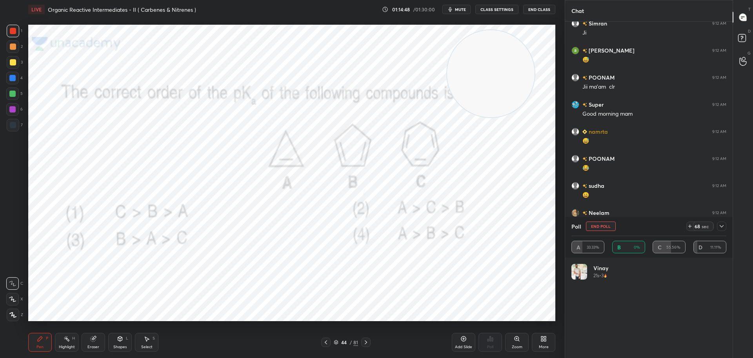
scroll to position [92, 152]
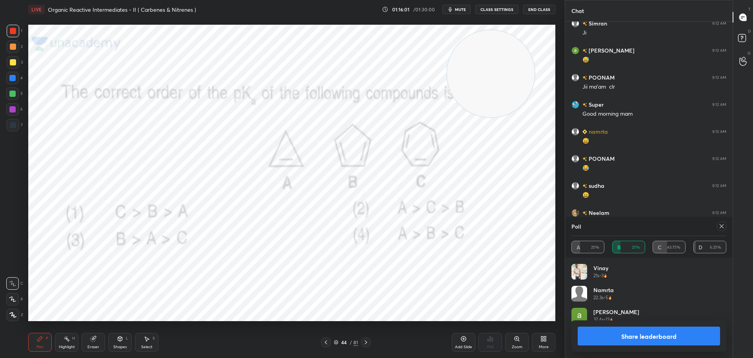
click at [721, 224] on icon at bounding box center [721, 226] width 6 height 6
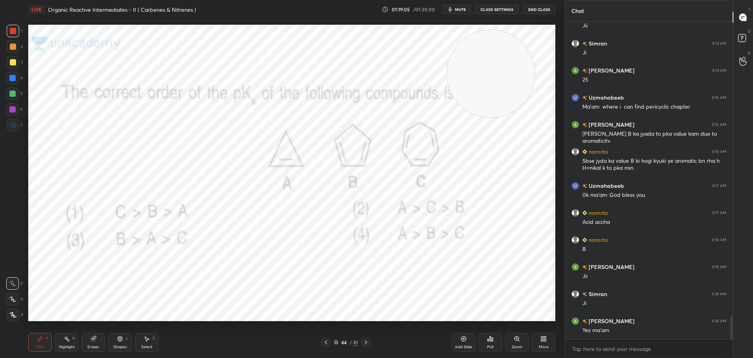
scroll to position [3899, 0]
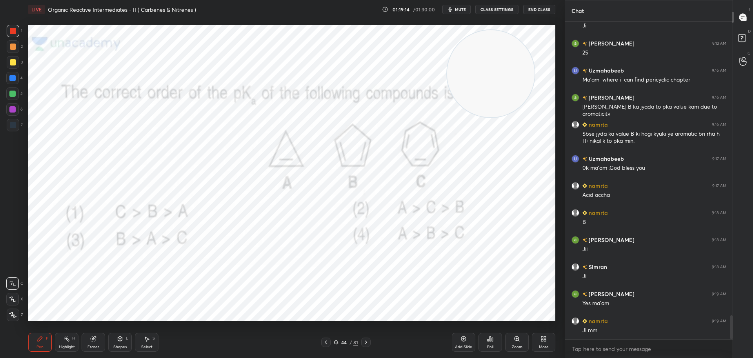
click at [370, 337] on div at bounding box center [365, 341] width 9 height 9
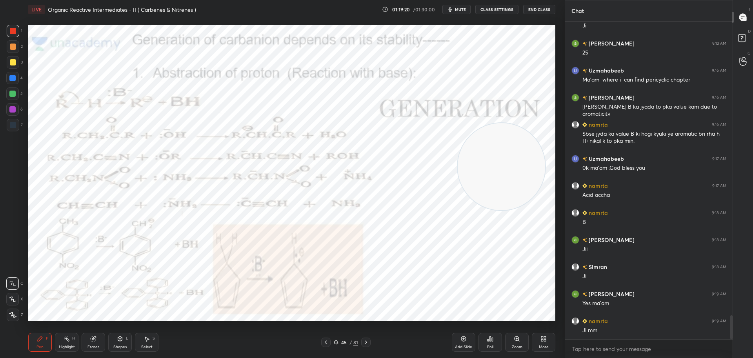
click at [495, 178] on video at bounding box center [500, 166] width 87 height 87
click at [93, 339] on icon at bounding box center [93, 338] width 5 height 5
click at [43, 338] on icon at bounding box center [40, 338] width 6 height 6
click at [366, 342] on icon at bounding box center [365, 342] width 2 height 4
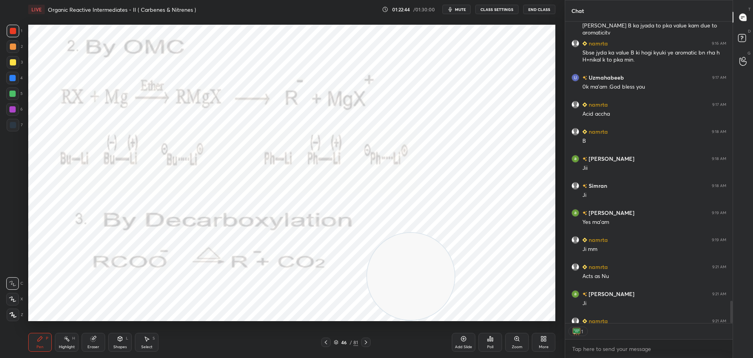
scroll to position [299, 165]
click at [366, 343] on icon at bounding box center [366, 342] width 6 height 6
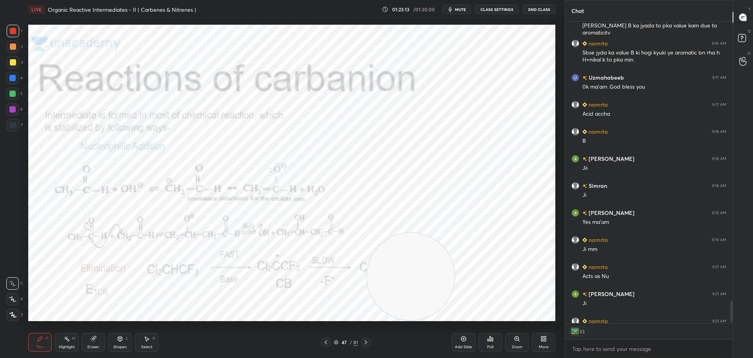
scroll to position [4023, 0]
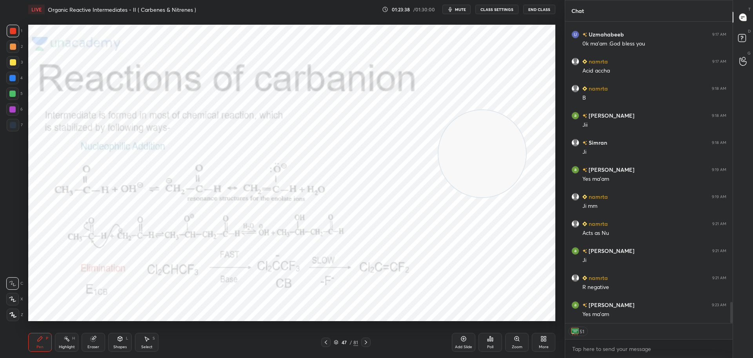
type textarea "x"
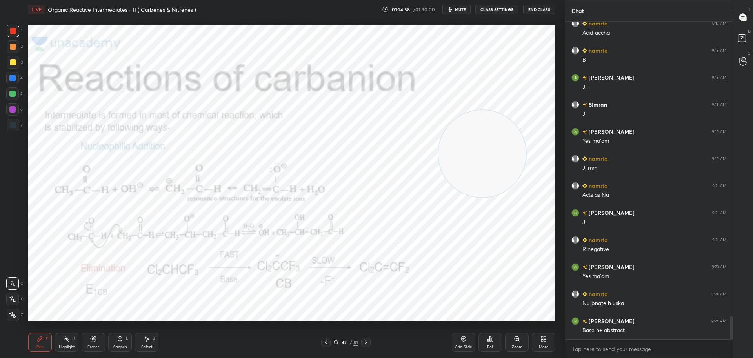
scroll to position [4088, 0]
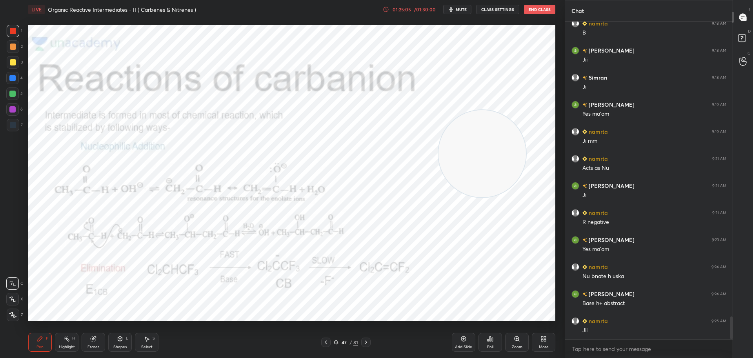
click at [389, 9] on icon at bounding box center [386, 9] width 6 height 6
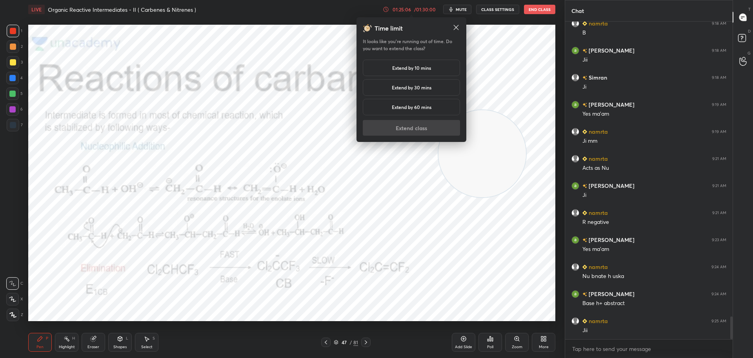
click at [388, 65] on div "Extend by 10 mins" at bounding box center [411, 68] width 97 height 16
click at [393, 130] on button "Extend class" at bounding box center [411, 128] width 97 height 16
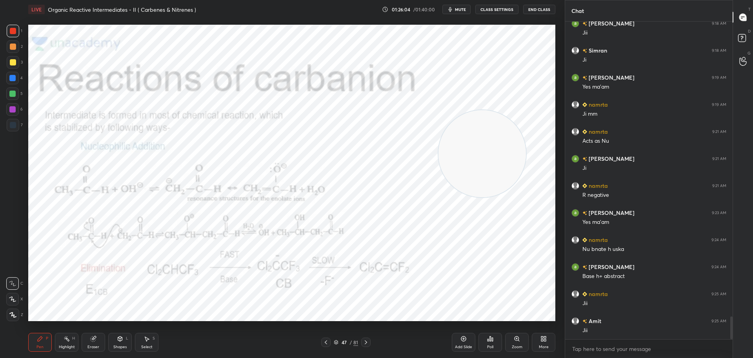
scroll to position [4142, 0]
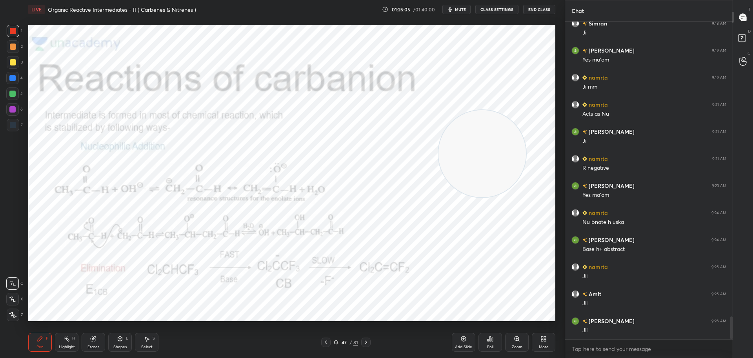
click at [368, 341] on icon at bounding box center [366, 342] width 6 height 6
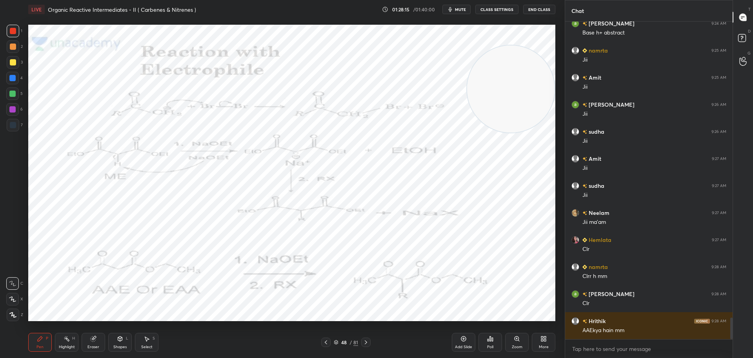
scroll to position [4386, 0]
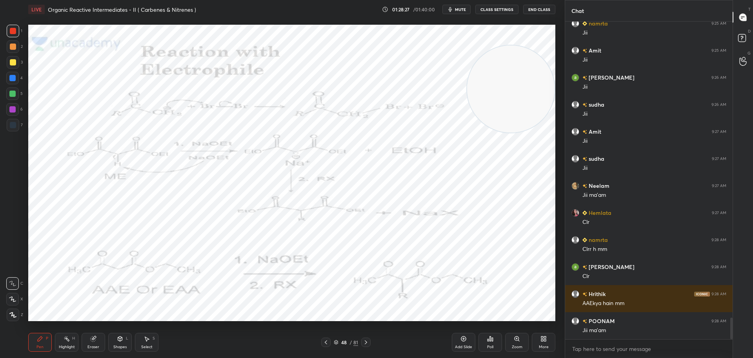
click at [367, 341] on icon at bounding box center [366, 342] width 6 height 6
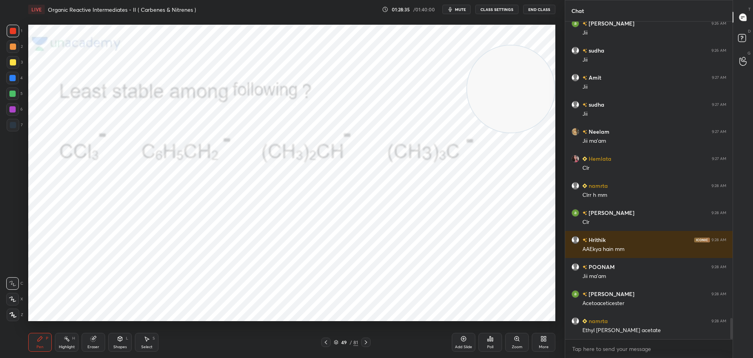
scroll to position [4467, 0]
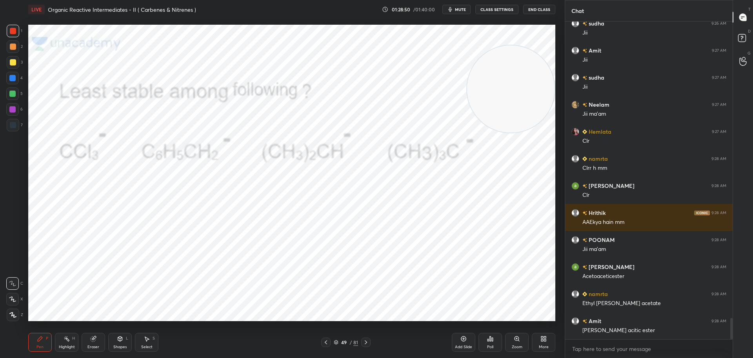
click at [488, 338] on icon at bounding box center [490, 338] width 6 height 6
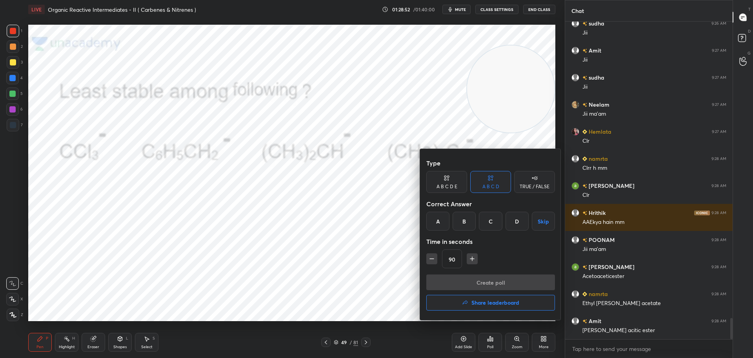
click at [516, 217] on div "D" at bounding box center [516, 221] width 23 height 19
click at [433, 257] on icon "button" at bounding box center [432, 259] width 8 height 8
click at [431, 258] on icon "button" at bounding box center [432, 259] width 8 height 8
type input "60"
click at [486, 281] on button "Create poll" at bounding box center [490, 282] width 129 height 16
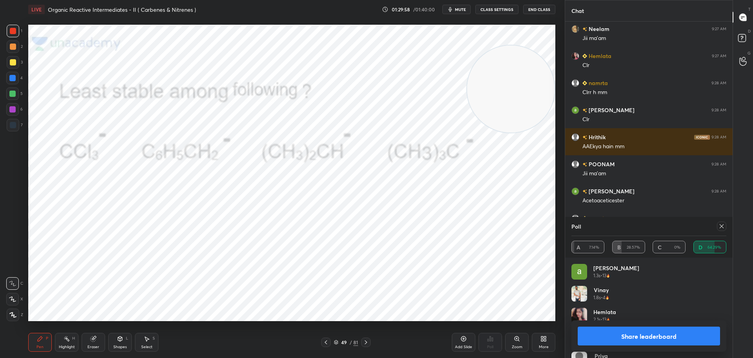
scroll to position [4535, 0]
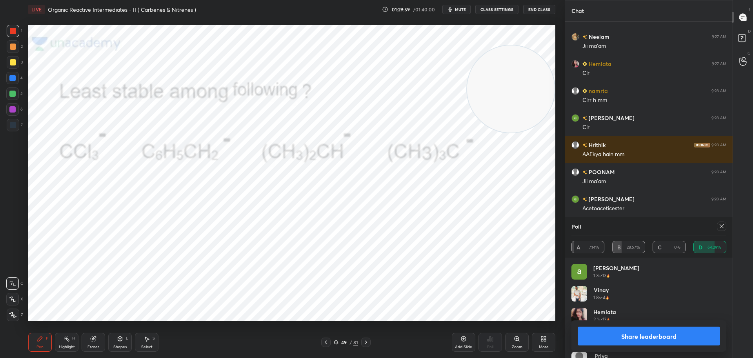
click at [720, 225] on icon at bounding box center [721, 226] width 6 height 6
type textarea "x"
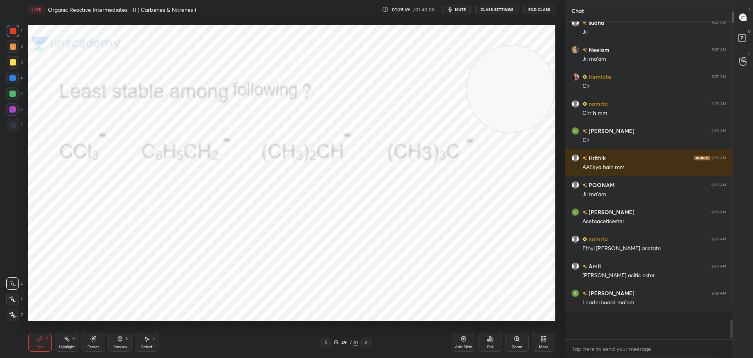
scroll to position [4494, 0]
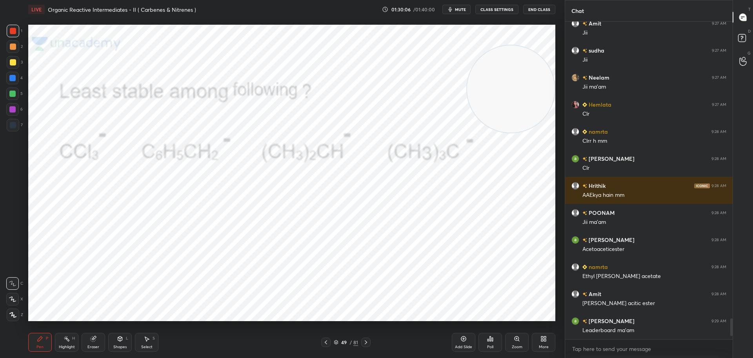
click at [489, 334] on div "Poll" at bounding box center [490, 342] width 24 height 19
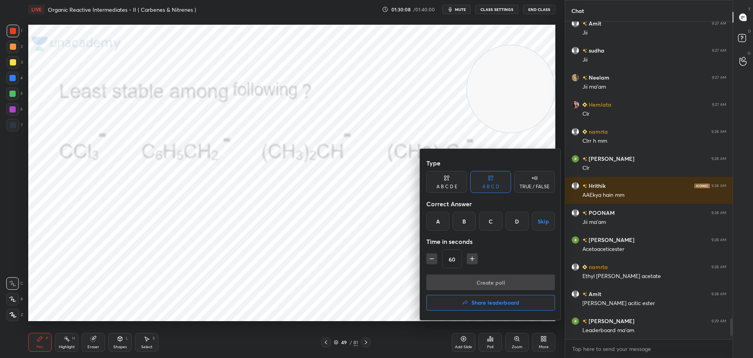
click at [516, 220] on div "D" at bounding box center [516, 221] width 23 height 19
click at [432, 261] on icon "button" at bounding box center [432, 259] width 8 height 8
click at [431, 261] on icon "button" at bounding box center [432, 259] width 8 height 8
type input "15"
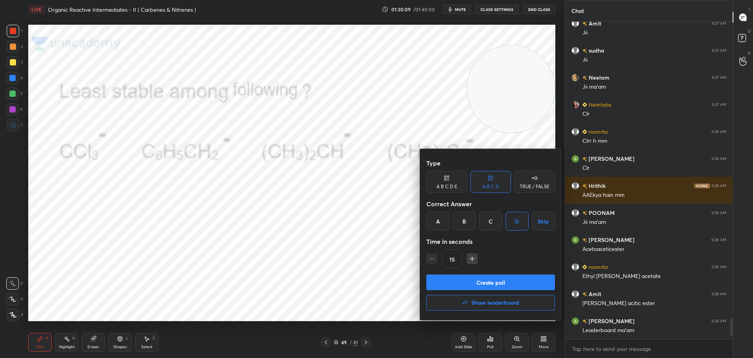
click at [431, 261] on div "15" at bounding box center [490, 258] width 129 height 19
click at [471, 280] on button "Create poll" at bounding box center [490, 282] width 129 height 16
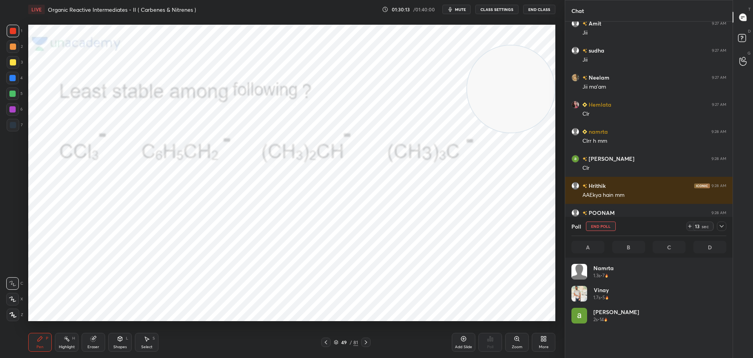
scroll to position [92, 152]
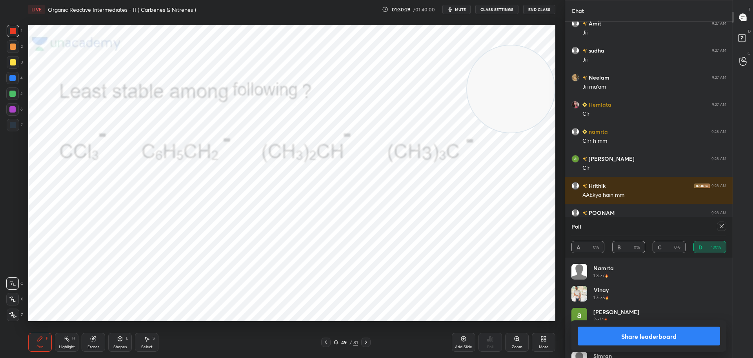
click at [612, 331] on button "Share leaderboard" at bounding box center [648, 335] width 142 height 19
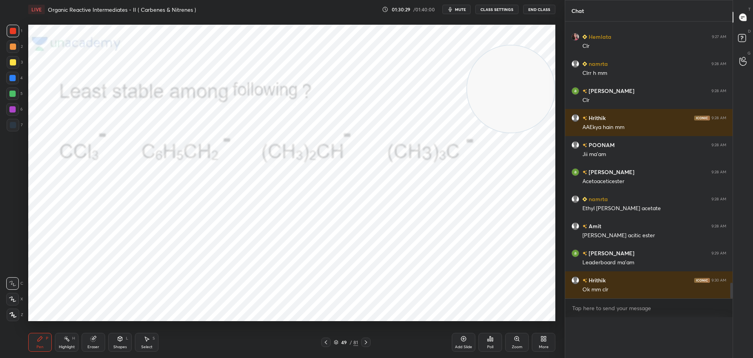
scroll to position [0, 3]
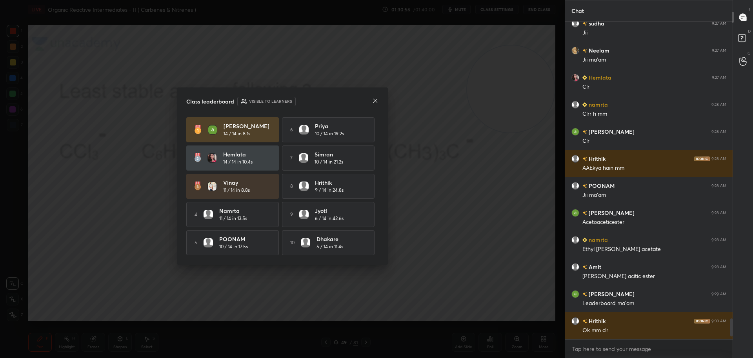
click at [375, 102] on icon at bounding box center [375, 101] width 6 height 6
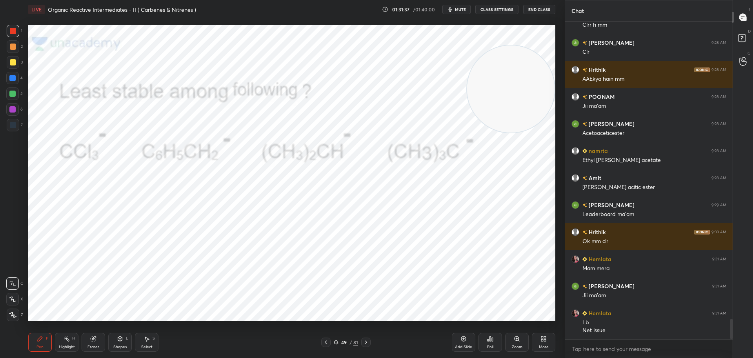
scroll to position [4637, 0]
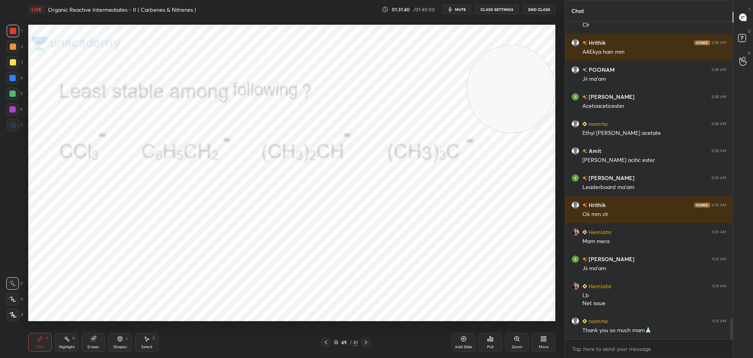
click at [491, 341] on icon at bounding box center [490, 338] width 6 height 6
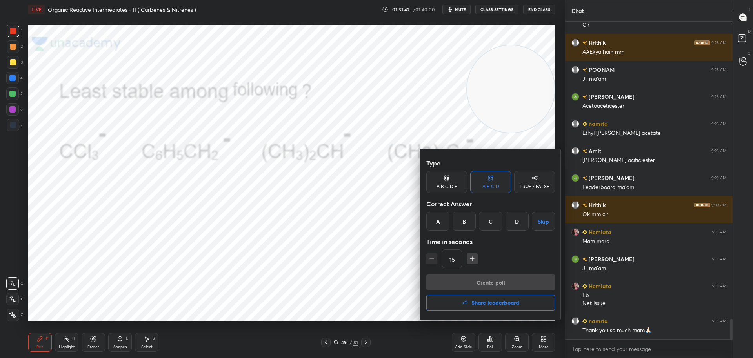
click at [516, 220] on div "D" at bounding box center [516, 221] width 23 height 19
click at [500, 282] on button "Create poll" at bounding box center [490, 282] width 129 height 16
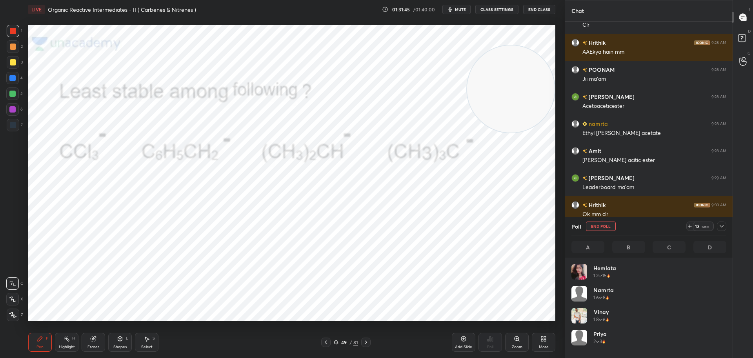
scroll to position [92, 152]
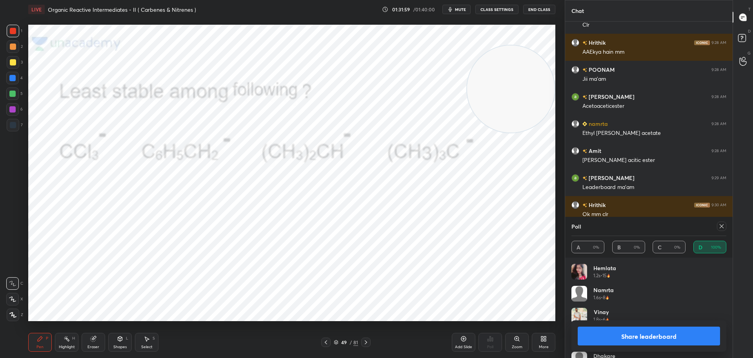
click at [653, 335] on button "Share leaderboard" at bounding box center [648, 335] width 142 height 19
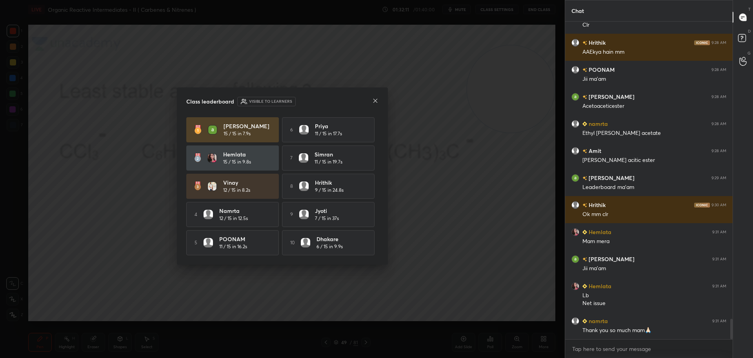
scroll to position [4664, 0]
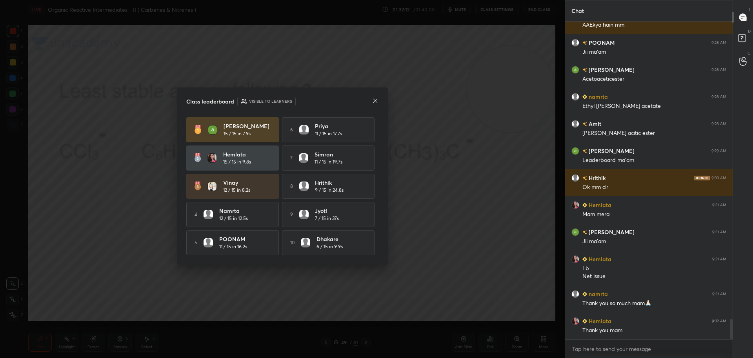
click at [377, 98] on icon at bounding box center [375, 101] width 6 height 6
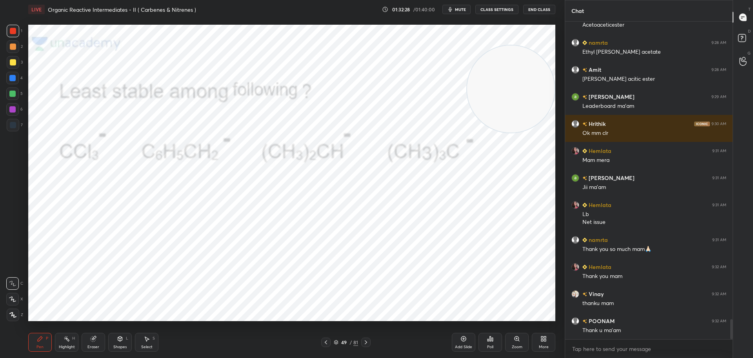
scroll to position [4745, 0]
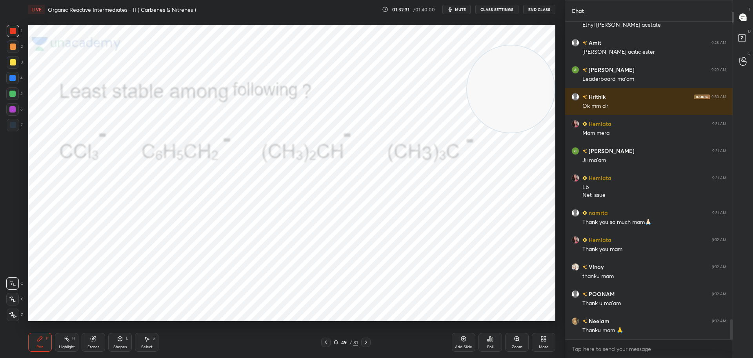
click at [539, 8] on button "End Class" at bounding box center [539, 9] width 32 height 9
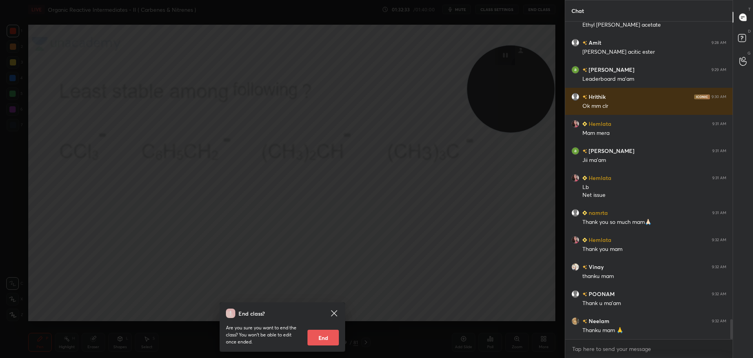
click at [321, 339] on button "End" at bounding box center [322, 338] width 31 height 16
type textarea "x"
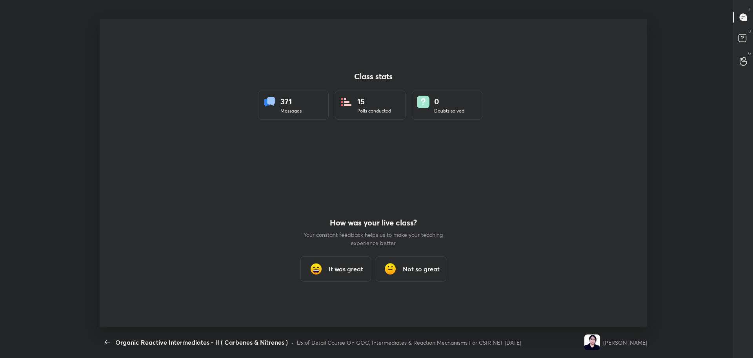
scroll to position [3, 0]
drag, startPoint x: 337, startPoint y: 273, endPoint x: 320, endPoint y: 273, distance: 17.2
click at [337, 273] on h3 "It was great" at bounding box center [345, 268] width 34 height 9
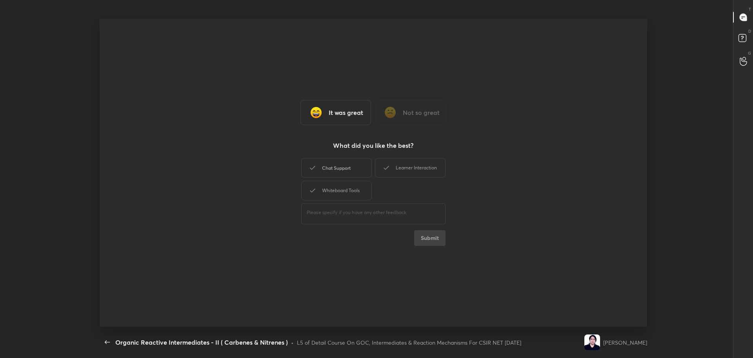
click at [330, 171] on div "Chat Support" at bounding box center [336, 168] width 71 height 20
click at [330, 189] on div "Whiteboard Tools" at bounding box center [336, 191] width 71 height 20
click at [377, 164] on div "Learner Interaction" at bounding box center [410, 168] width 71 height 20
click at [419, 232] on button "Submit" at bounding box center [429, 238] width 31 height 16
